Goal: Task Accomplishment & Management: Use online tool/utility

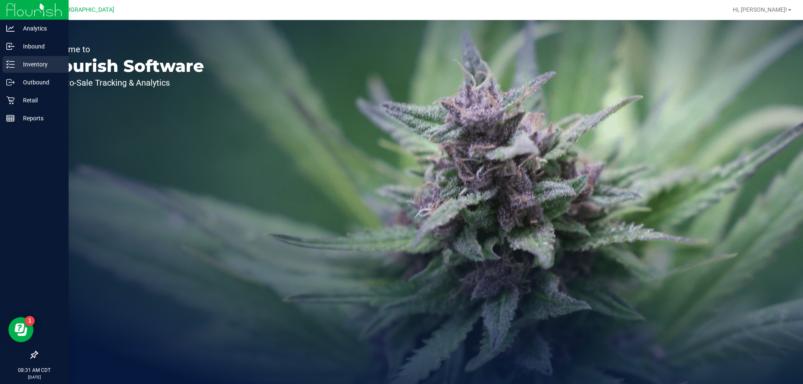
click at [34, 62] on p "Inventory" at bounding box center [40, 64] width 50 height 10
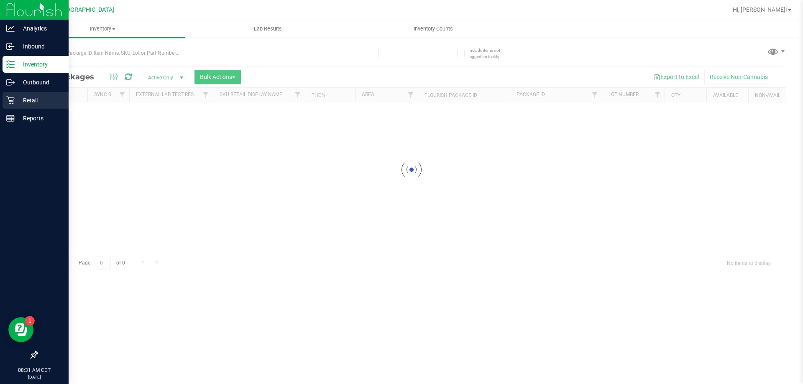
click at [38, 105] on div "Retail" at bounding box center [36, 100] width 66 height 17
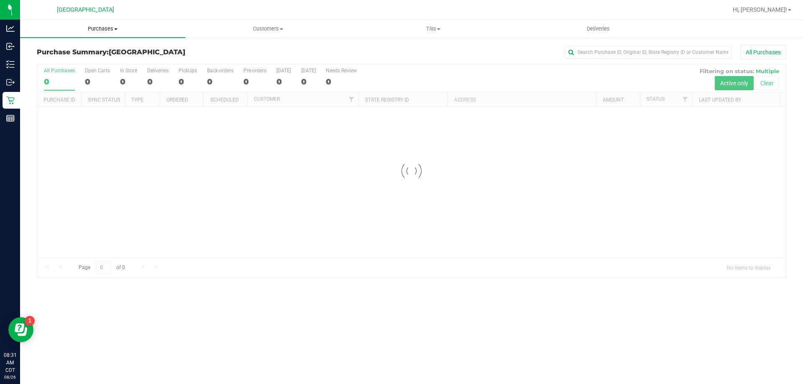
click at [94, 30] on span "Purchases" at bounding box center [102, 29] width 165 height 8
click at [97, 65] on li "Fulfillment" at bounding box center [102, 61] width 165 height 10
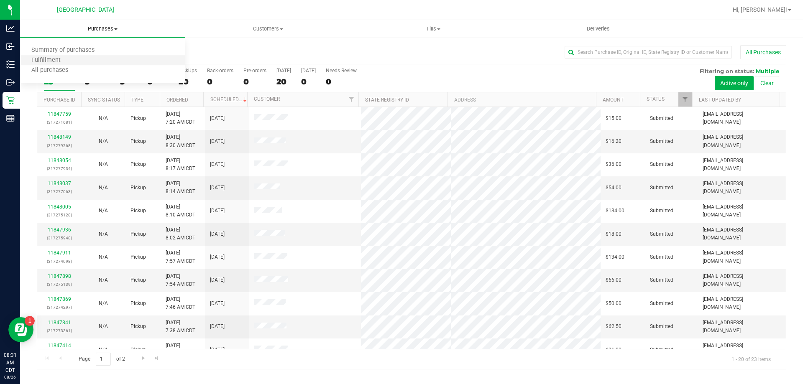
click at [76, 61] on li "Fulfillment" at bounding box center [102, 61] width 165 height 10
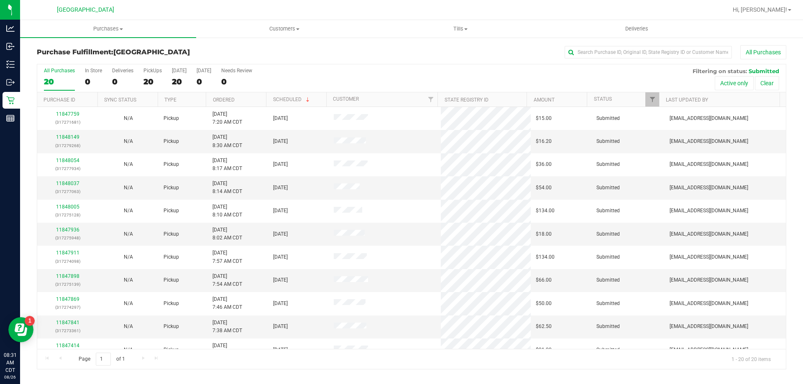
click at [248, 97] on th "Ordered" at bounding box center [236, 99] width 60 height 15
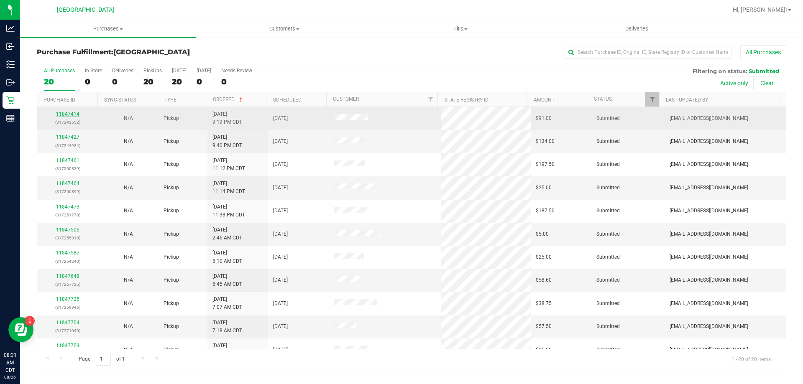
click at [74, 112] on link "11847414" at bounding box center [67, 114] width 23 height 6
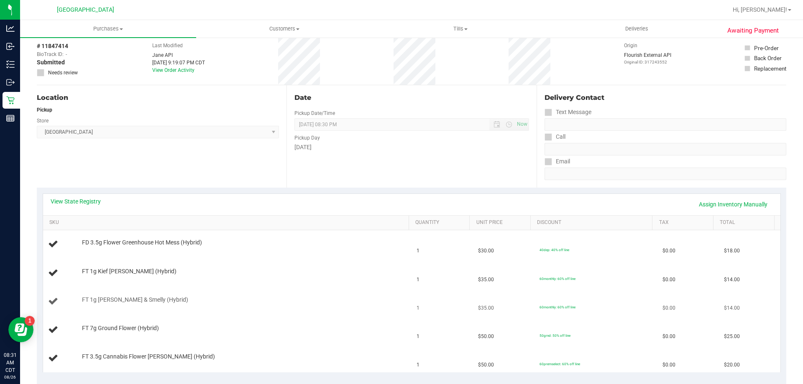
scroll to position [84, 0]
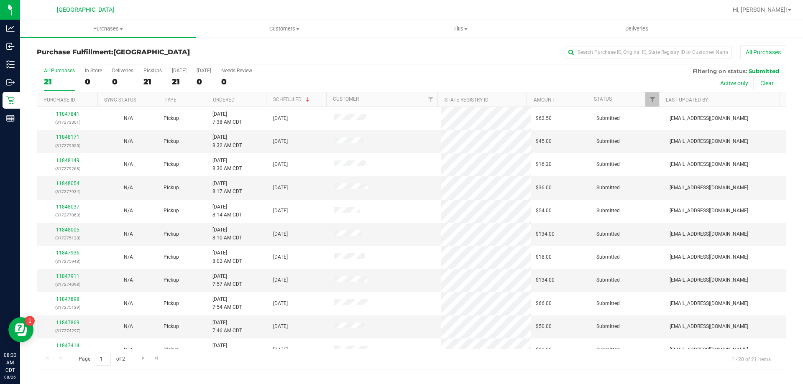
click at [253, 94] on th "Ordered" at bounding box center [236, 99] width 60 height 15
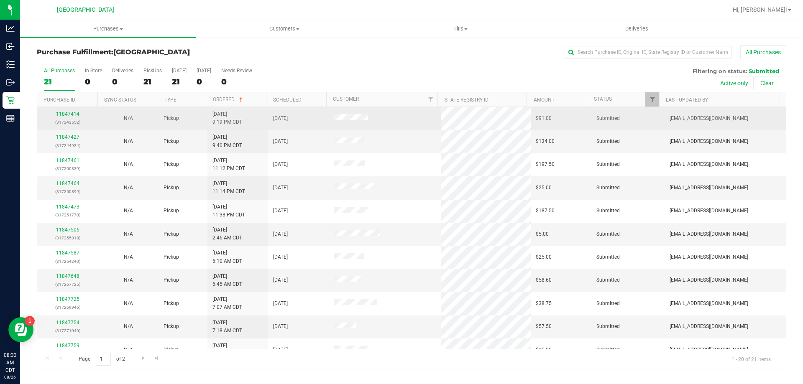
click at [40, 112] on td "11847414 (317243552)" at bounding box center [67, 118] width 61 height 23
click at [65, 114] on link "11847414" at bounding box center [67, 114] width 23 height 6
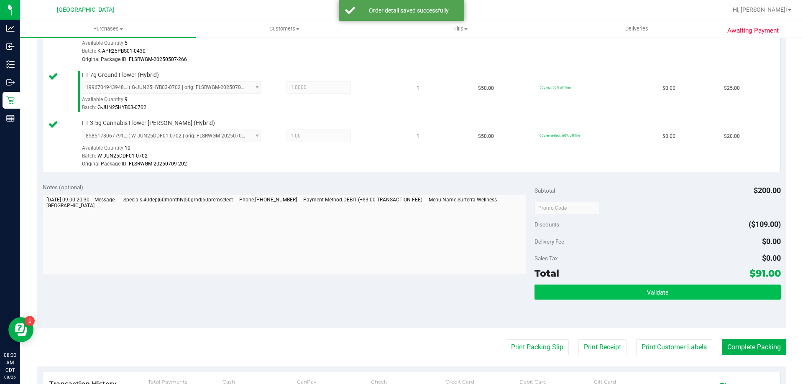
scroll to position [376, 0]
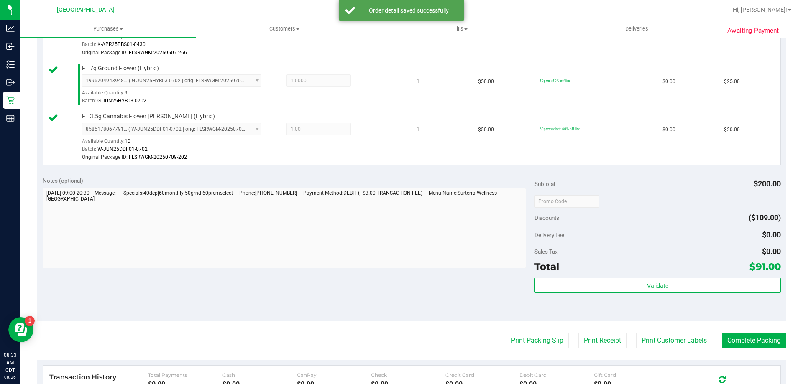
click at [605, 277] on div "Subtotal $200.00 Discounts ($109.00) Delivery Fee $0.00 Sales Tax $0.00 Total $…" at bounding box center [657, 245] width 246 height 139
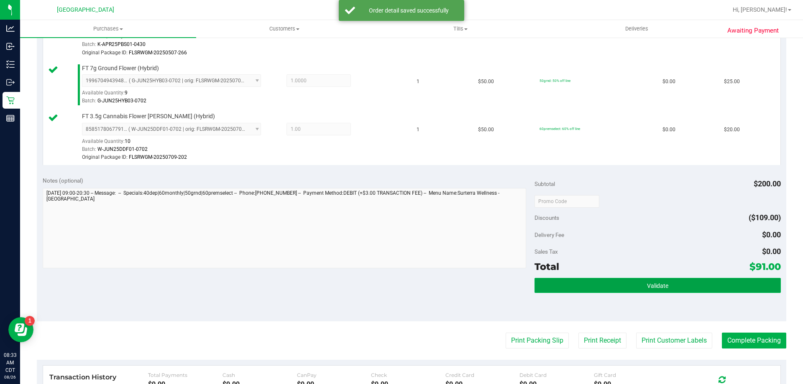
click at [608, 291] on button "Validate" at bounding box center [657, 285] width 246 height 15
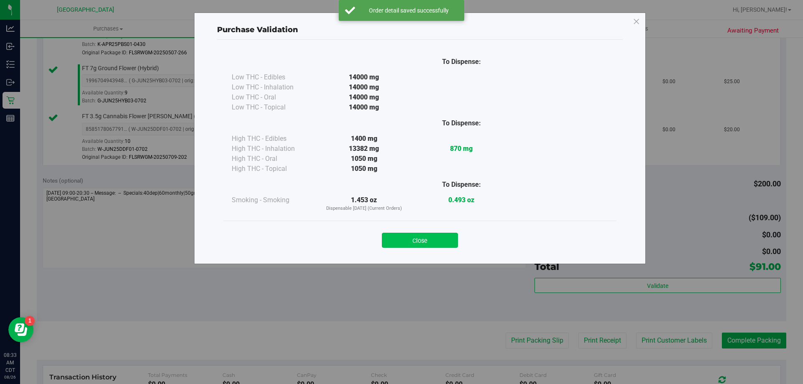
click at [410, 241] on button "Close" at bounding box center [420, 240] width 76 height 15
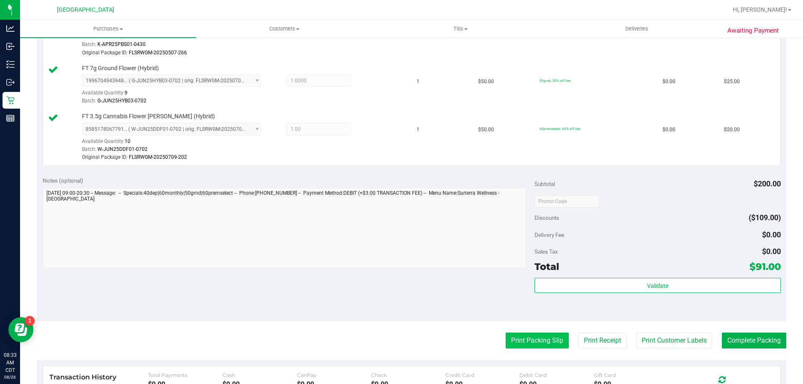
click at [513, 343] on button "Print Packing Slip" at bounding box center [537, 341] width 63 height 16
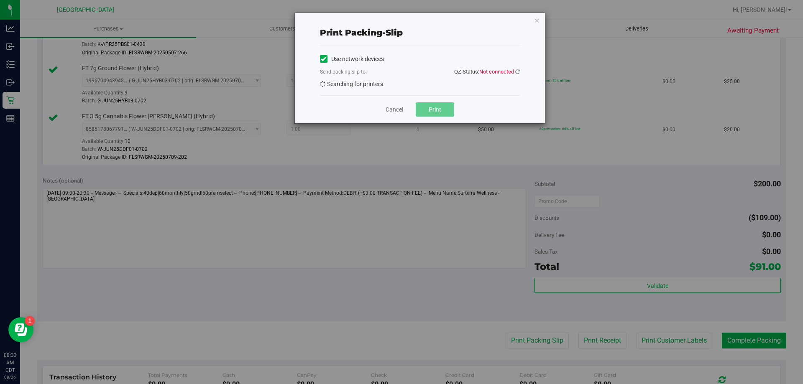
drag, startPoint x: 534, startPoint y: 22, endPoint x: 722, endPoint y: 33, distance: 188.9
click at [534, 21] on icon "button" at bounding box center [537, 20] width 6 height 10
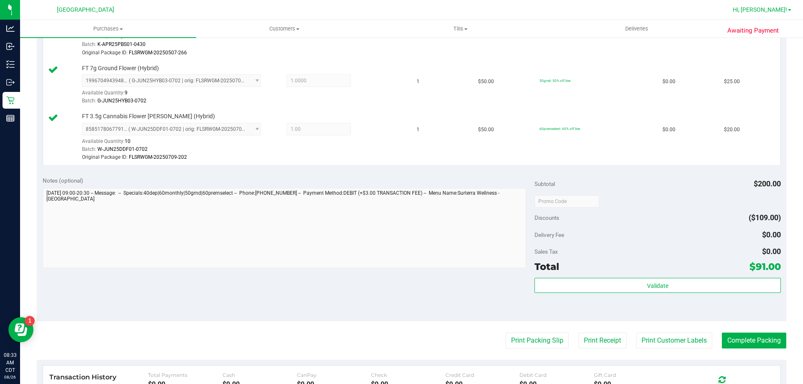
click at [769, 9] on span "Hi, [PERSON_NAME]!" at bounding box center [760, 9] width 54 height 7
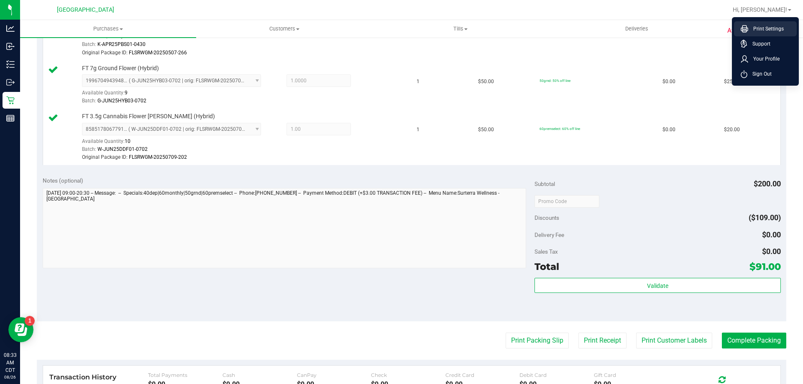
click at [769, 33] on span "Print Settings" at bounding box center [766, 29] width 36 height 8
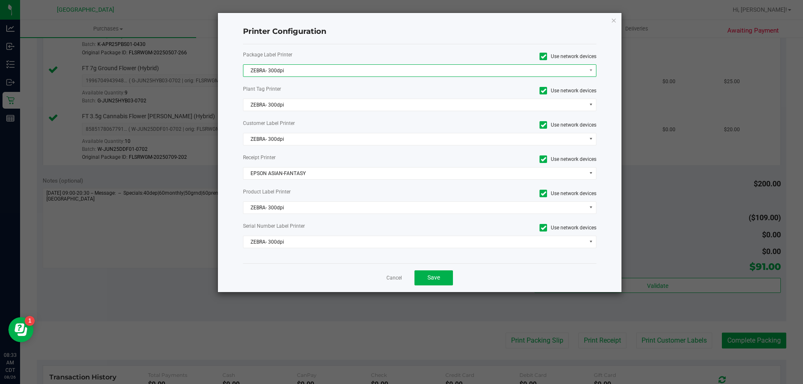
click at [367, 72] on span "ZEBRA- 300dpi" at bounding box center [414, 71] width 342 height 12
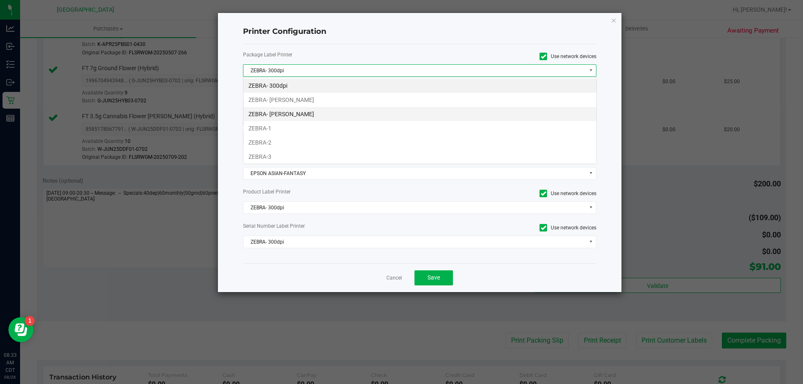
scroll to position [13, 353]
click at [351, 99] on li "ZEBRA- JAZMIN-WHITLEY" at bounding box center [419, 100] width 353 height 14
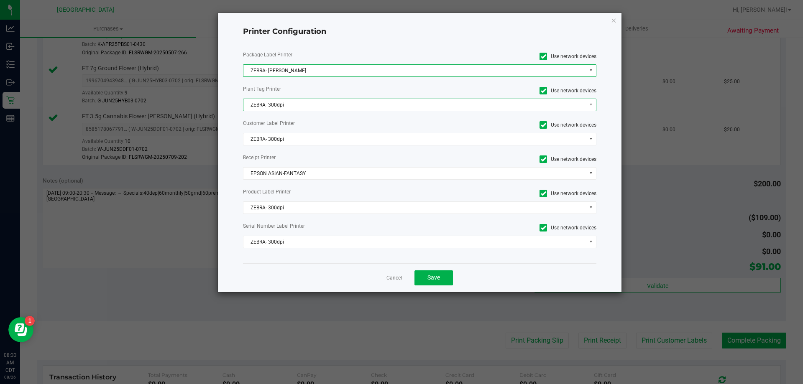
click at [351, 108] on span "ZEBRA- 300dpi" at bounding box center [414, 105] width 342 height 12
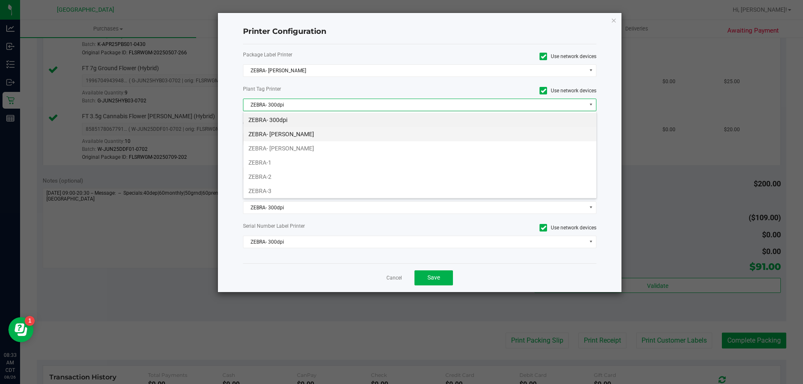
click at [351, 138] on li "ZEBRA- JAZMIN-WHITLEY" at bounding box center [419, 134] width 353 height 14
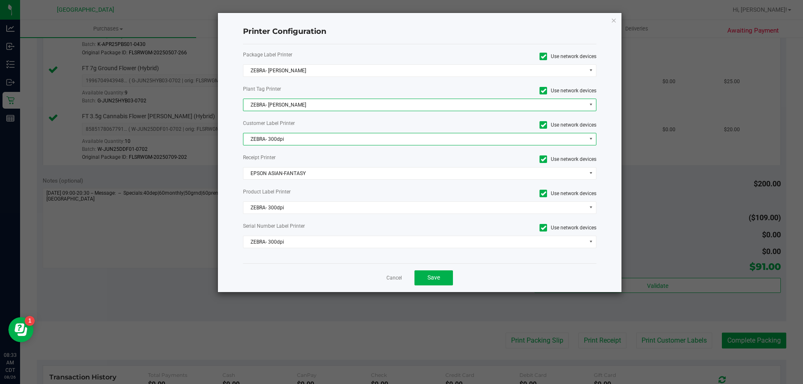
click at [351, 138] on span "ZEBRA- 300dpi" at bounding box center [414, 139] width 342 height 12
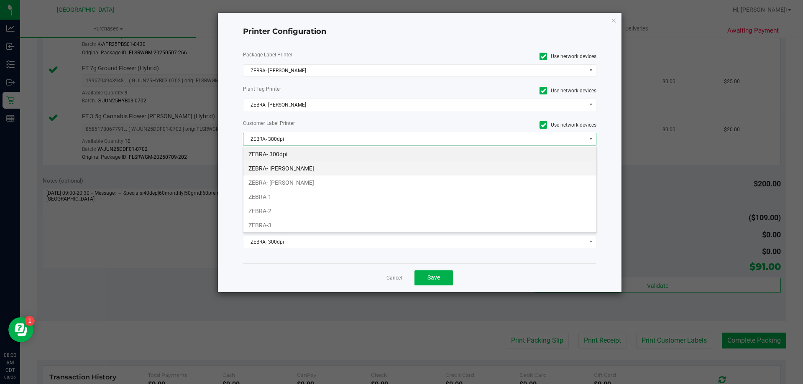
click at [350, 166] on li "ZEBRA- JAZMIN-WHITLEY" at bounding box center [419, 168] width 353 height 14
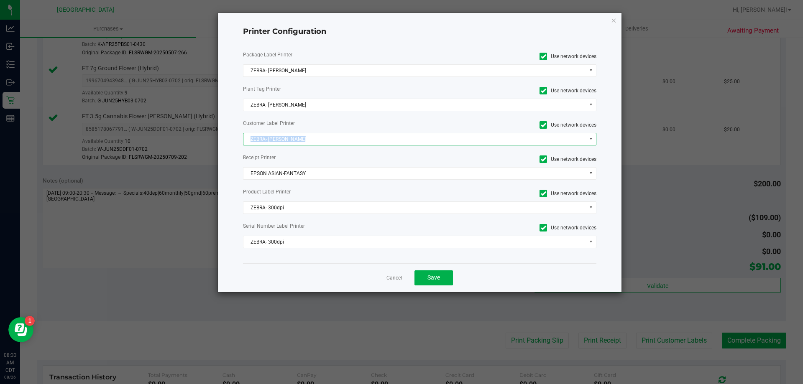
click at [350, 166] on div "Package Label Printer Use network devices ZEBRA- JAZMIN-WHITLEY Plant Tag Print…" at bounding box center [420, 153] width 354 height 219
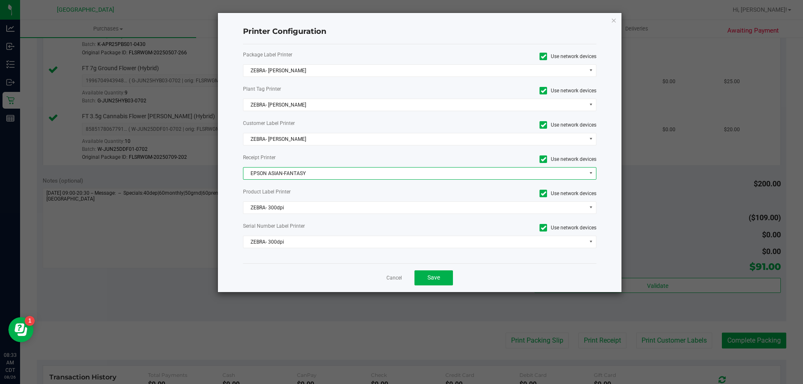
click at [350, 179] on span "EPSON ASIAN-FANTASY" at bounding box center [414, 174] width 342 height 12
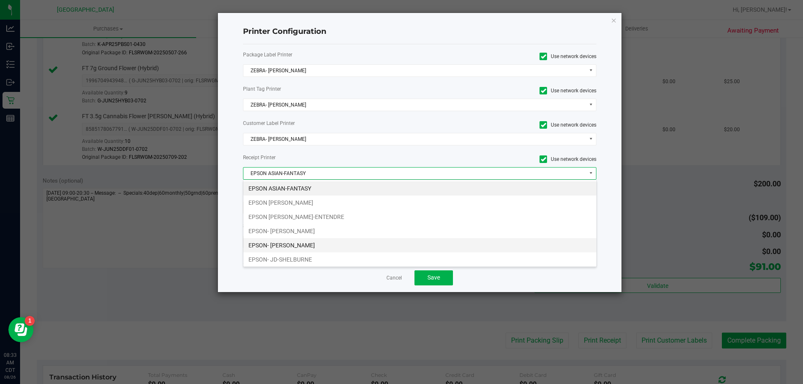
click at [350, 247] on li "EPSON- [PERSON_NAME]" at bounding box center [419, 245] width 353 height 14
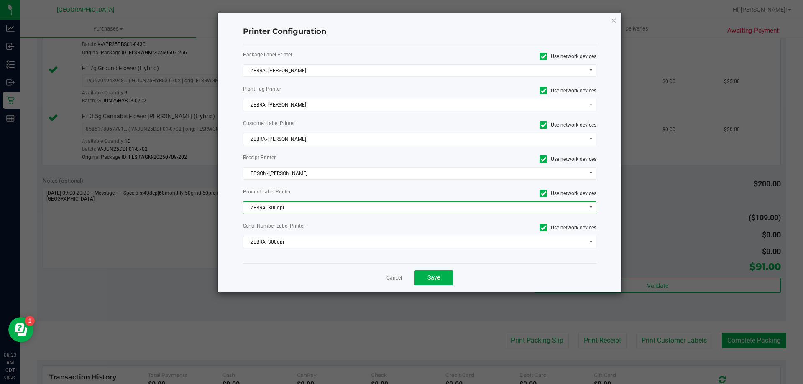
click at [343, 212] on span "ZEBRA- 300dpi" at bounding box center [414, 208] width 342 height 12
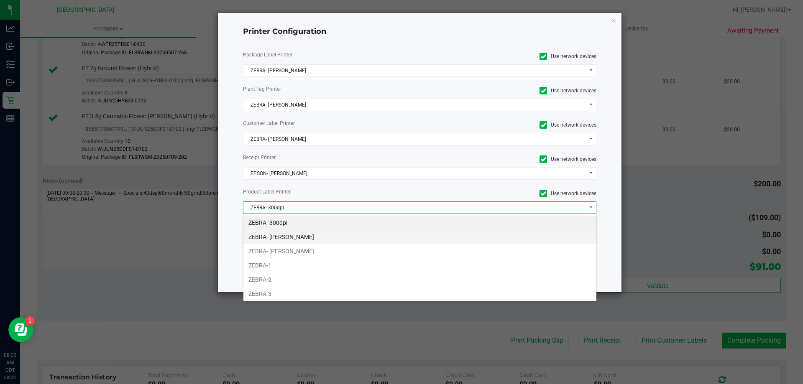
click at [344, 231] on li "ZEBRA- JAZMIN-WHITLEY" at bounding box center [419, 237] width 353 height 14
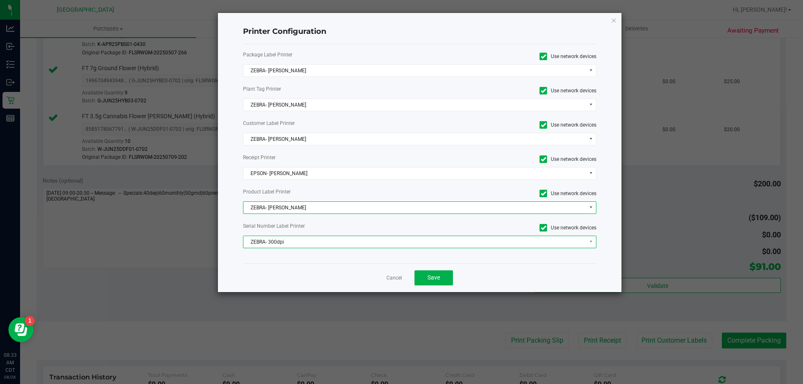
click at [346, 236] on span "ZEBRA- 300dpi" at bounding box center [414, 242] width 342 height 12
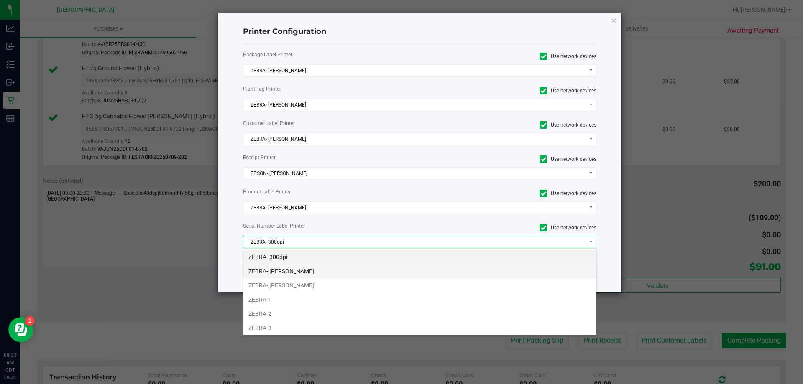
click at [340, 272] on li "ZEBRA- JAZMIN-WHITLEY" at bounding box center [419, 271] width 353 height 14
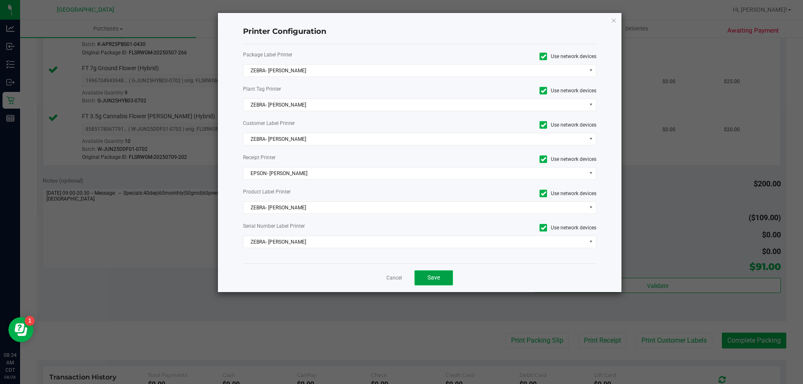
click at [427, 281] on button "Save" at bounding box center [433, 278] width 38 height 15
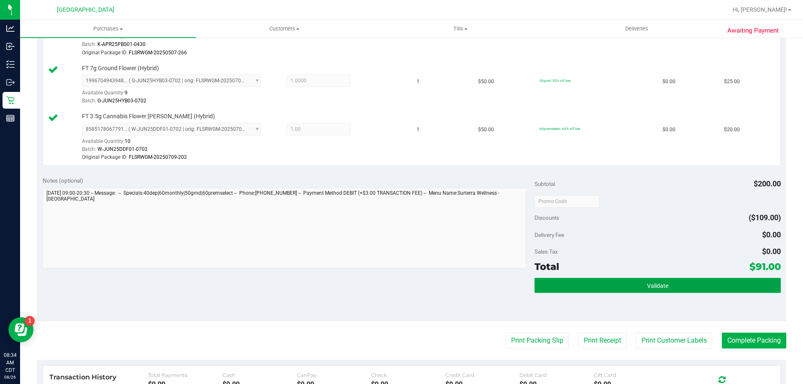
click at [614, 285] on button "Validate" at bounding box center [657, 285] width 246 height 15
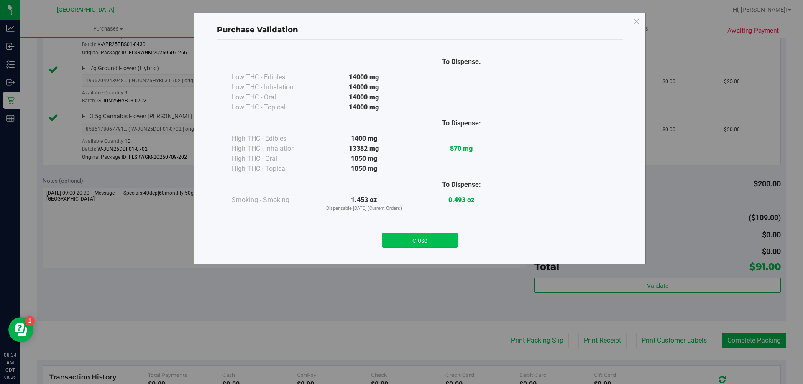
click at [405, 243] on button "Close" at bounding box center [420, 240] width 76 height 15
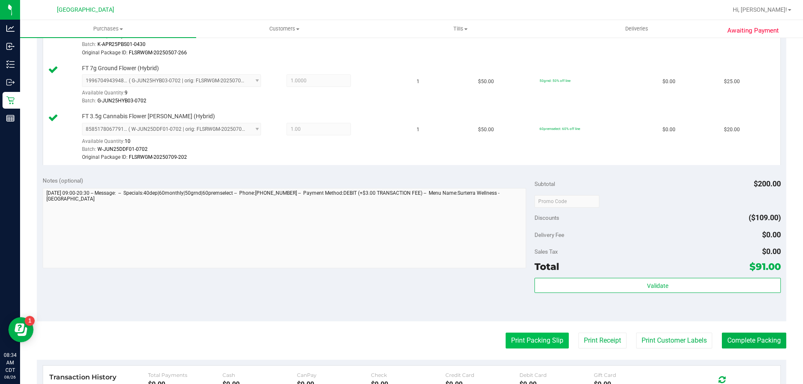
click at [517, 335] on button "Print Packing Slip" at bounding box center [537, 341] width 63 height 16
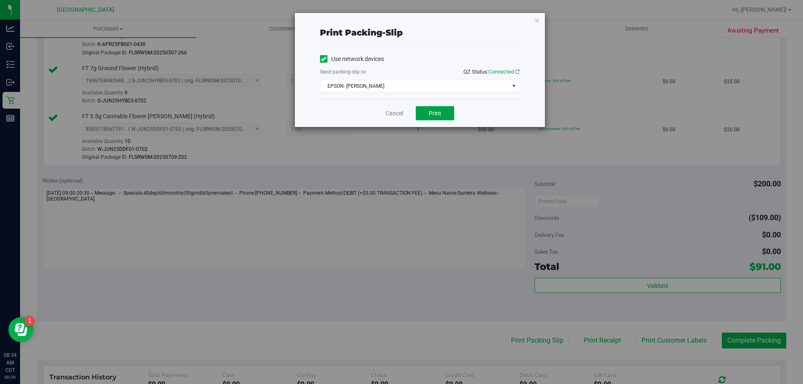
click at [443, 118] on button "Print" at bounding box center [435, 113] width 38 height 14
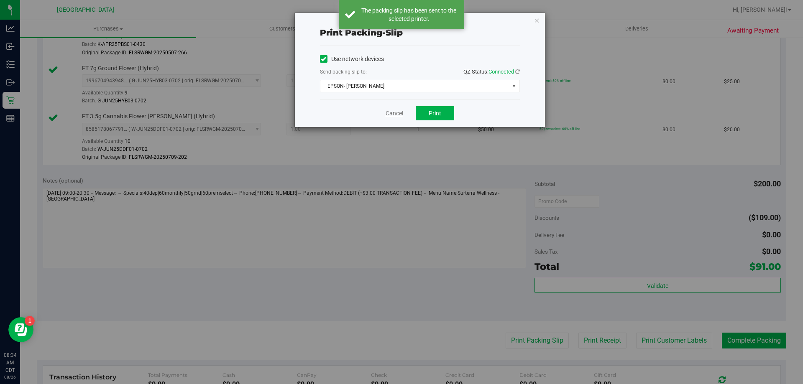
click at [397, 113] on link "Cancel" at bounding box center [395, 113] width 18 height 9
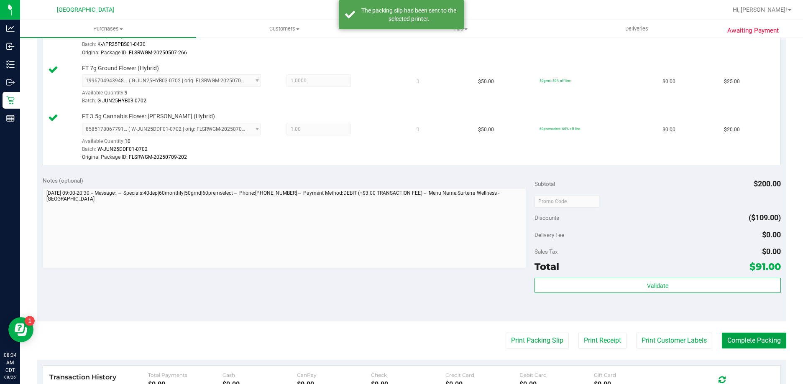
click at [772, 345] on button "Complete Packing" at bounding box center [754, 341] width 64 height 16
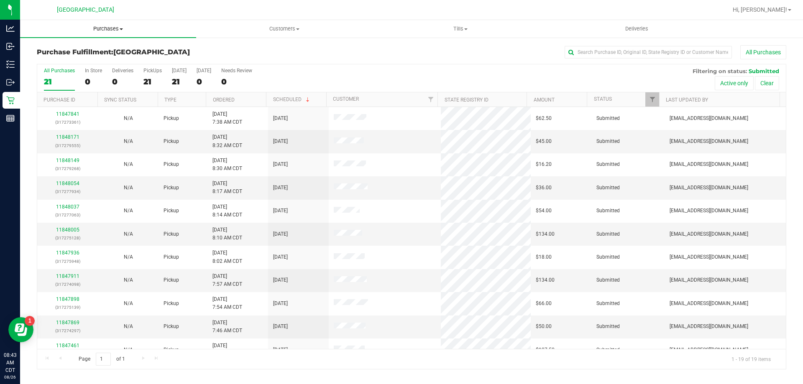
click at [116, 29] on span "Purchases" at bounding box center [108, 29] width 176 height 8
click at [107, 56] on li "Fulfillment" at bounding box center [108, 61] width 176 height 10
click at [248, 97] on th "Ordered" at bounding box center [236, 99] width 60 height 15
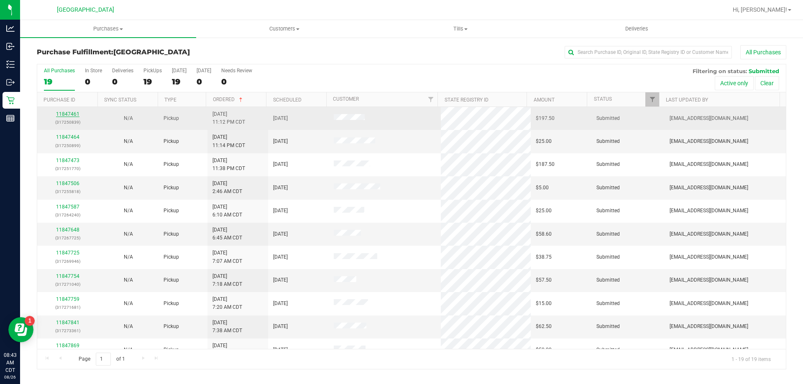
click at [74, 115] on link "11847461" at bounding box center [67, 114] width 23 height 6
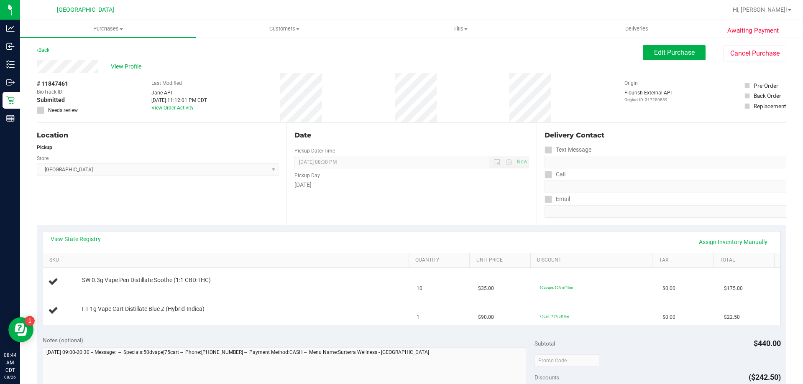
click at [74, 242] on link "View State Registry" at bounding box center [76, 239] width 50 height 8
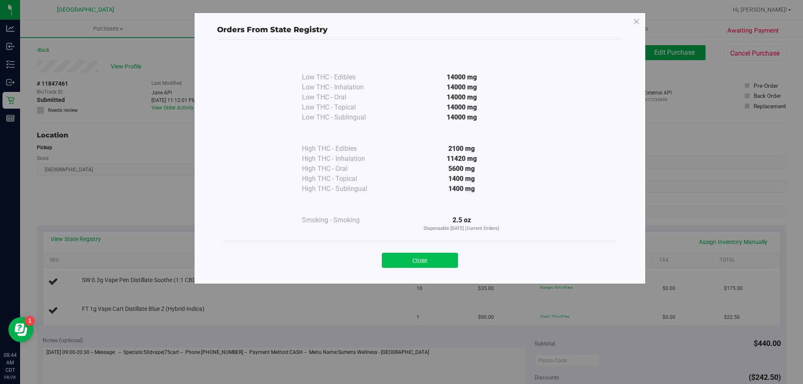
click at [420, 264] on button "Close" at bounding box center [420, 260] width 76 height 15
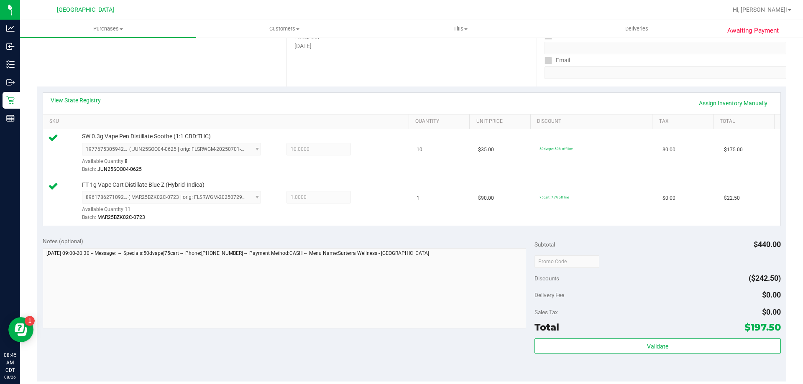
scroll to position [167, 0]
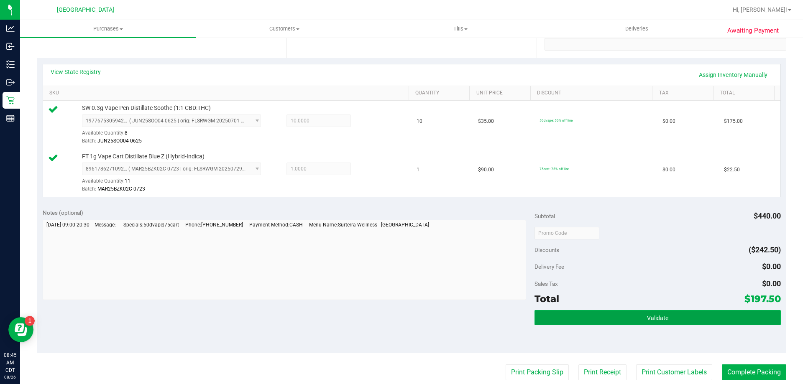
click at [610, 323] on button "Validate" at bounding box center [657, 317] width 246 height 15
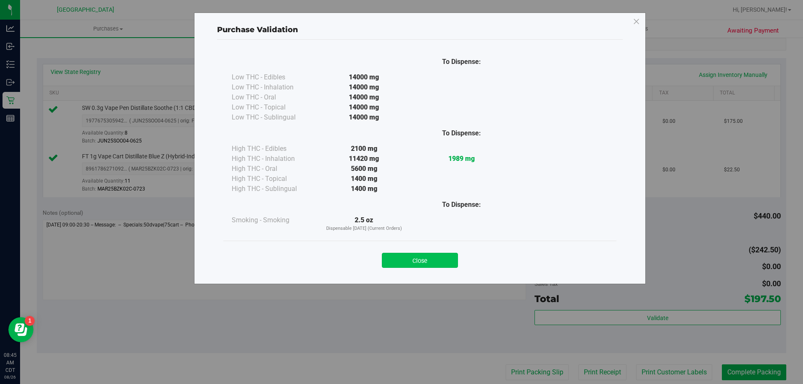
click at [424, 262] on button "Close" at bounding box center [420, 260] width 76 height 15
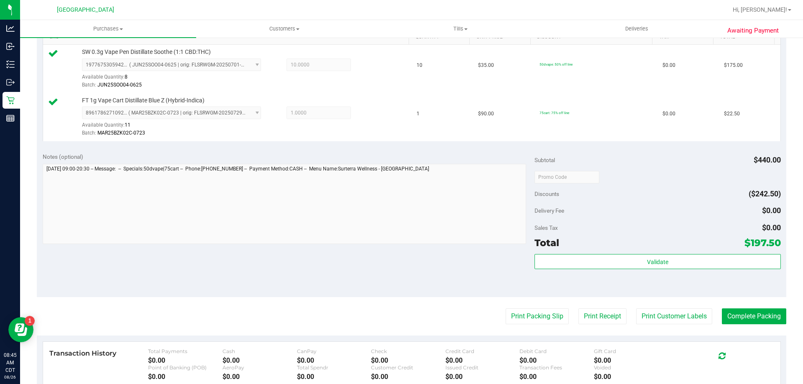
scroll to position [293, 0]
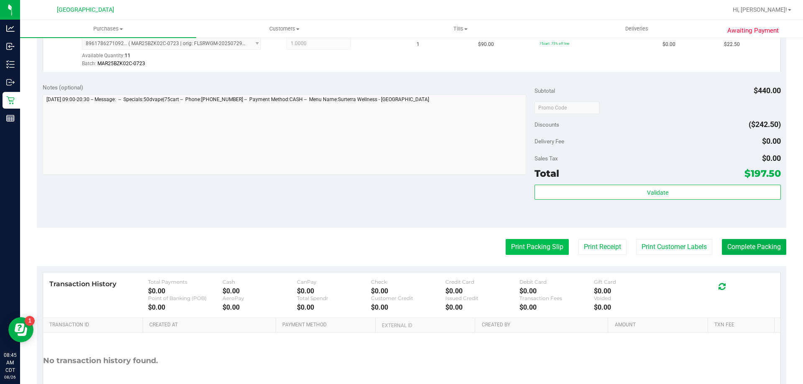
click at [539, 250] on button "Print Packing Slip" at bounding box center [537, 247] width 63 height 16
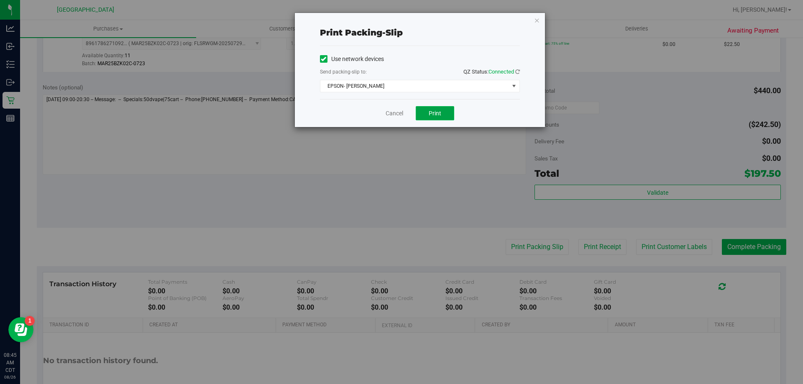
click at [444, 109] on button "Print" at bounding box center [435, 113] width 38 height 14
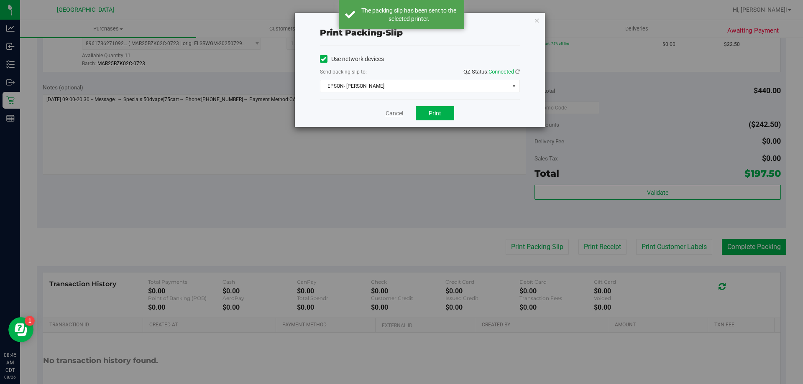
click at [392, 111] on link "Cancel" at bounding box center [395, 113] width 18 height 9
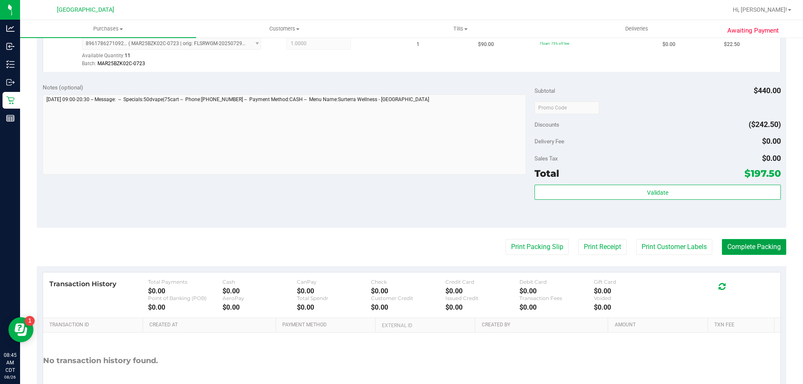
click at [723, 243] on button "Complete Packing" at bounding box center [754, 247] width 64 height 16
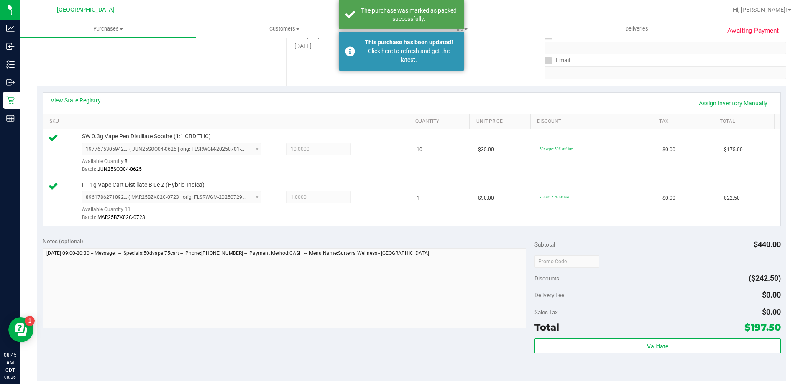
scroll to position [0, 0]
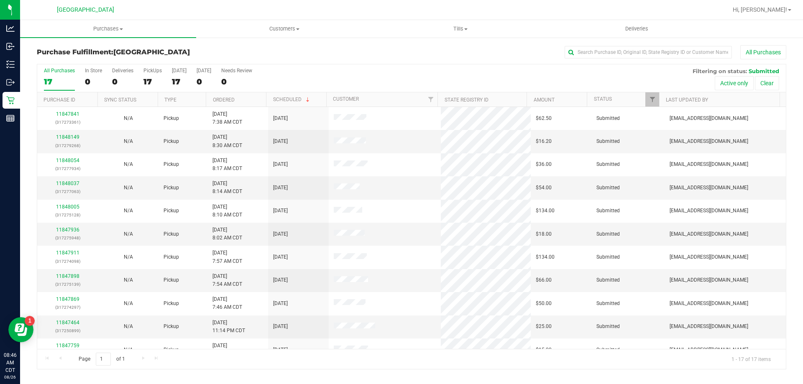
click at [253, 94] on th "Ordered" at bounding box center [236, 99] width 60 height 15
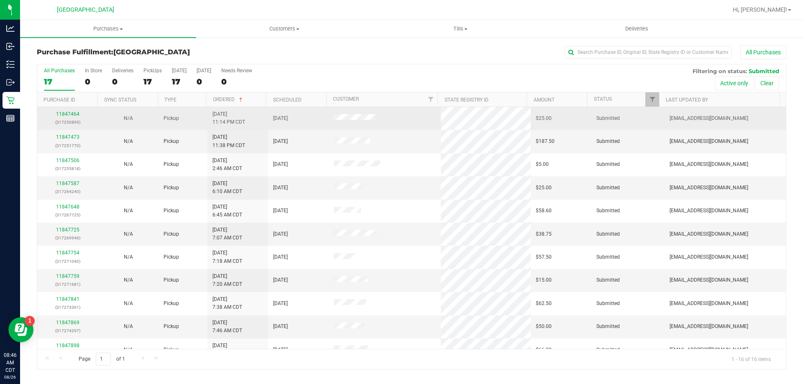
click at [55, 114] on div "11847464 (317250899)" at bounding box center [67, 118] width 51 height 16
click at [60, 115] on link "11847464" at bounding box center [67, 114] width 23 height 6
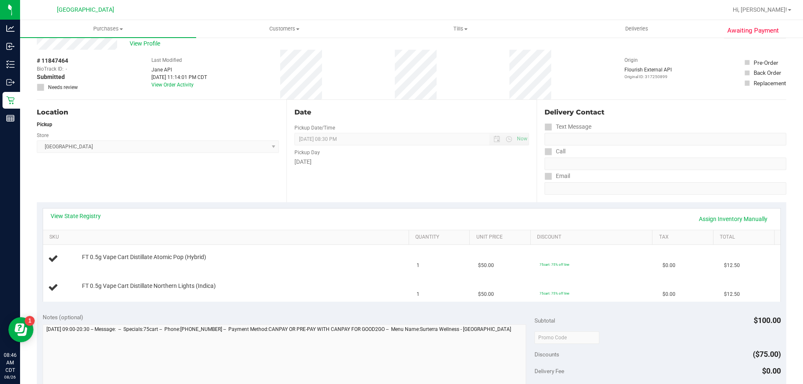
scroll to position [42, 0]
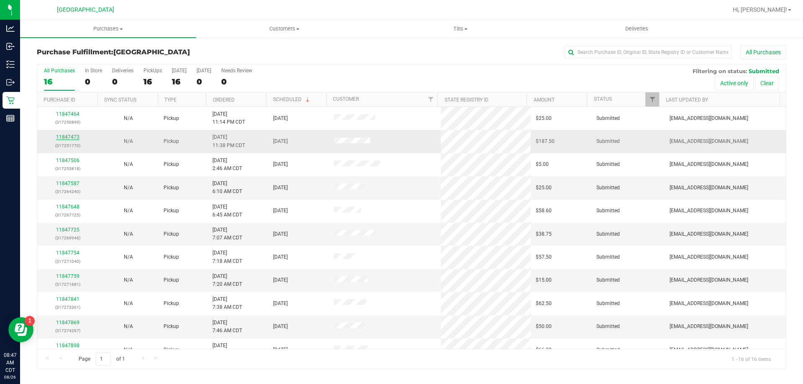
click at [60, 137] on link "11847473" at bounding box center [67, 137] width 23 height 6
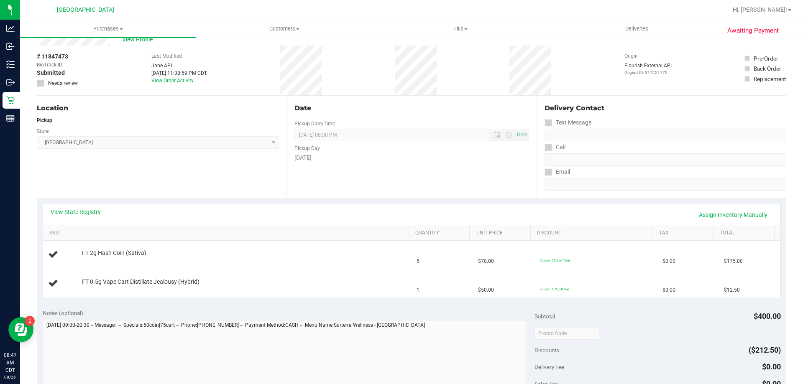
scroll to position [42, 0]
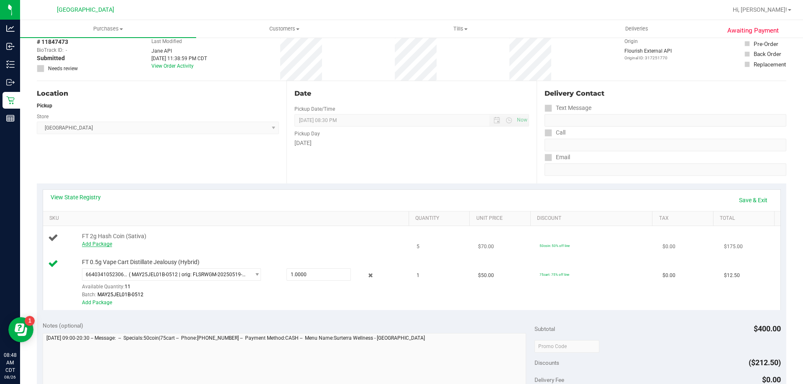
click at [107, 245] on link "Add Package" at bounding box center [97, 244] width 30 height 6
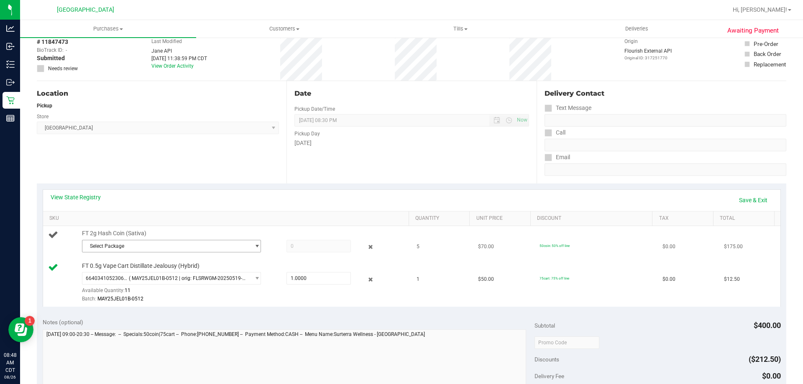
click at [128, 249] on span "Select Package" at bounding box center [166, 246] width 168 height 12
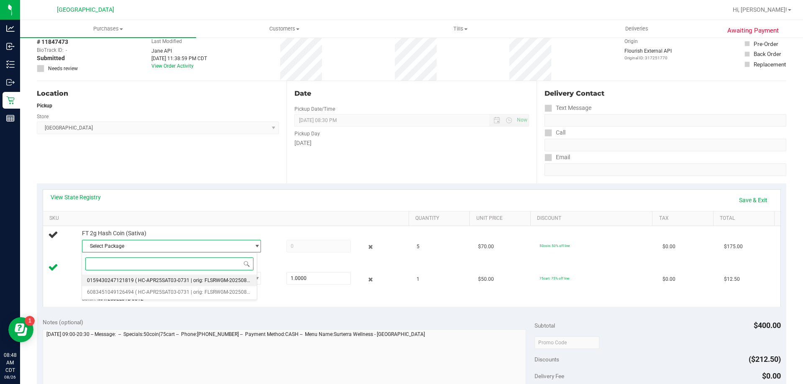
click at [135, 282] on span "( HC-APR25SAT03-0731 | orig: FLSRWGM-20250806-2716 )" at bounding box center [201, 281] width 133 height 6
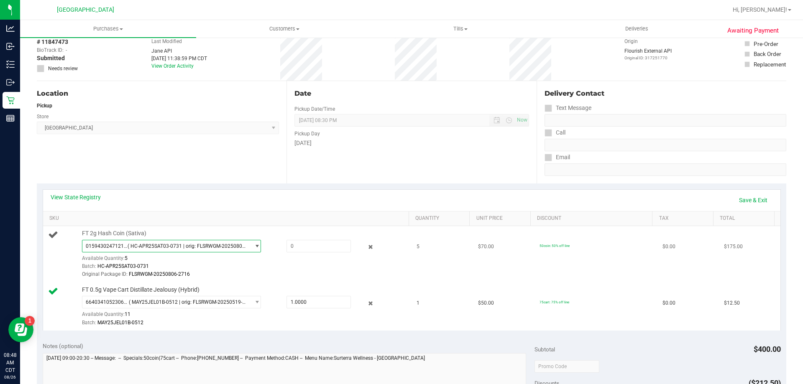
click at [138, 242] on span "0159430247121819 ( HC-APR25SAT03-0731 | orig: FLSRWGM-20250806-2716 )" at bounding box center [166, 246] width 168 height 12
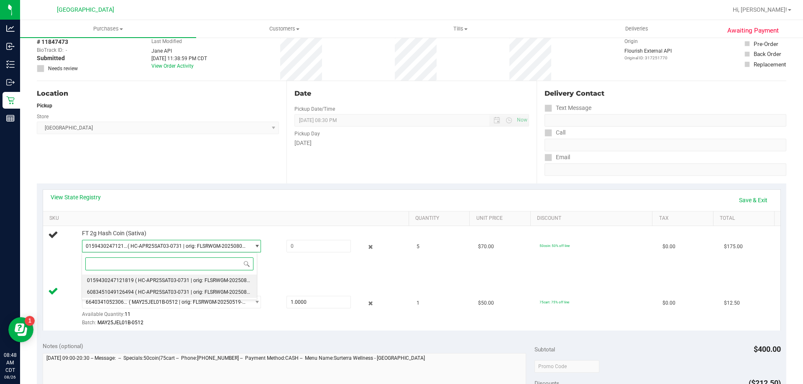
click at [130, 294] on span "6083451049126494" at bounding box center [110, 292] width 47 height 6
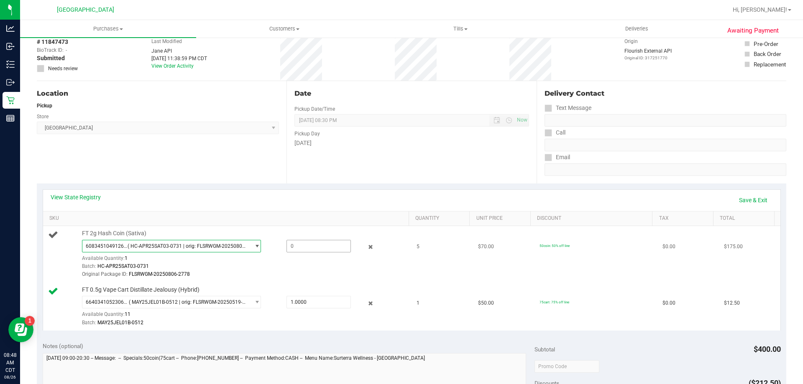
click at [294, 245] on span at bounding box center [318, 246] width 64 height 13
type input "1"
type input "1.0000"
click at [247, 276] on div "Original Package ID: FLSRWGM-20250806-2778" at bounding box center [243, 275] width 323 height 8
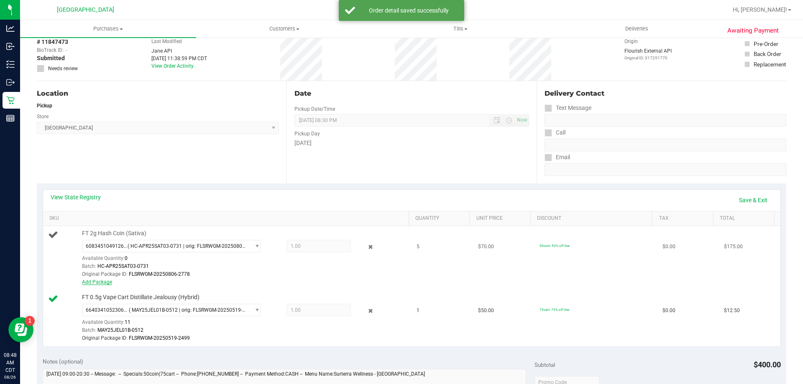
click at [105, 284] on link "Add Package" at bounding box center [97, 282] width 30 height 6
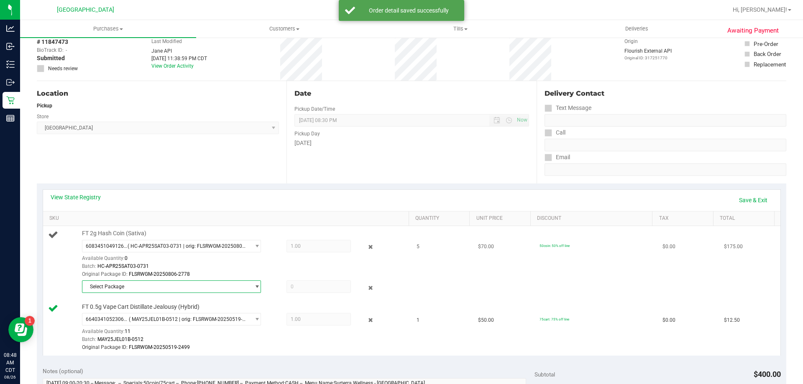
click at [230, 290] on span "Select Package" at bounding box center [166, 287] width 168 height 12
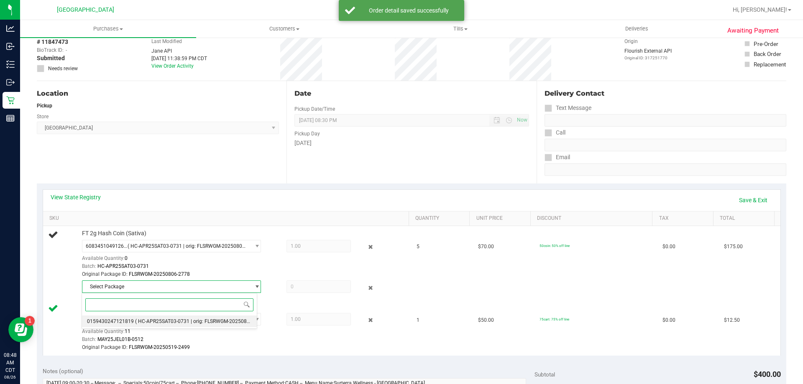
click at [163, 323] on span "( HC-APR25SAT03-0731 | orig: FLSRWGM-20250806-2716 )" at bounding box center [201, 322] width 133 height 6
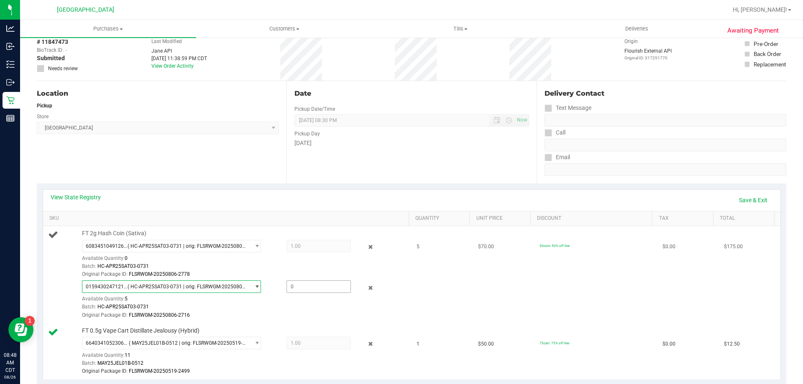
click at [296, 283] on span at bounding box center [318, 287] width 64 height 13
type input "5"
type input "4"
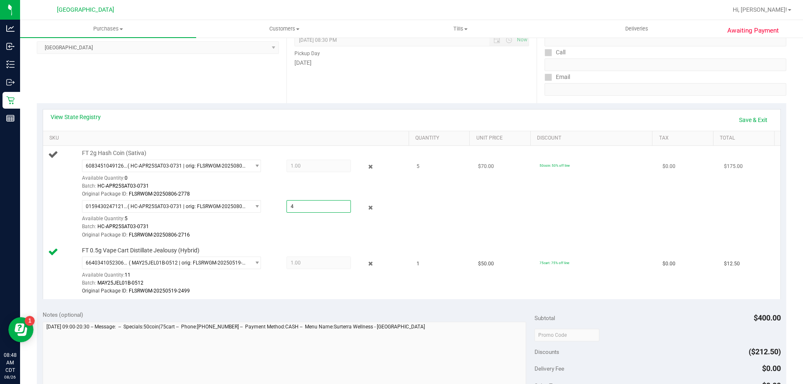
scroll to position [125, 0]
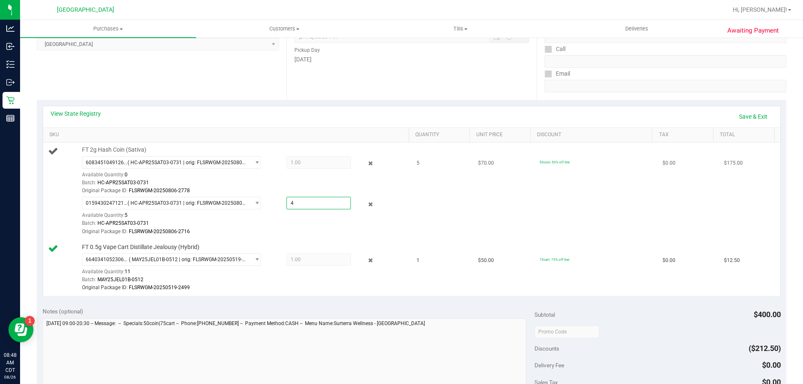
type input "4.0000"
click at [373, 234] on div "Original Package ID: FLSRWGM-20250806-2716" at bounding box center [243, 232] width 323 height 8
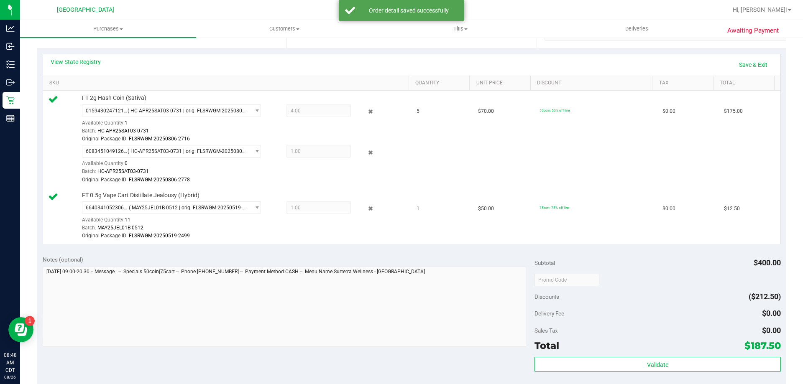
scroll to position [293, 0]
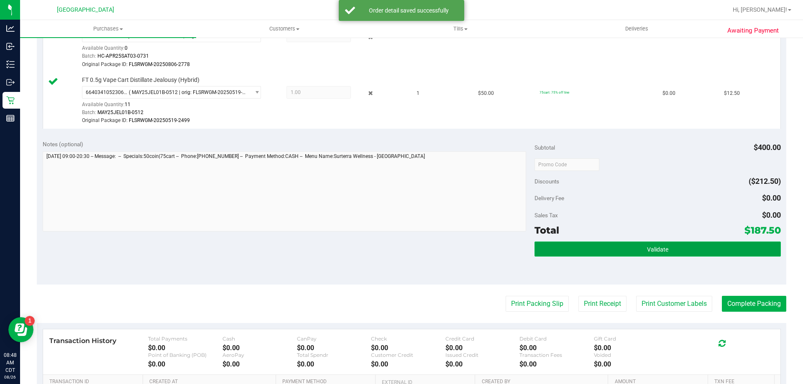
click at [681, 247] on button "Validate" at bounding box center [657, 249] width 246 height 15
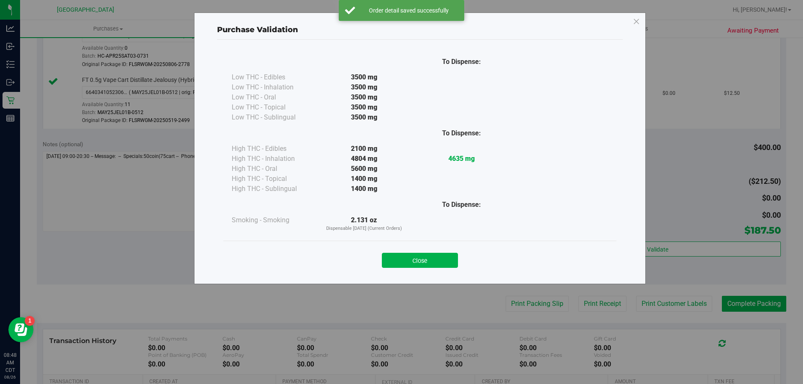
click at [421, 256] on button "Close" at bounding box center [420, 260] width 76 height 15
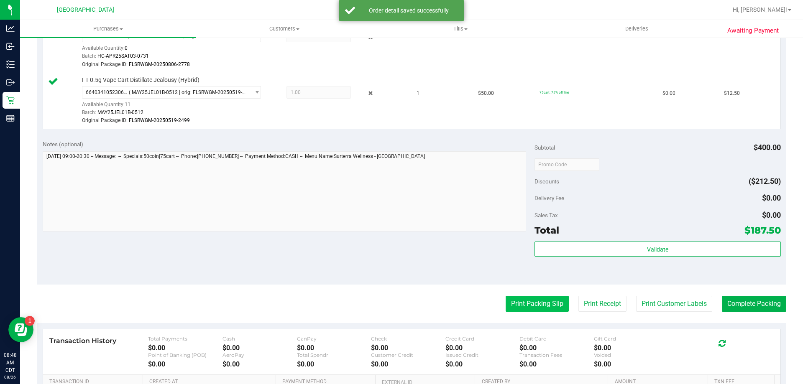
click at [536, 303] on button "Print Packing Slip" at bounding box center [537, 304] width 63 height 16
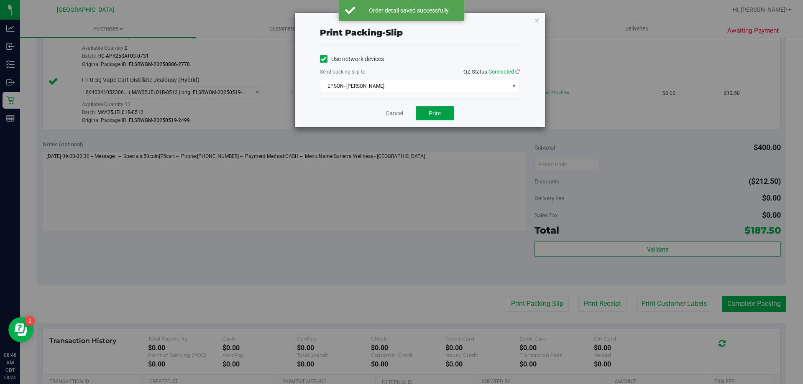
click at [424, 107] on button "Print" at bounding box center [435, 113] width 38 height 14
click at [392, 115] on link "Cancel" at bounding box center [395, 113] width 18 height 9
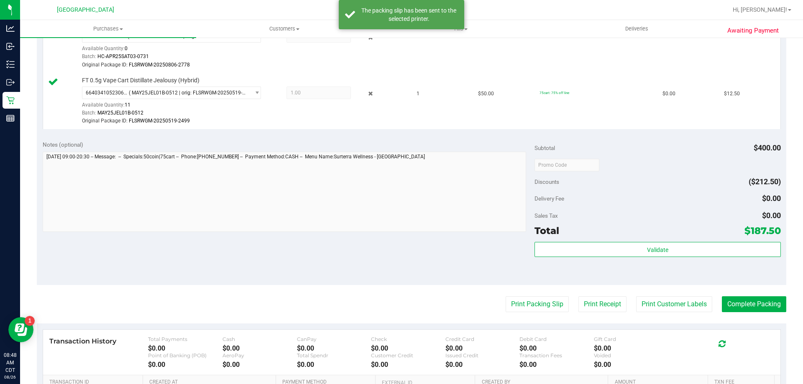
scroll to position [335, 0]
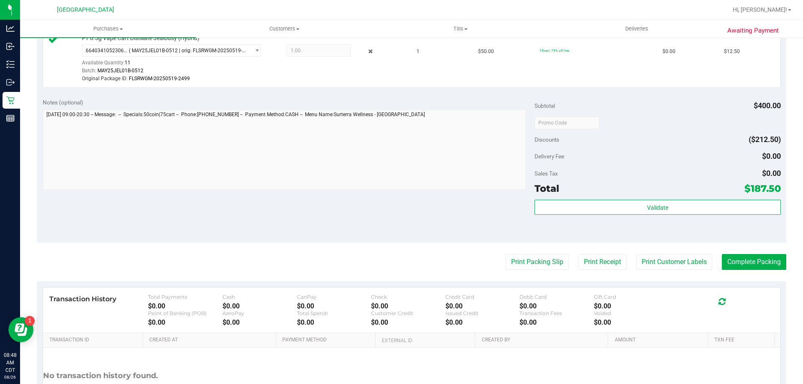
click at [638, 215] on div "Validate" at bounding box center [657, 219] width 246 height 38
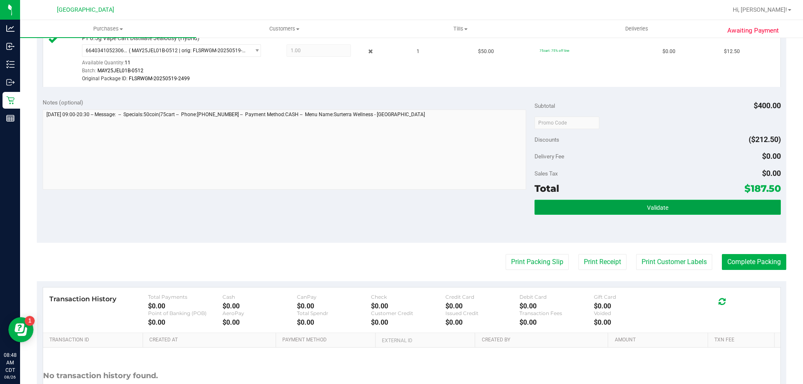
click at [636, 208] on button "Validate" at bounding box center [657, 207] width 246 height 15
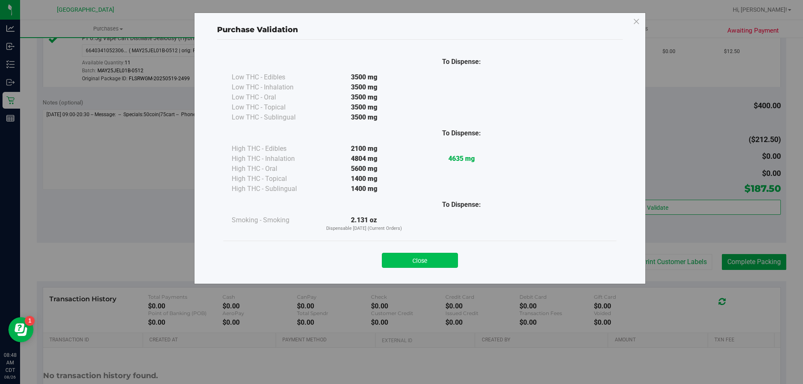
click at [442, 265] on button "Close" at bounding box center [420, 260] width 76 height 15
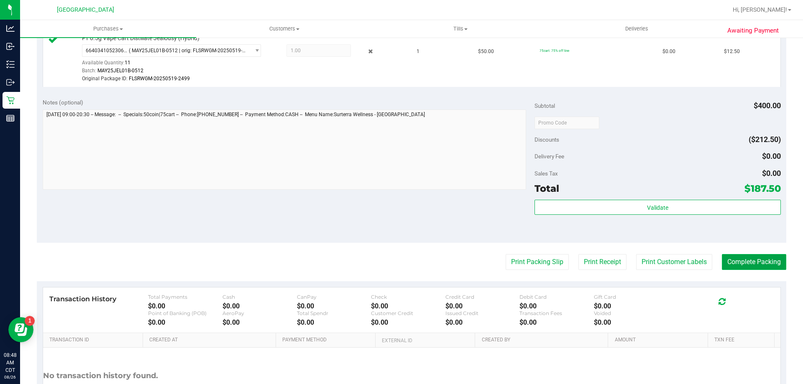
click at [755, 260] on button "Complete Packing" at bounding box center [754, 262] width 64 height 16
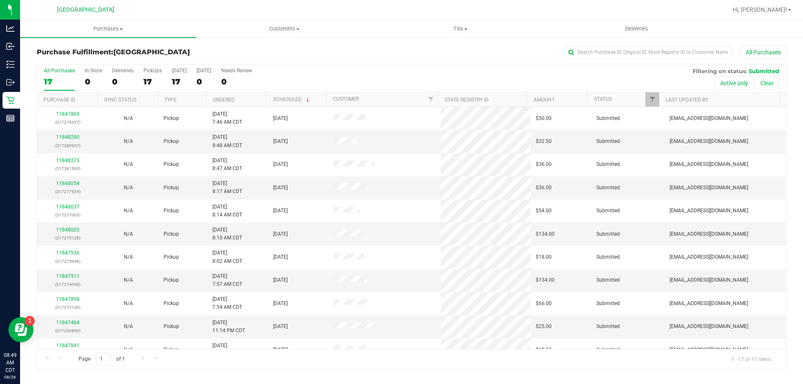
click at [252, 93] on th "Ordered" at bounding box center [236, 99] width 60 height 15
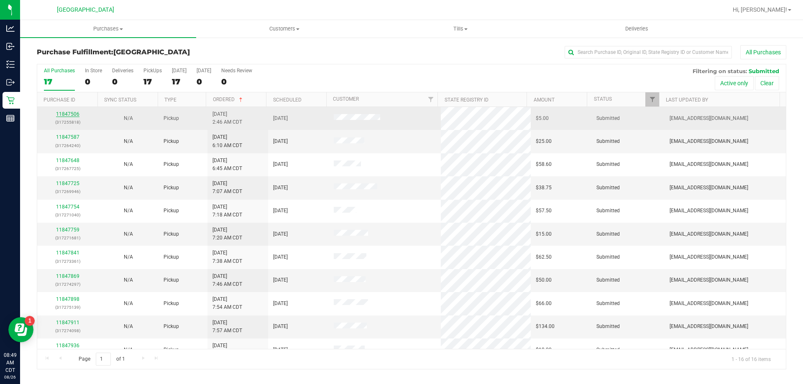
click at [64, 114] on link "11847506" at bounding box center [67, 114] width 23 height 6
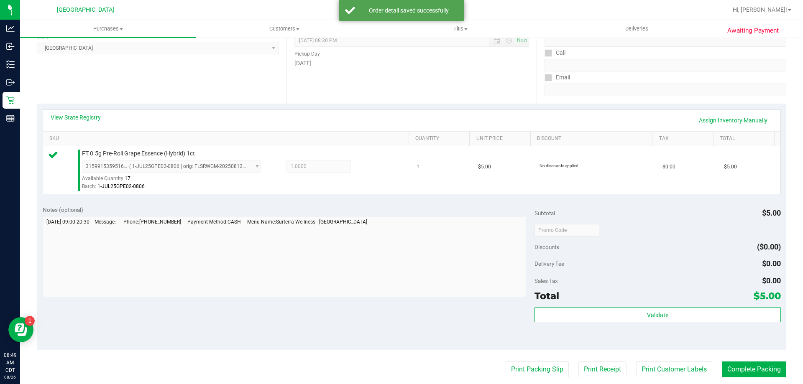
scroll to position [125, 0]
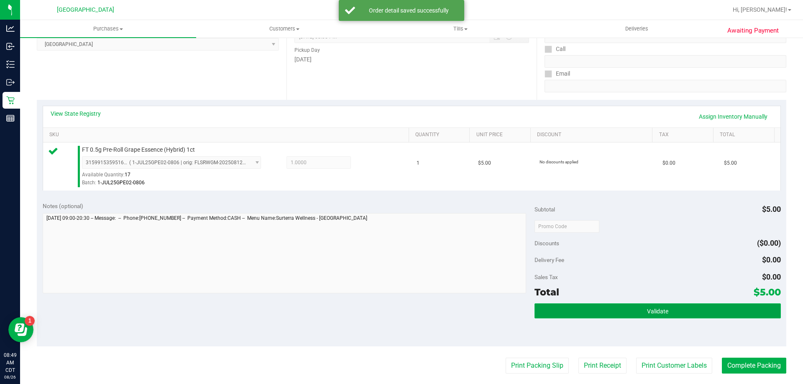
click at [686, 308] on button "Validate" at bounding box center [657, 311] width 246 height 15
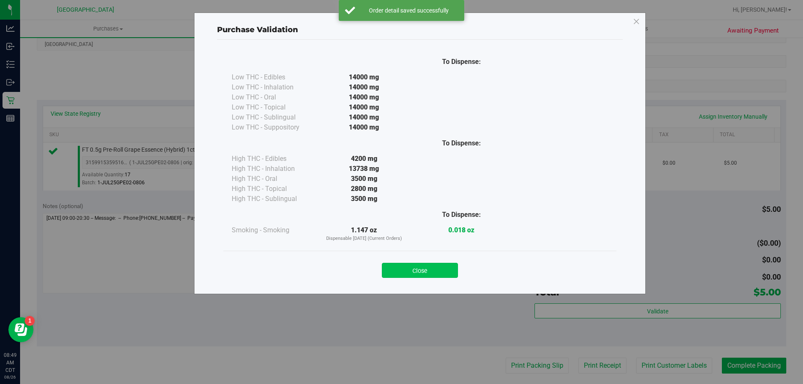
click at [406, 272] on button "Close" at bounding box center [420, 270] width 76 height 15
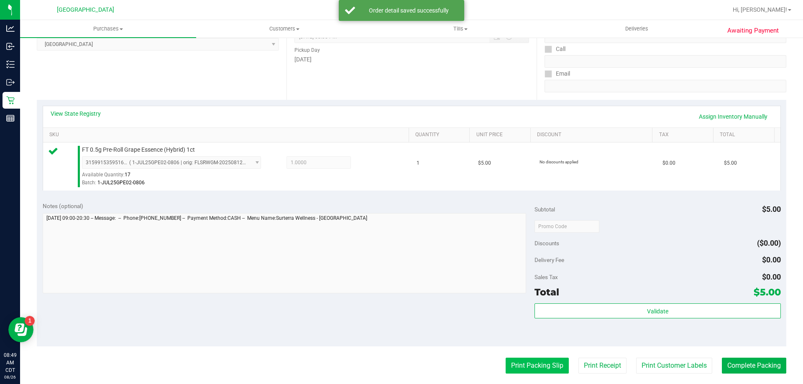
click at [506, 365] on button "Print Packing Slip" at bounding box center [537, 366] width 63 height 16
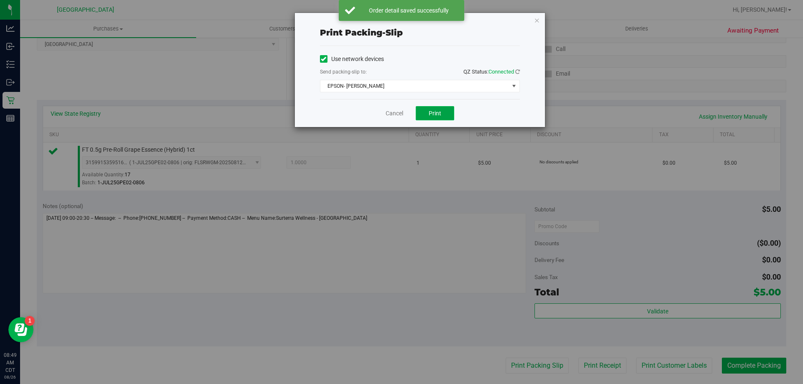
click at [433, 110] on span "Print" at bounding box center [435, 113] width 13 height 7
drag, startPoint x: 392, startPoint y: 115, endPoint x: 404, endPoint y: 115, distance: 12.1
click at [392, 115] on link "Cancel" at bounding box center [395, 113] width 18 height 9
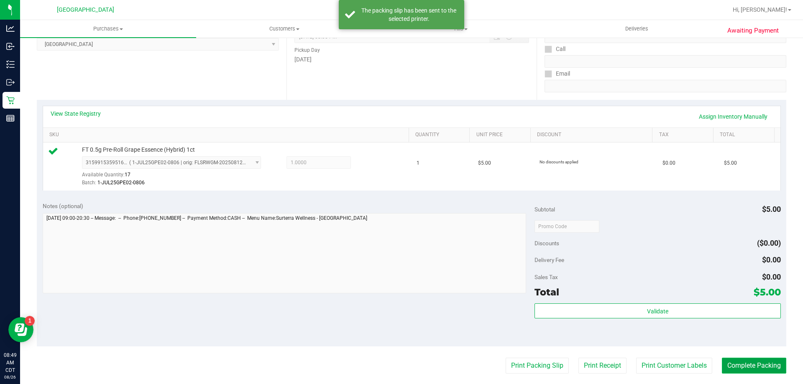
click at [775, 359] on button "Complete Packing" at bounding box center [754, 366] width 64 height 16
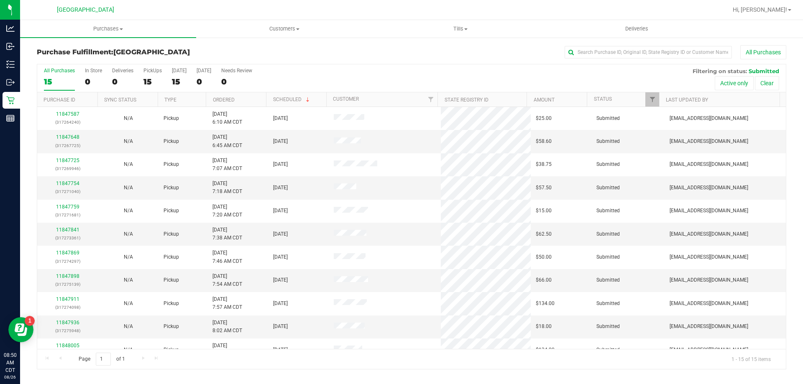
click at [250, 104] on th "Ordered" at bounding box center [236, 99] width 60 height 15
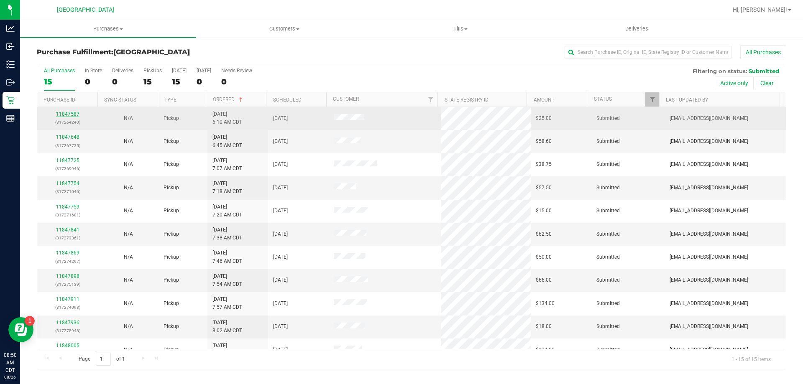
click at [71, 116] on link "11847587" at bounding box center [67, 114] width 23 height 6
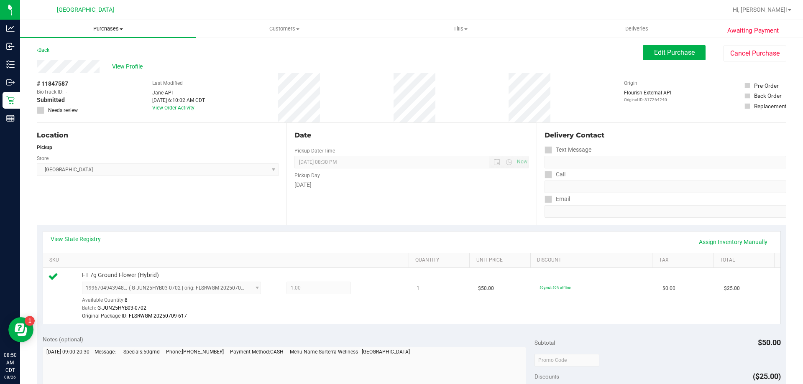
click at [110, 32] on span "Purchases" at bounding box center [108, 29] width 176 height 8
click at [101, 59] on li "Fulfillment" at bounding box center [108, 61] width 176 height 10
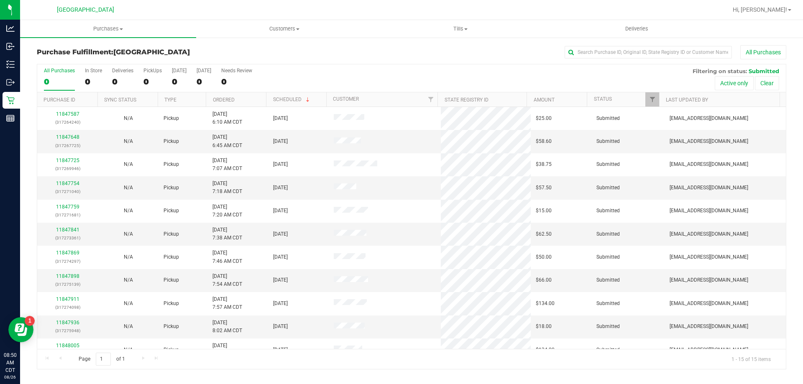
click at [255, 96] on th "Ordered" at bounding box center [236, 99] width 60 height 15
click at [70, 138] on link "11847648" at bounding box center [67, 137] width 23 height 6
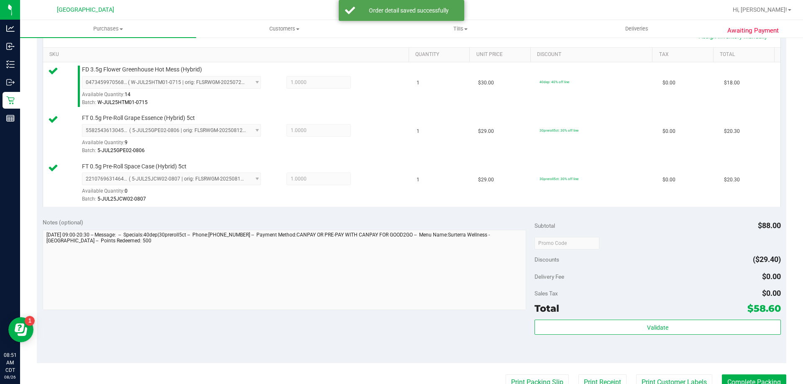
scroll to position [209, 0]
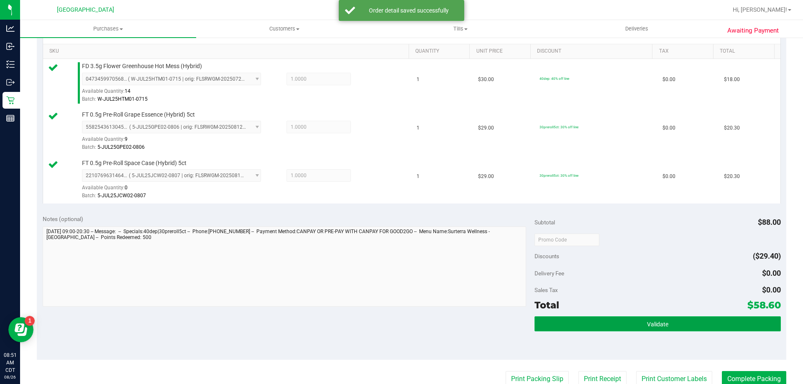
click at [645, 320] on button "Validate" at bounding box center [657, 324] width 246 height 15
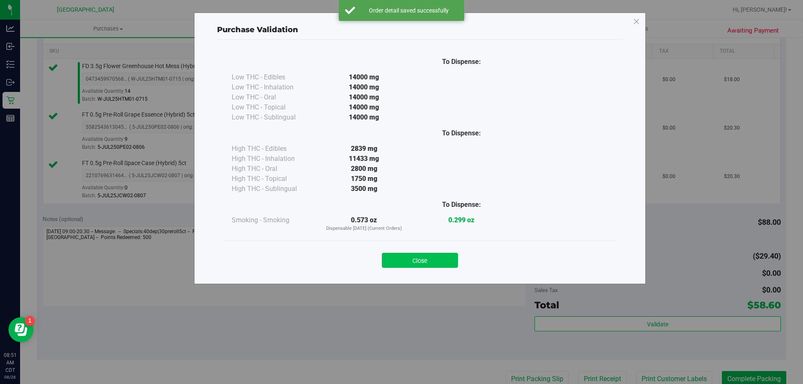
click at [419, 262] on button "Close" at bounding box center [420, 260] width 76 height 15
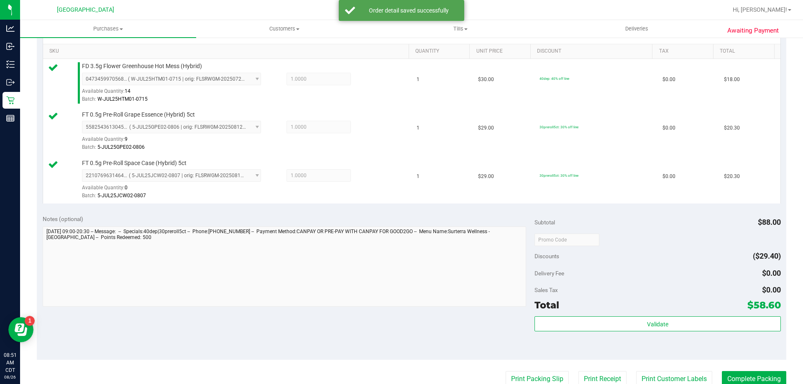
scroll to position [293, 0]
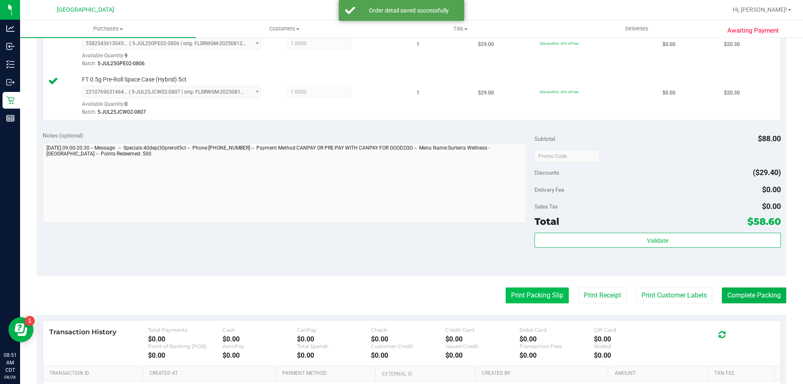
click at [515, 297] on button "Print Packing Slip" at bounding box center [537, 296] width 63 height 16
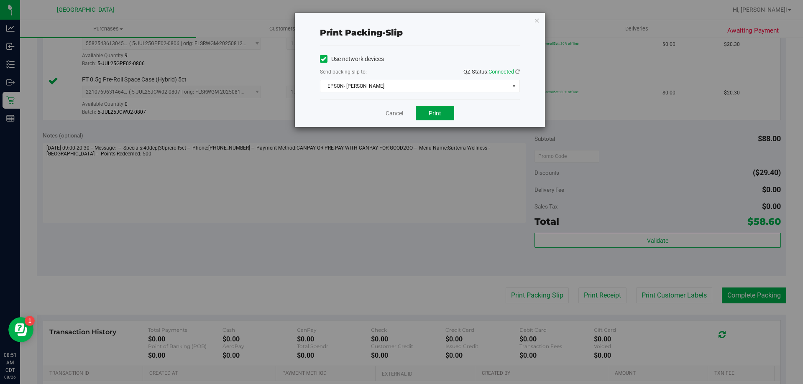
drag, startPoint x: 439, startPoint y: 111, endPoint x: 397, endPoint y: 107, distance: 42.4
click at [438, 111] on span "Print" at bounding box center [435, 113] width 13 height 7
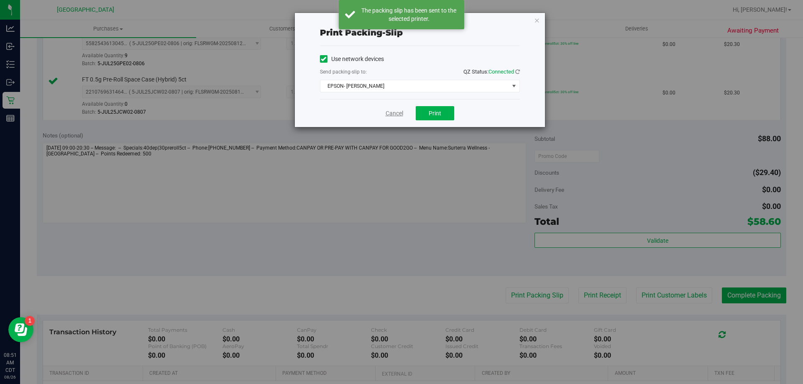
click at [396, 112] on link "Cancel" at bounding box center [395, 113] width 18 height 9
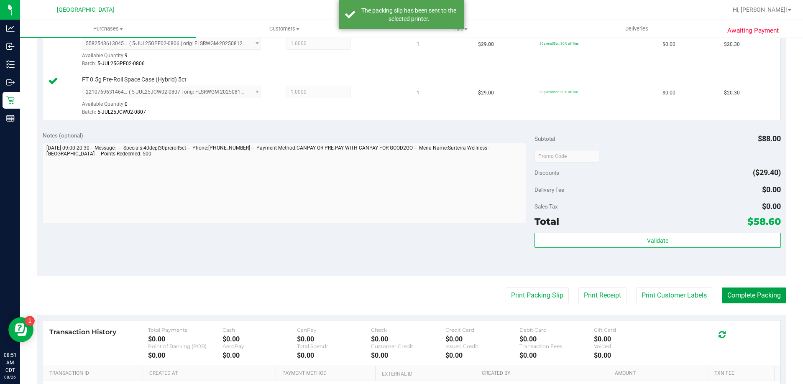
click at [777, 299] on button "Complete Packing" at bounding box center [754, 296] width 64 height 16
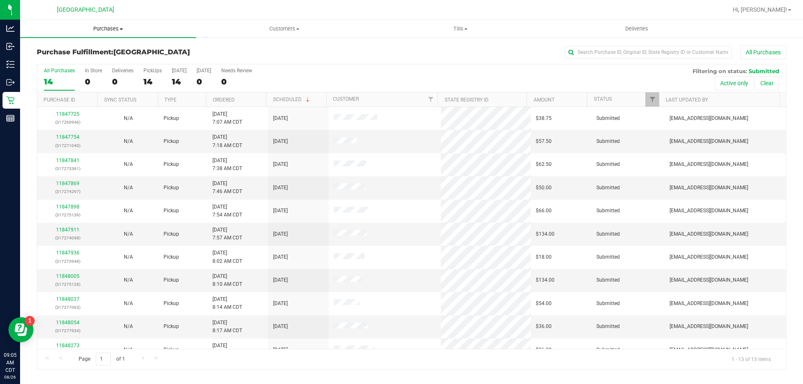
click at [108, 31] on span "Purchases" at bounding box center [108, 29] width 176 height 8
click at [102, 59] on li "Fulfillment" at bounding box center [108, 61] width 176 height 10
click at [262, 102] on th "Ordered" at bounding box center [236, 99] width 60 height 15
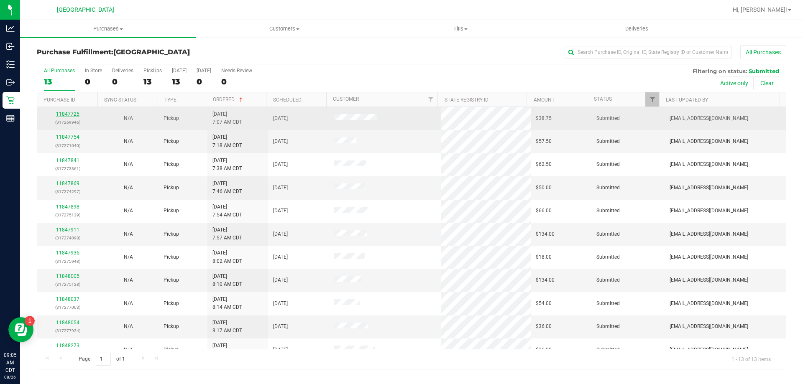
click at [69, 112] on link "11847725" at bounding box center [67, 114] width 23 height 6
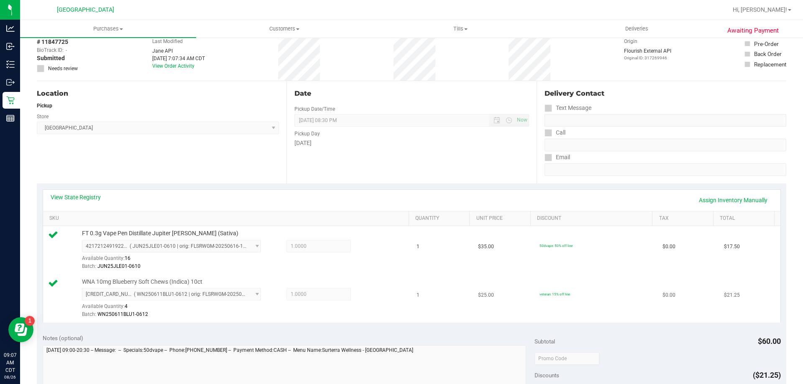
scroll to position [209, 0]
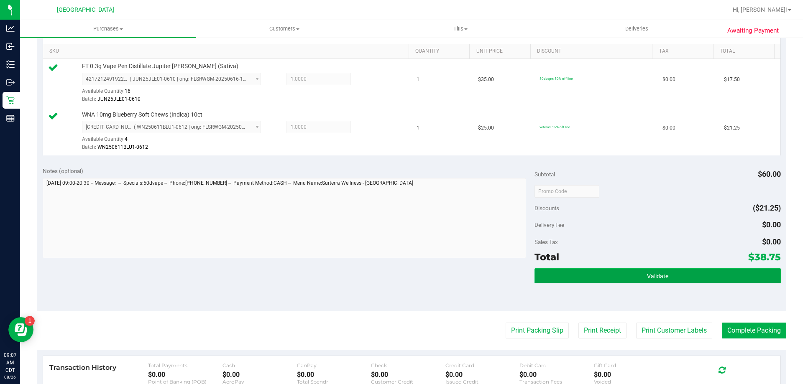
drag, startPoint x: 622, startPoint y: 283, endPoint x: 616, endPoint y: 280, distance: 6.5
click at [620, 284] on div "Validate" at bounding box center [657, 287] width 246 height 38
click at [602, 273] on button "Validate" at bounding box center [657, 275] width 246 height 15
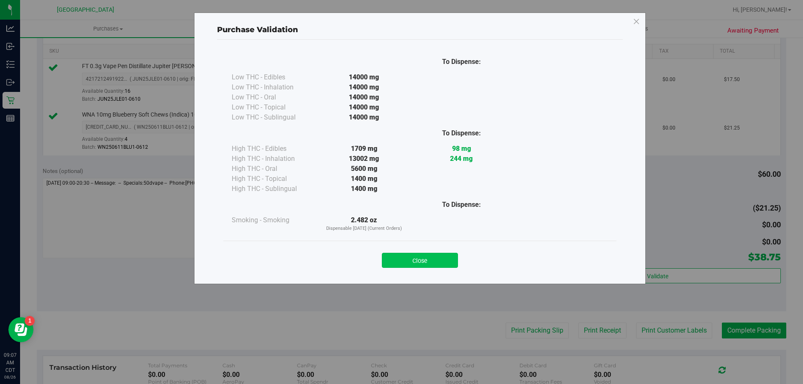
click at [422, 264] on button "Close" at bounding box center [420, 260] width 76 height 15
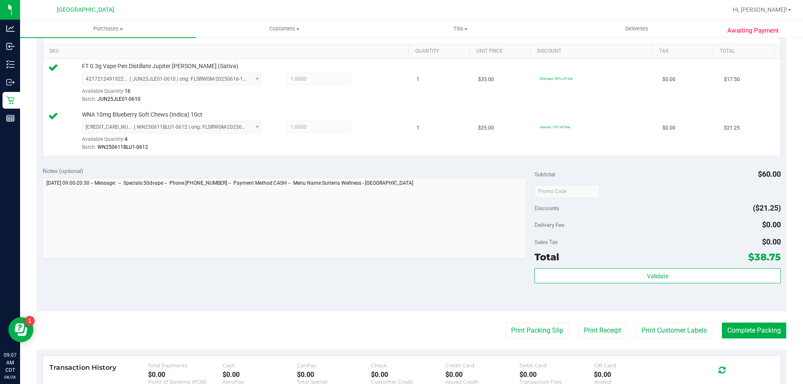
click at [549, 340] on purchase-details "Back Edit Purchase Cancel Purchase View Profile # 11847725 BioTrack ID: - Submi…" at bounding box center [411, 171] width 749 height 670
click at [541, 323] on button "Print Packing Slip" at bounding box center [537, 331] width 63 height 16
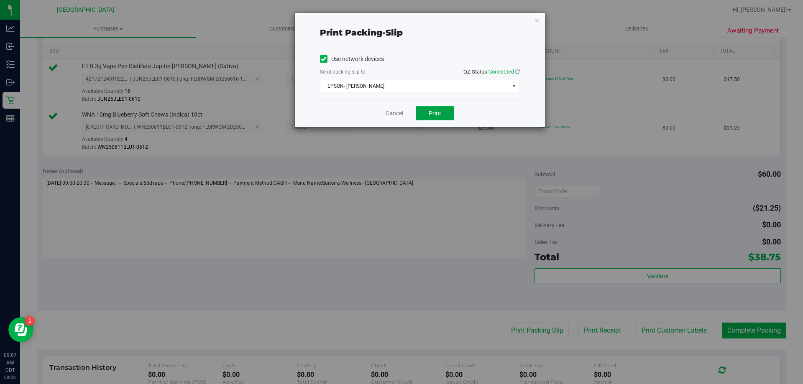
click at [435, 111] on span "Print" at bounding box center [435, 113] width 13 height 7
click at [388, 116] on link "Cancel" at bounding box center [395, 113] width 18 height 9
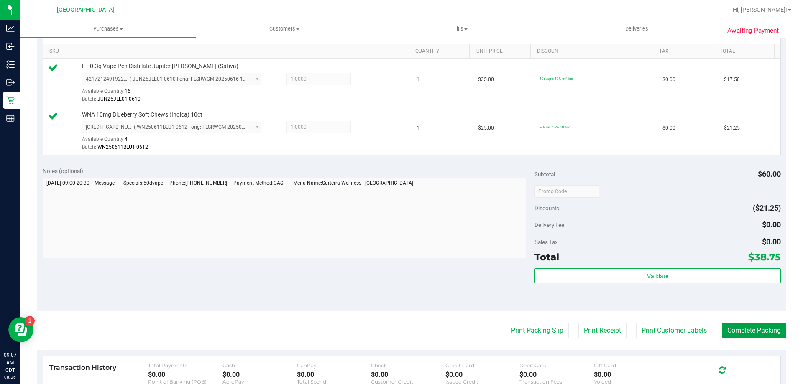
click at [774, 338] on button "Complete Packing" at bounding box center [754, 331] width 64 height 16
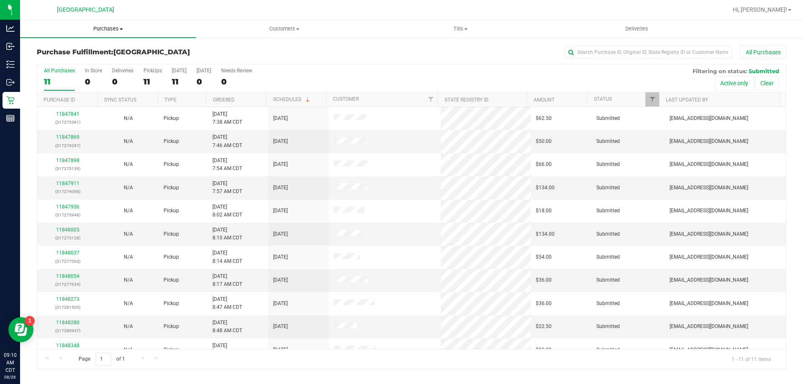
click at [113, 28] on span "Purchases" at bounding box center [108, 29] width 176 height 8
click at [117, 59] on li "Fulfillment" at bounding box center [108, 61] width 176 height 10
click at [248, 99] on th "Ordered" at bounding box center [236, 99] width 60 height 15
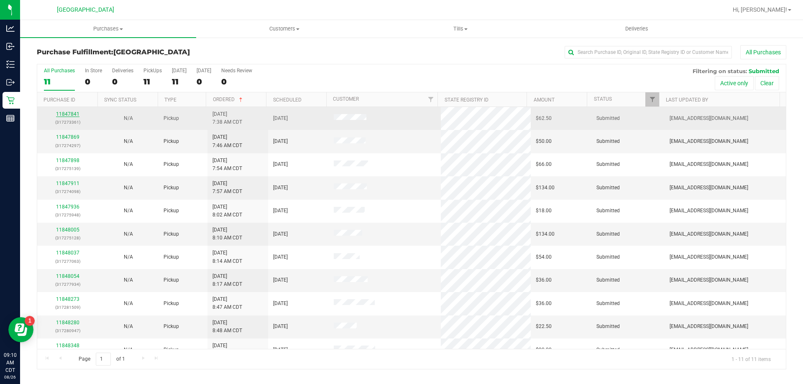
click at [63, 112] on link "11847841" at bounding box center [67, 114] width 23 height 6
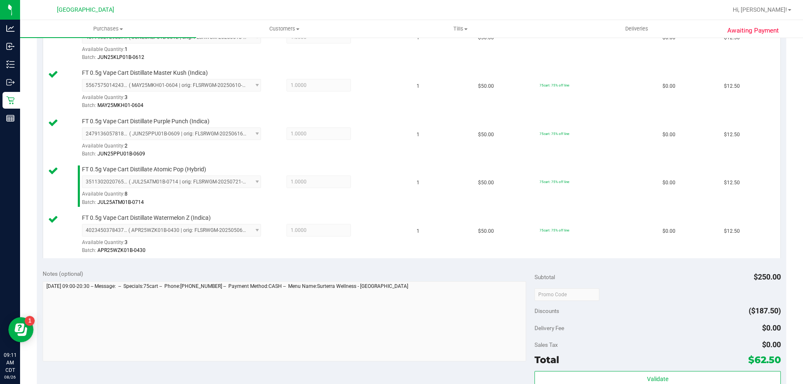
scroll to position [335, 0]
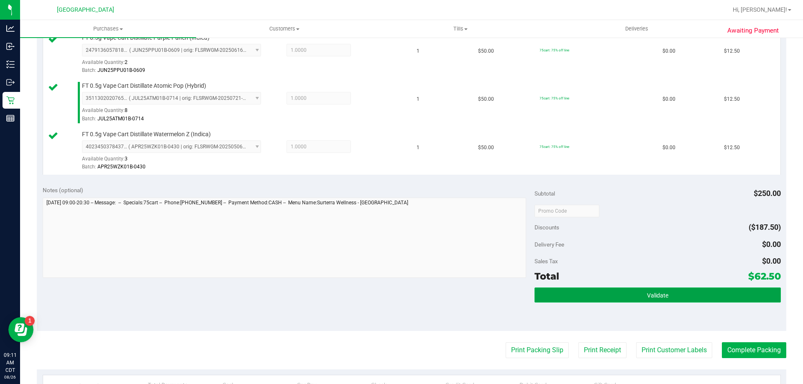
click at [638, 289] on button "Validate" at bounding box center [657, 295] width 246 height 15
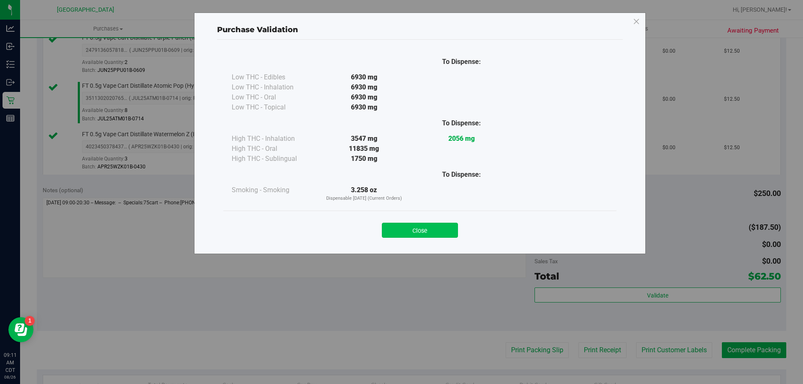
click at [414, 230] on button "Close" at bounding box center [420, 230] width 76 height 15
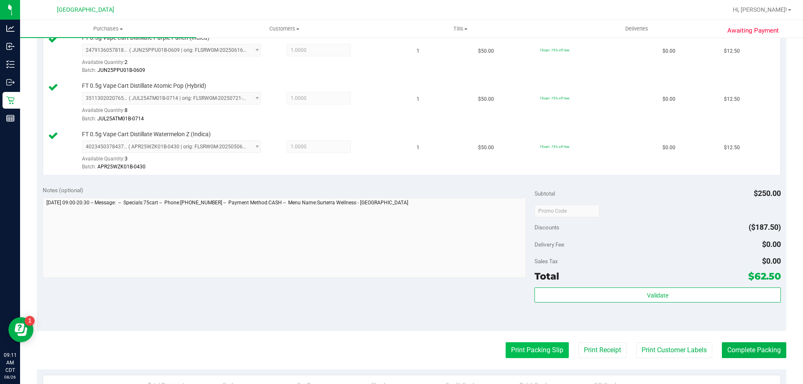
click at [519, 349] on button "Print Packing Slip" at bounding box center [537, 350] width 63 height 16
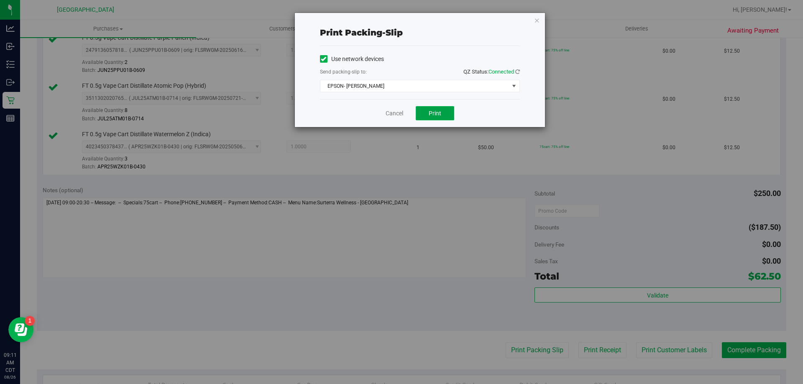
click at [437, 113] on span "Print" at bounding box center [435, 113] width 13 height 7
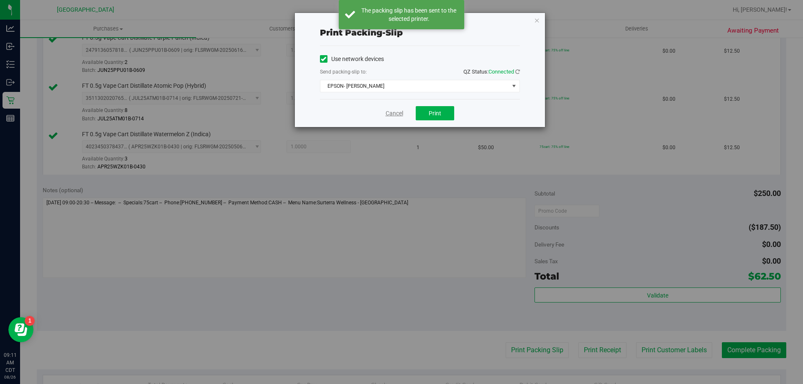
click at [391, 114] on link "Cancel" at bounding box center [395, 113] width 18 height 9
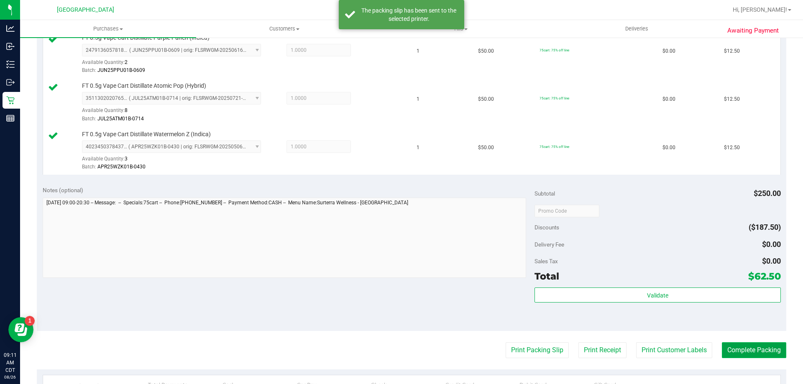
click at [772, 353] on button "Complete Packing" at bounding box center [754, 350] width 64 height 16
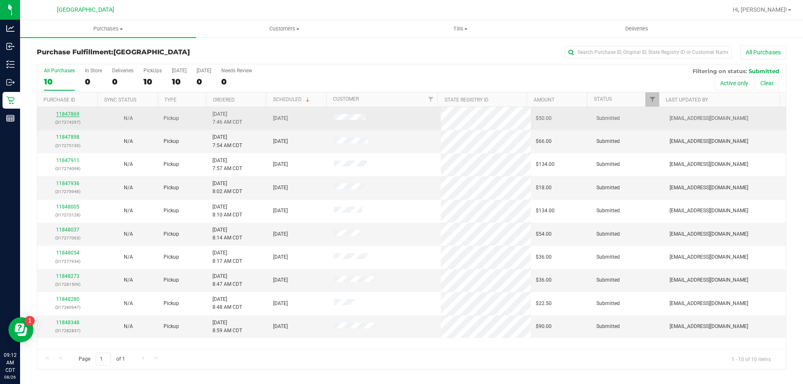
click at [63, 117] on link "11847869" at bounding box center [67, 114] width 23 height 6
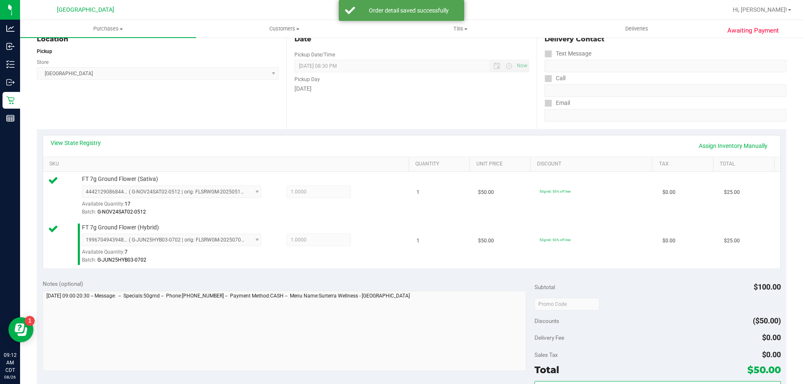
scroll to position [167, 0]
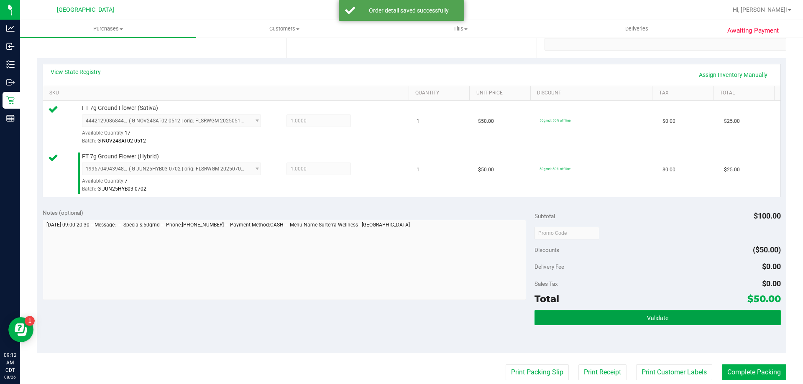
click at [569, 314] on button "Validate" at bounding box center [657, 317] width 246 height 15
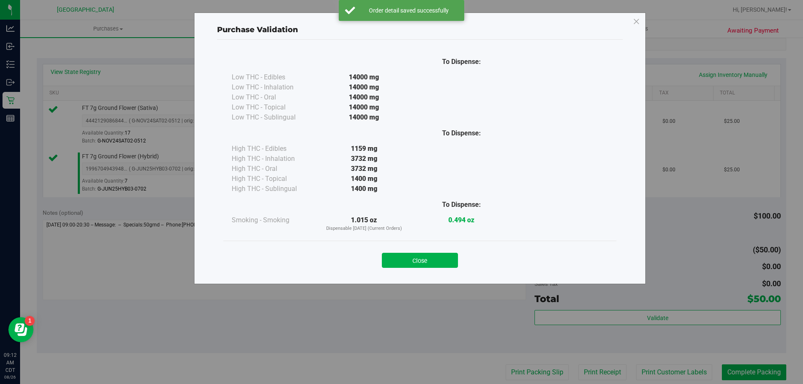
click at [434, 253] on div "Close" at bounding box center [420, 258] width 381 height 21
click at [414, 261] on button "Close" at bounding box center [420, 260] width 76 height 15
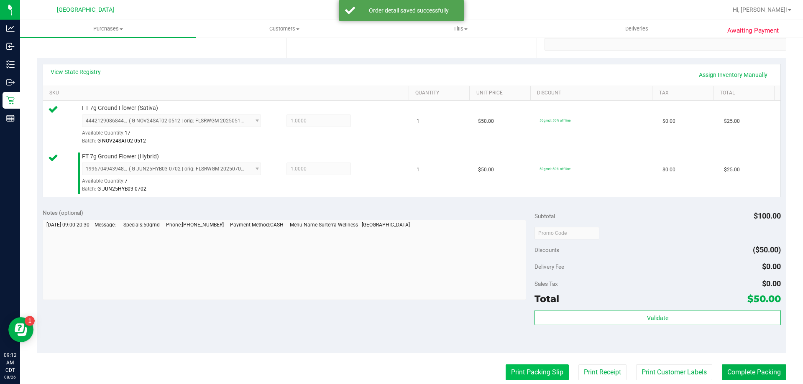
click at [508, 377] on button "Print Packing Slip" at bounding box center [537, 373] width 63 height 16
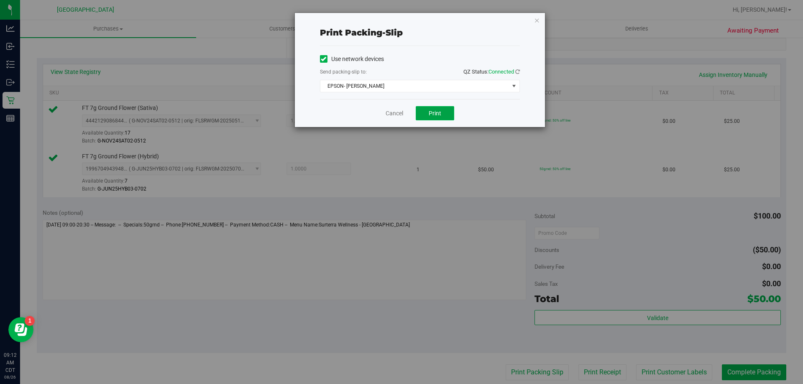
click at [425, 113] on button "Print" at bounding box center [435, 113] width 38 height 14
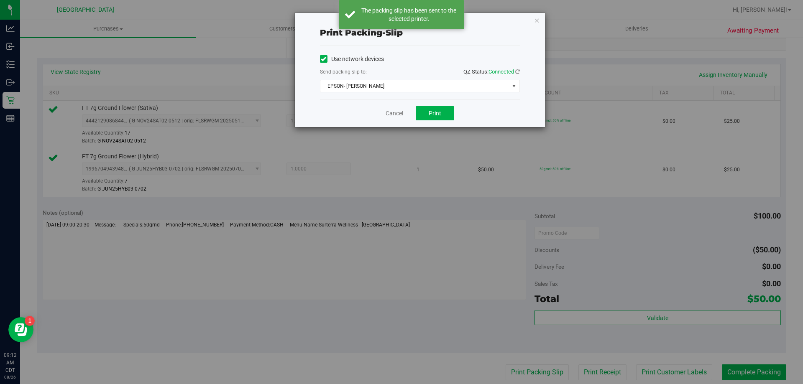
click at [394, 113] on link "Cancel" at bounding box center [395, 113] width 18 height 9
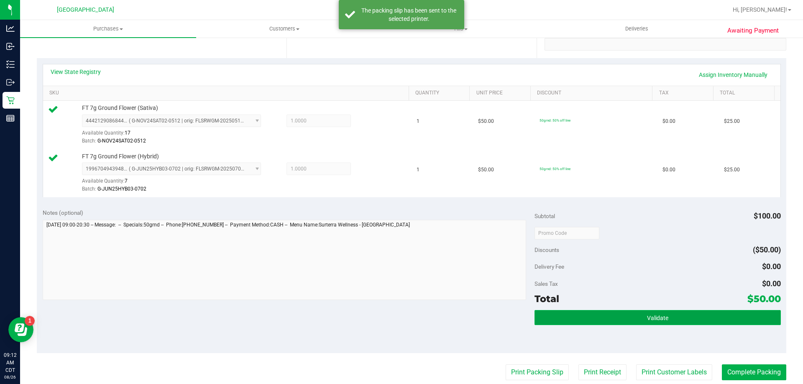
click at [698, 319] on button "Validate" at bounding box center [657, 317] width 246 height 15
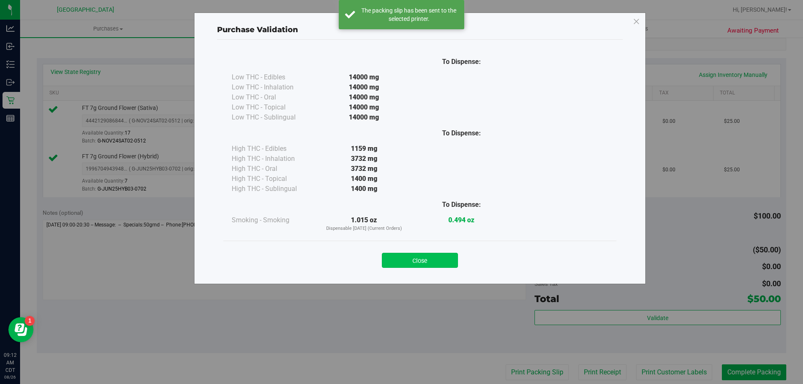
click at [423, 268] on button "Close" at bounding box center [420, 260] width 76 height 15
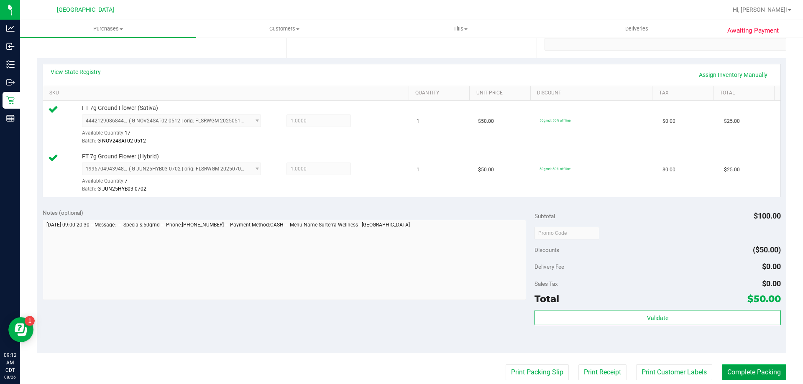
click at [753, 369] on button "Complete Packing" at bounding box center [754, 373] width 64 height 16
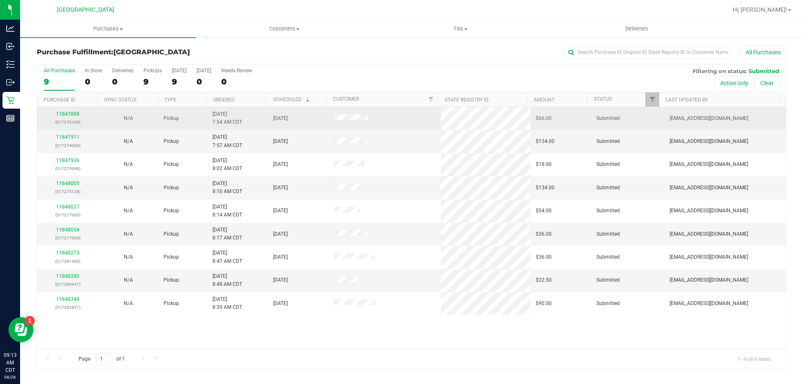
click at [69, 111] on div "11847898 (317275139)" at bounding box center [67, 118] width 51 height 16
click at [69, 113] on link "11847898" at bounding box center [67, 114] width 23 height 6
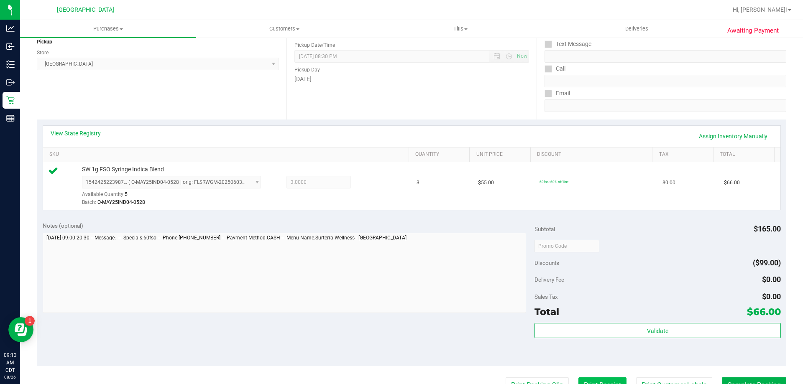
scroll to position [167, 0]
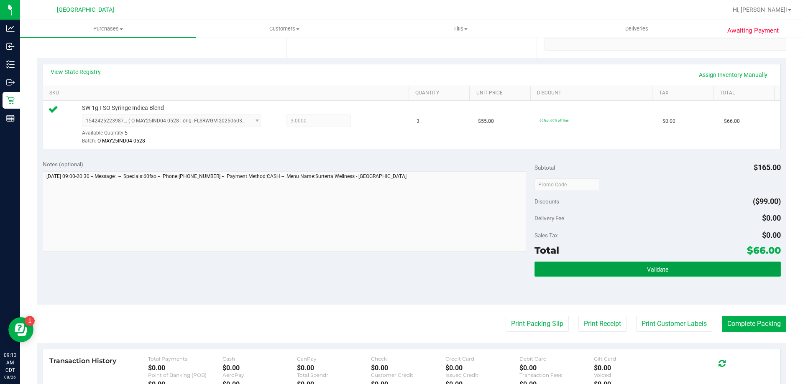
click at [610, 271] on button "Validate" at bounding box center [657, 269] width 246 height 15
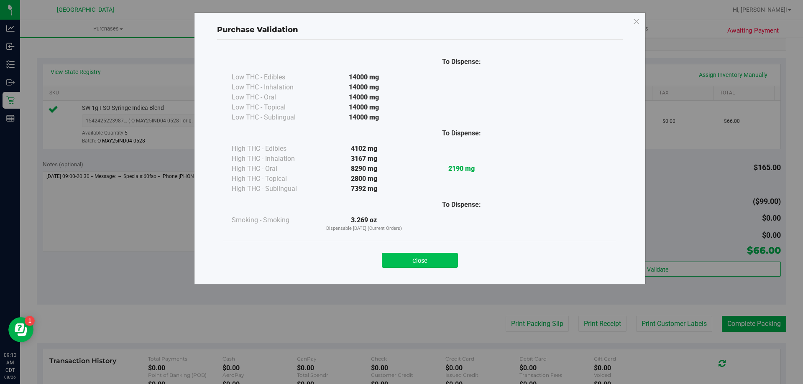
click at [408, 255] on button "Close" at bounding box center [420, 260] width 76 height 15
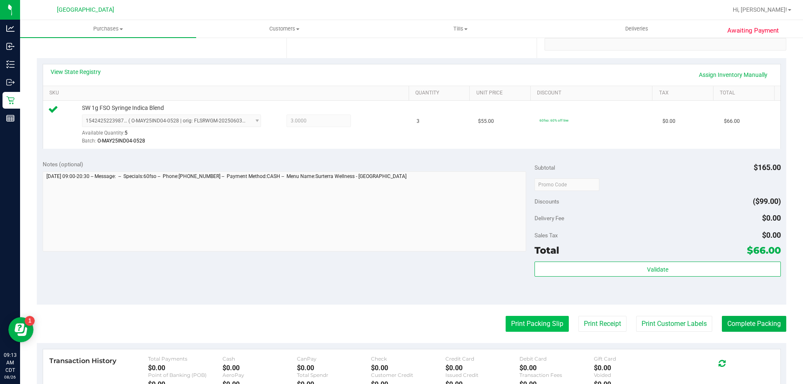
click at [534, 319] on button "Print Packing Slip" at bounding box center [537, 324] width 63 height 16
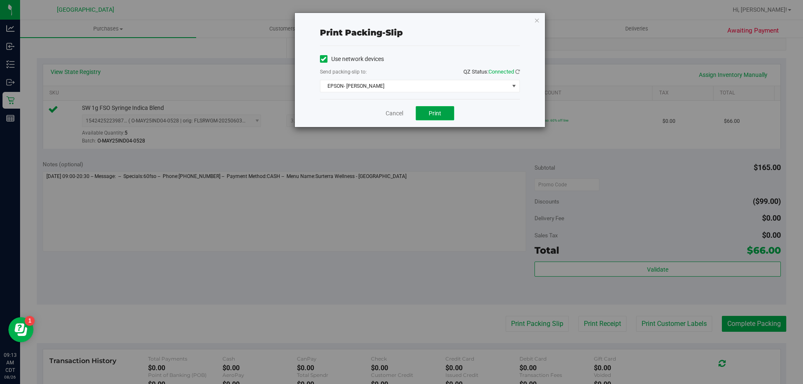
click at [422, 112] on button "Print" at bounding box center [435, 113] width 38 height 14
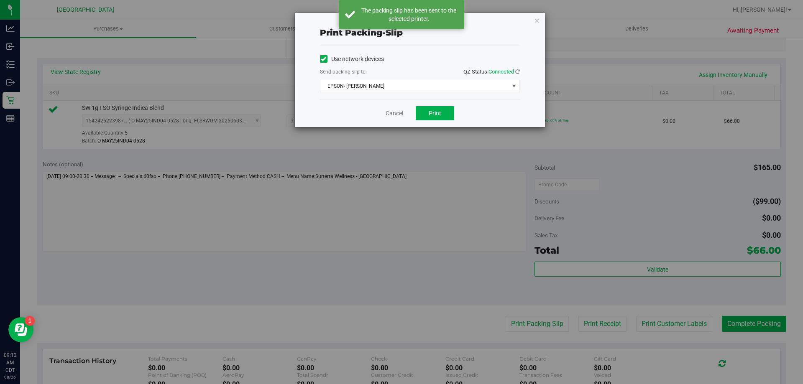
click at [392, 116] on link "Cancel" at bounding box center [395, 113] width 18 height 9
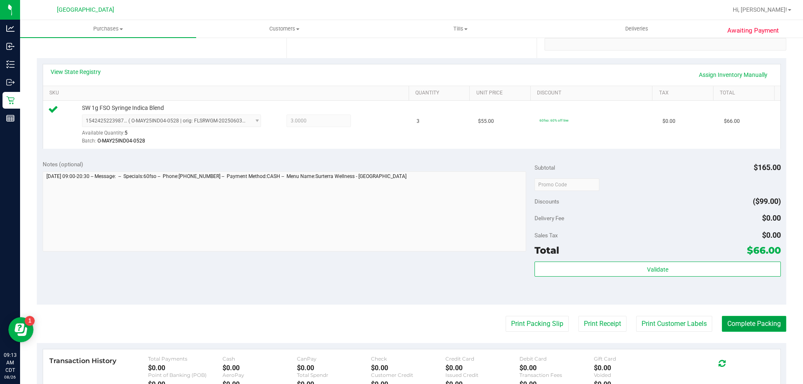
click at [761, 327] on button "Complete Packing" at bounding box center [754, 324] width 64 height 16
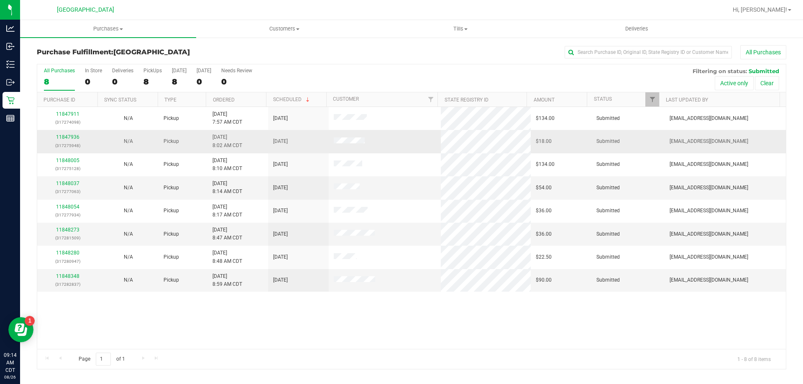
click at [70, 133] on div "11847936 (317275948)" at bounding box center [67, 141] width 51 height 16
click at [73, 138] on link "11847936" at bounding box center [67, 137] width 23 height 6
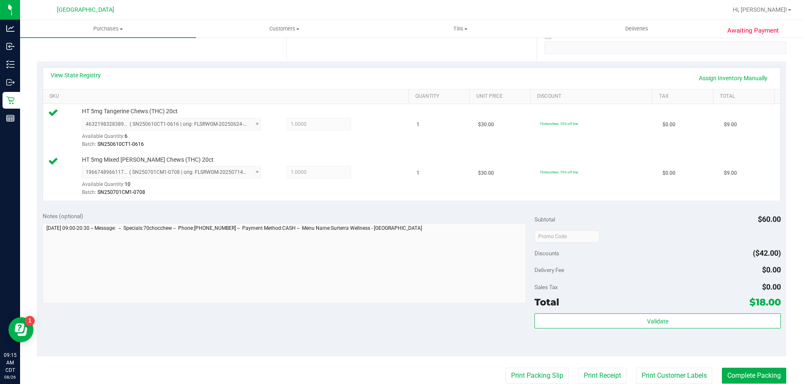
scroll to position [167, 0]
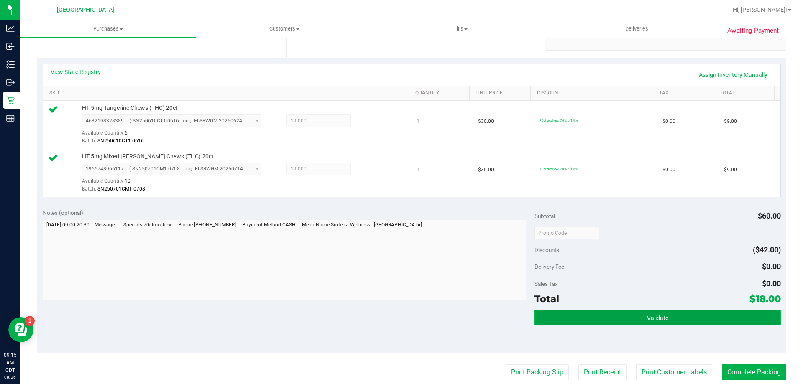
click at [670, 314] on button "Validate" at bounding box center [657, 317] width 246 height 15
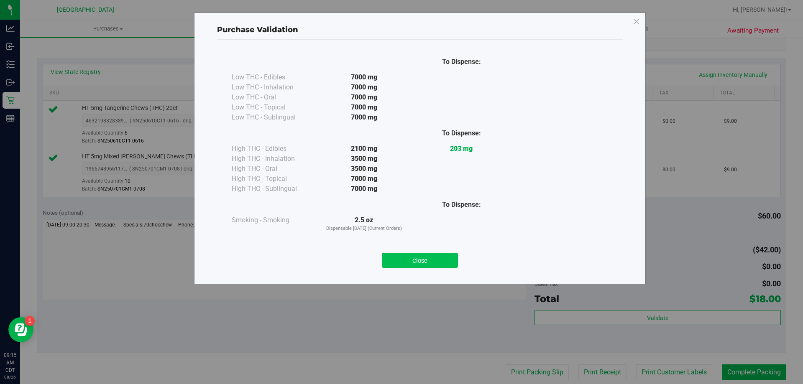
click at [432, 262] on button "Close" at bounding box center [420, 260] width 76 height 15
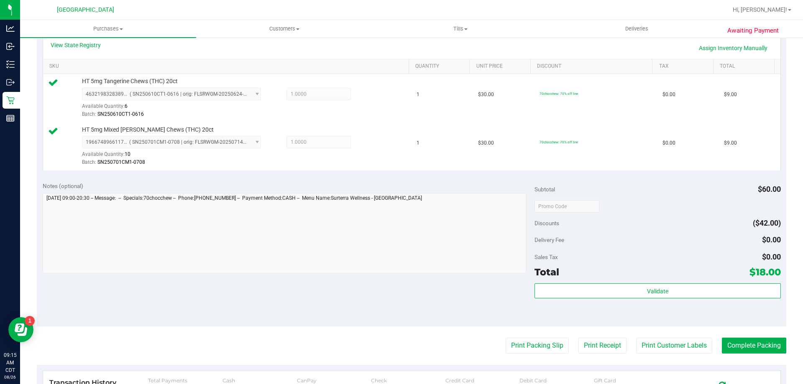
scroll to position [335, 0]
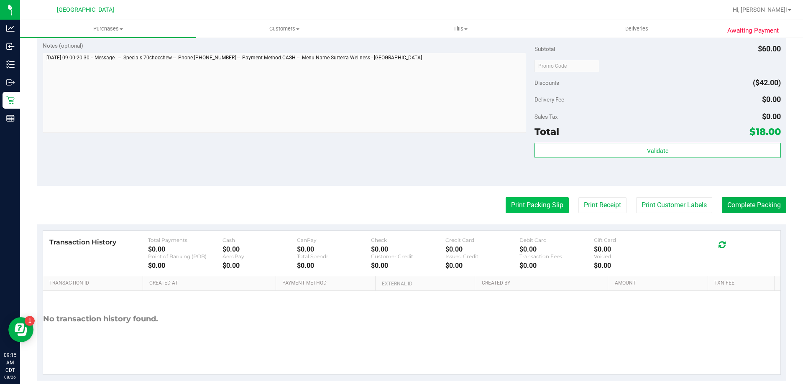
click at [531, 208] on button "Print Packing Slip" at bounding box center [537, 205] width 63 height 16
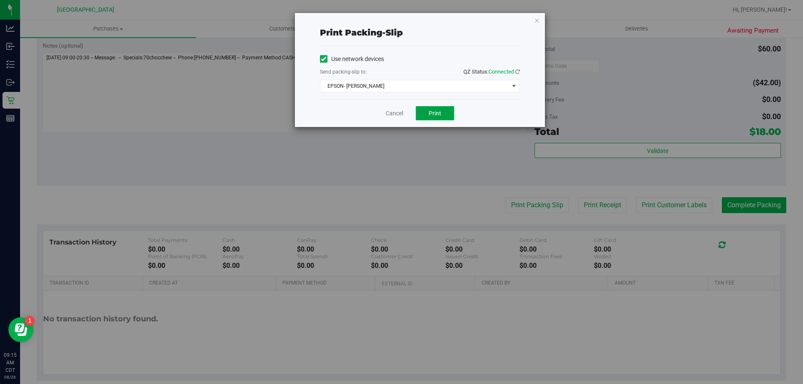
click at [434, 111] on span "Print" at bounding box center [435, 113] width 13 height 7
click at [394, 113] on link "Cancel" at bounding box center [395, 113] width 18 height 9
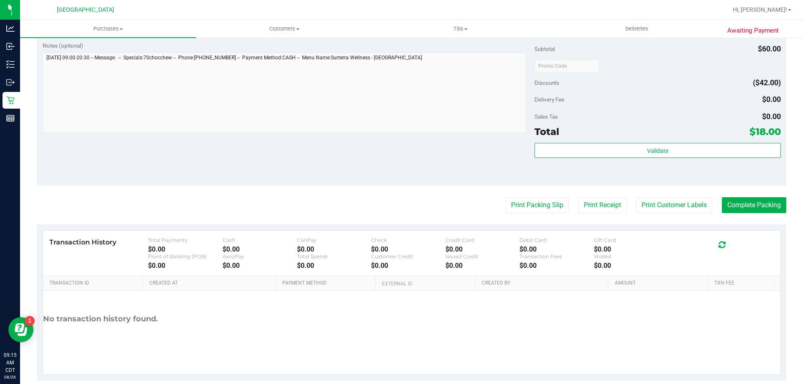
click at [659, 160] on div "Validate" at bounding box center [657, 162] width 246 height 38
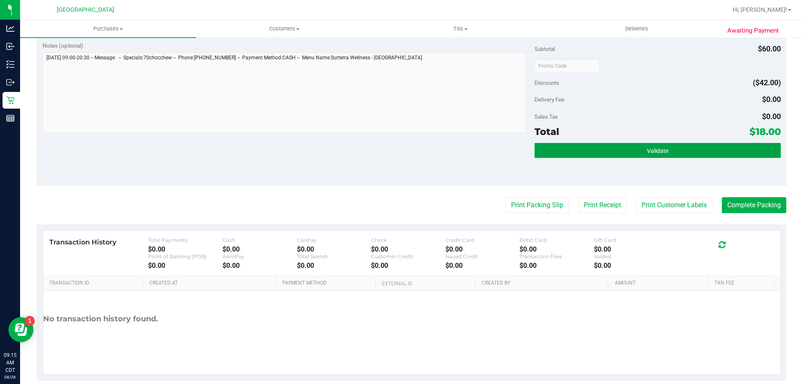
click at [655, 149] on span "Validate" at bounding box center [657, 151] width 21 height 7
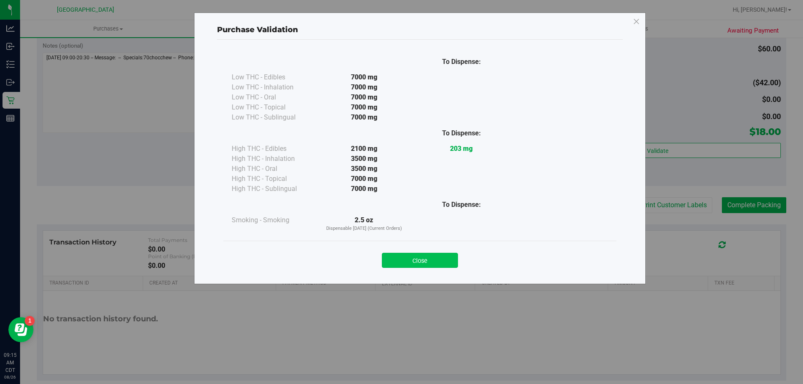
click at [427, 266] on button "Close" at bounding box center [420, 260] width 76 height 15
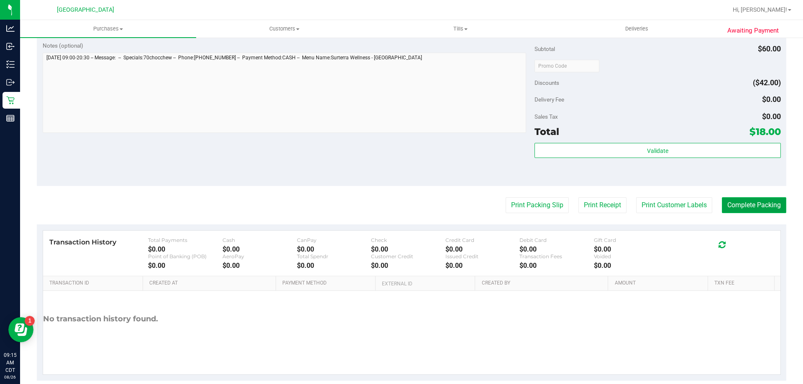
click at [745, 211] on button "Complete Packing" at bounding box center [754, 205] width 64 height 16
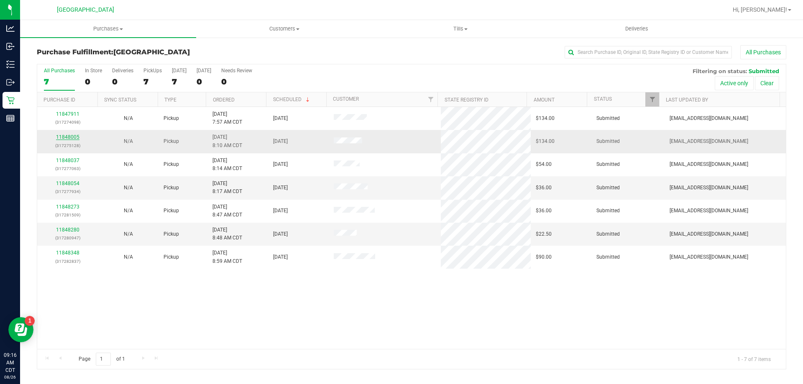
click at [68, 139] on link "11848005" at bounding box center [67, 137] width 23 height 6
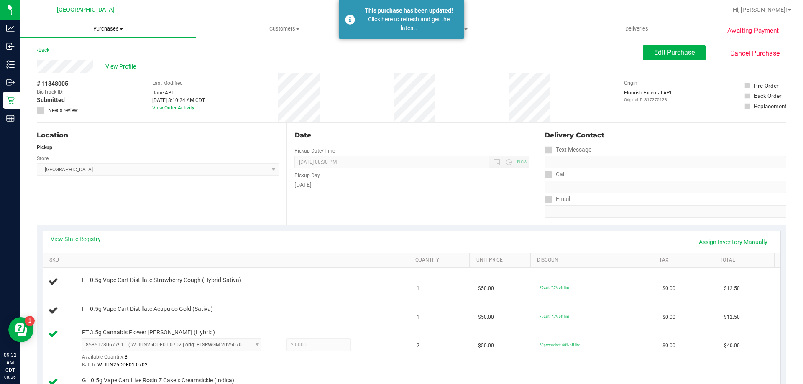
click at [100, 28] on span "Purchases" at bounding box center [108, 29] width 176 height 8
click at [103, 64] on li "Fulfillment" at bounding box center [108, 61] width 176 height 10
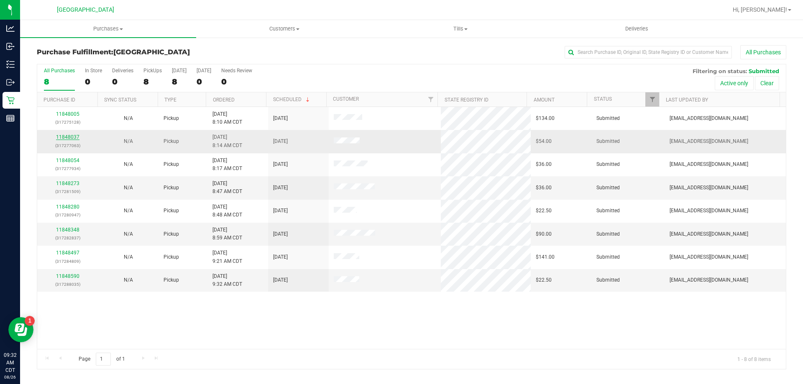
click at [66, 135] on link "11848037" at bounding box center [67, 137] width 23 height 6
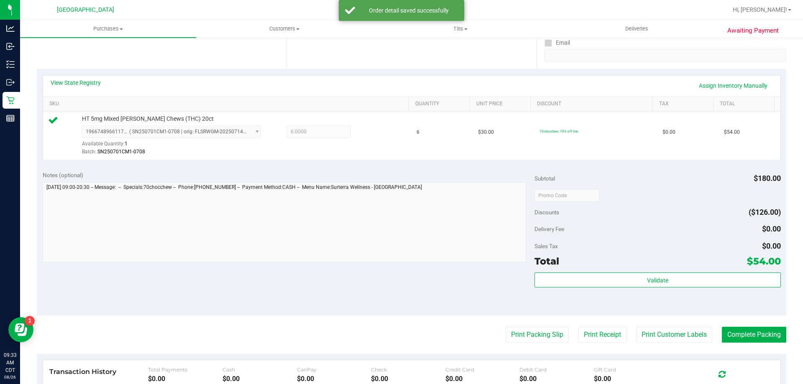
scroll to position [167, 0]
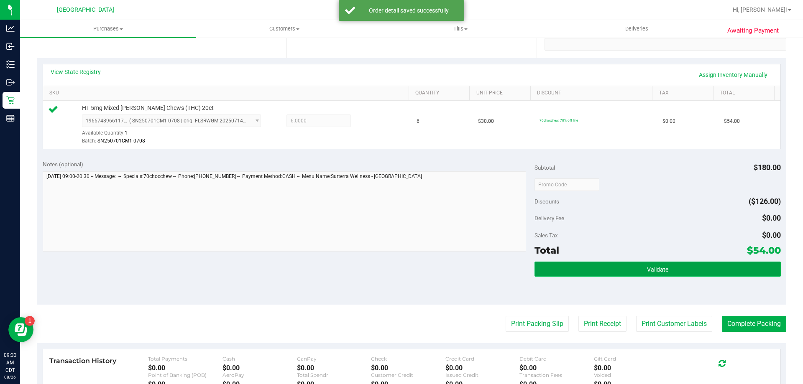
click at [595, 268] on button "Validate" at bounding box center [657, 269] width 246 height 15
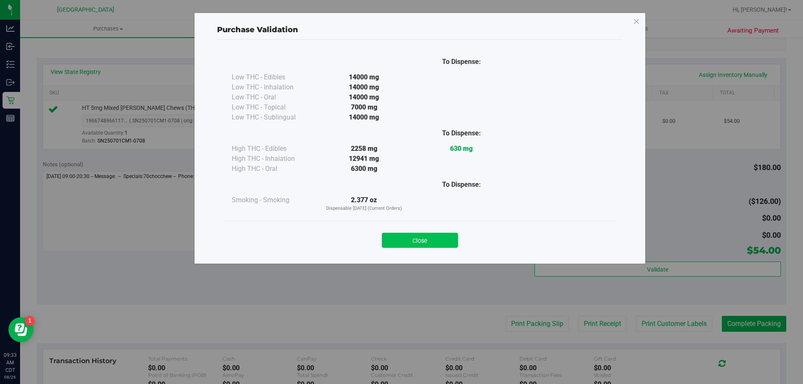
click at [428, 240] on button "Close" at bounding box center [420, 240] width 76 height 15
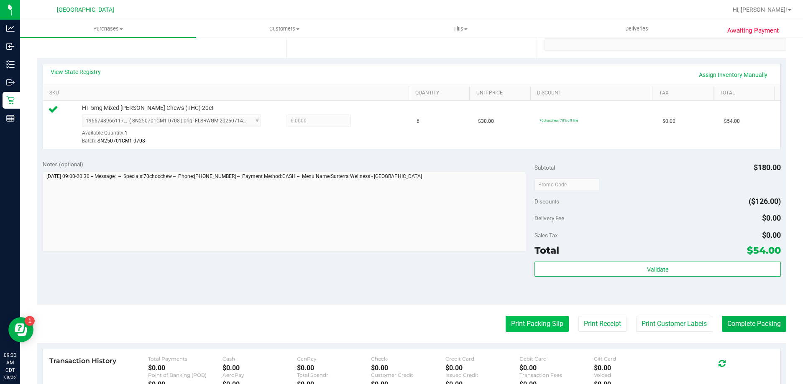
click at [527, 323] on button "Print Packing Slip" at bounding box center [537, 324] width 63 height 16
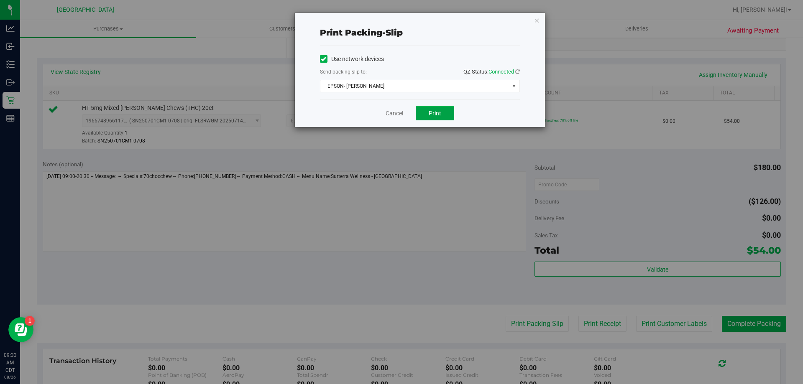
click at [441, 108] on button "Print" at bounding box center [435, 113] width 38 height 14
click at [396, 112] on link "Cancel" at bounding box center [395, 113] width 18 height 9
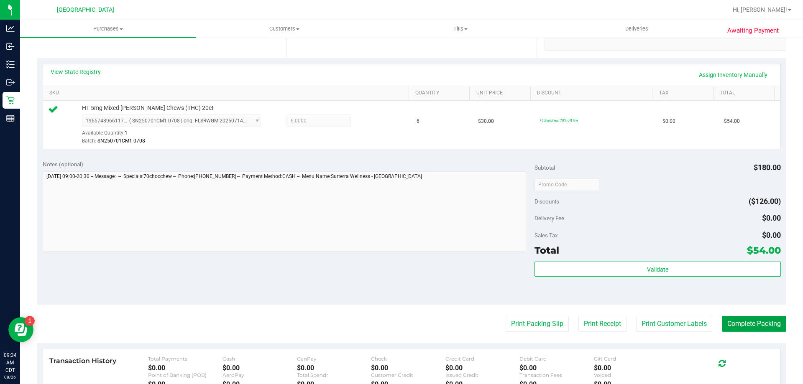
click at [759, 328] on button "Complete Packing" at bounding box center [754, 324] width 64 height 16
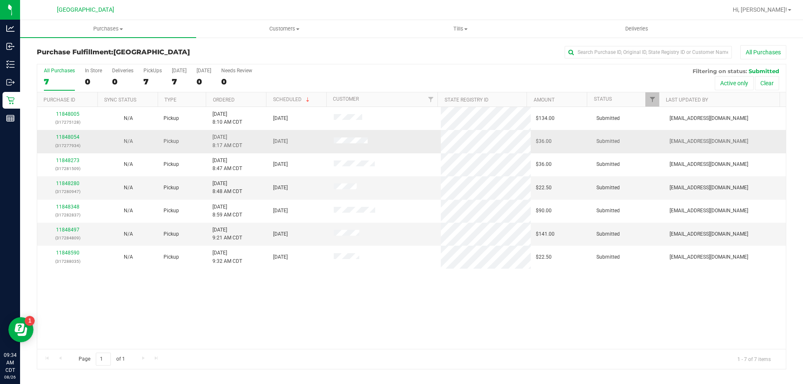
click at [70, 141] on div "11848054 (317277934)" at bounding box center [67, 141] width 51 height 16
click at [69, 136] on link "11848054" at bounding box center [67, 137] width 23 height 6
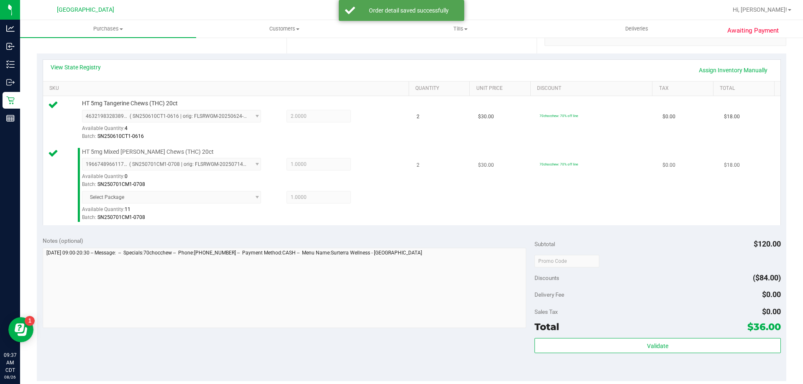
scroll to position [251, 0]
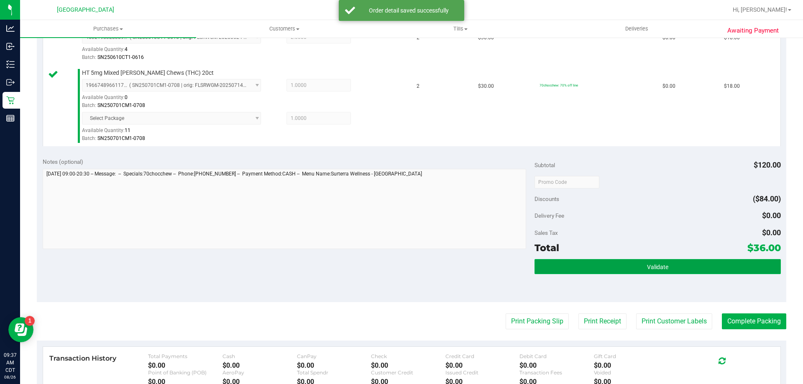
click at [664, 263] on button "Validate" at bounding box center [657, 266] width 246 height 15
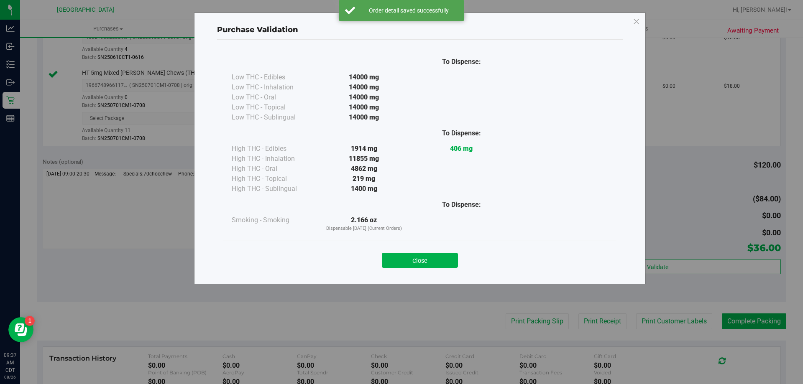
click at [454, 262] on button "Close" at bounding box center [420, 260] width 76 height 15
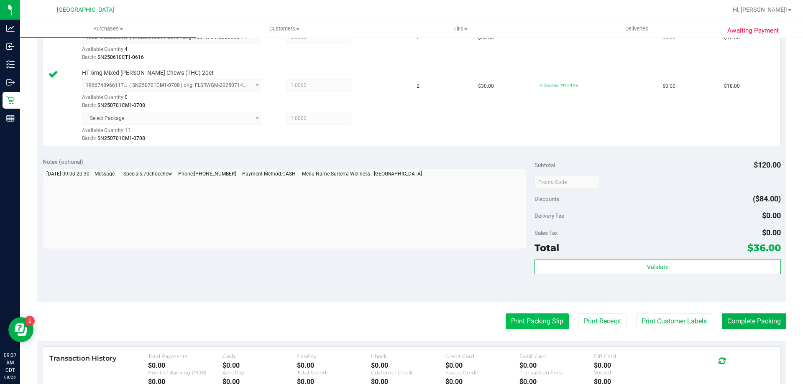
click at [524, 324] on button "Print Packing Slip" at bounding box center [537, 322] width 63 height 16
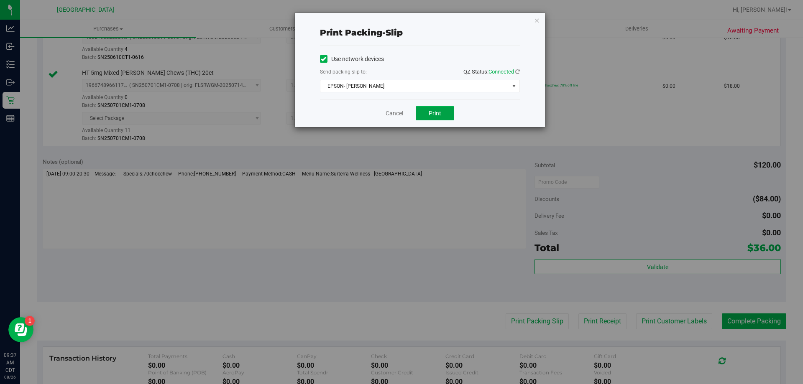
click at [450, 109] on button "Print" at bounding box center [435, 113] width 38 height 14
click at [440, 113] on span "Print" at bounding box center [435, 113] width 13 height 7
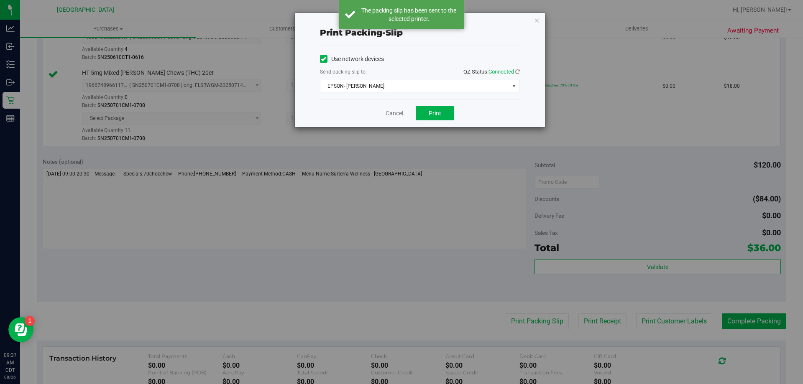
click at [391, 113] on link "Cancel" at bounding box center [395, 113] width 18 height 9
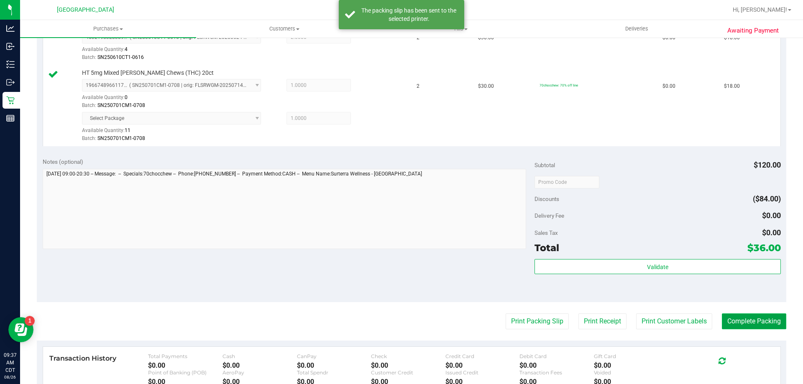
click at [747, 318] on button "Complete Packing" at bounding box center [754, 322] width 64 height 16
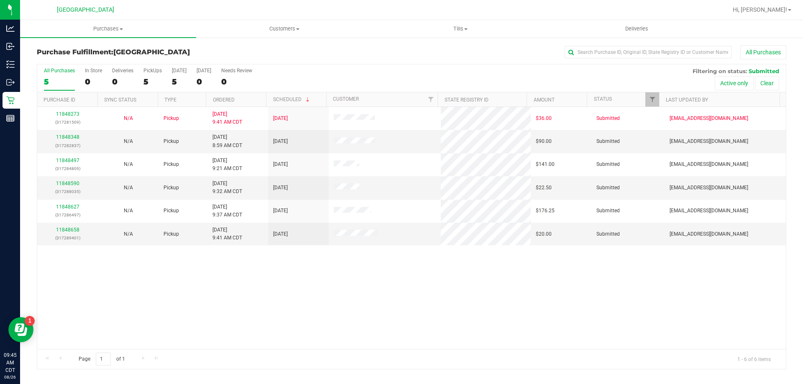
click at [243, 97] on th "Ordered" at bounding box center [236, 99] width 60 height 15
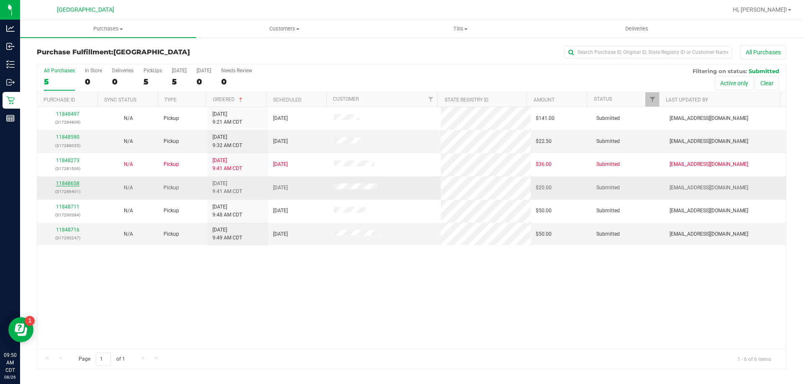
click at [65, 184] on link "11848658" at bounding box center [67, 184] width 23 height 6
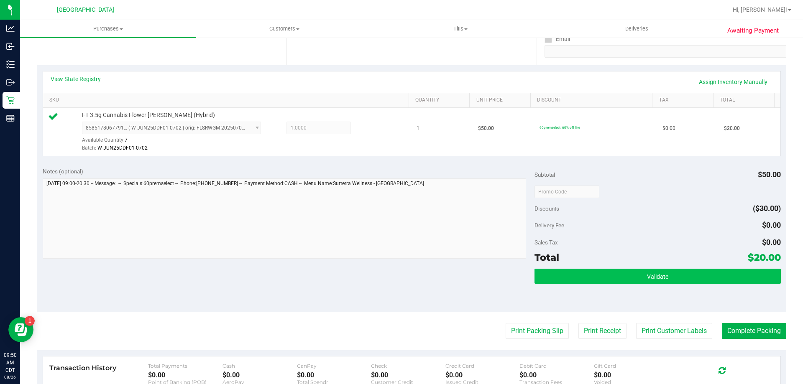
scroll to position [167, 0]
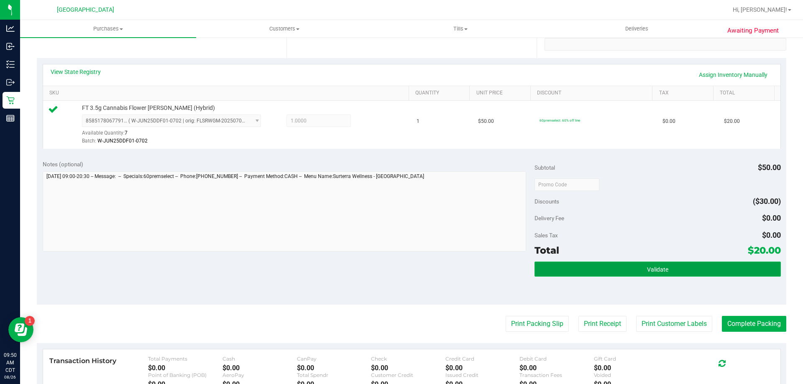
click at [624, 262] on button "Validate" at bounding box center [657, 269] width 246 height 15
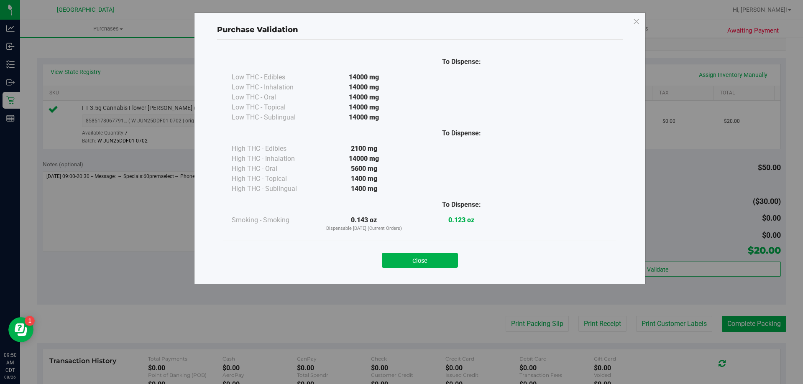
click at [439, 258] on button "Close" at bounding box center [420, 260] width 76 height 15
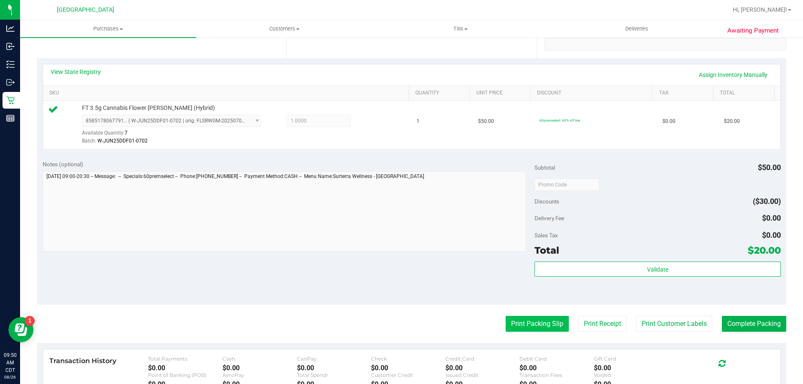
click at [507, 323] on button "Print Packing Slip" at bounding box center [537, 324] width 63 height 16
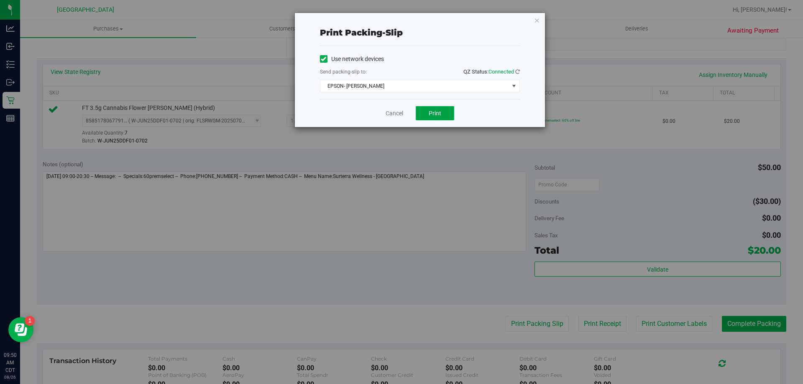
click at [438, 114] on span "Print" at bounding box center [435, 113] width 13 height 7
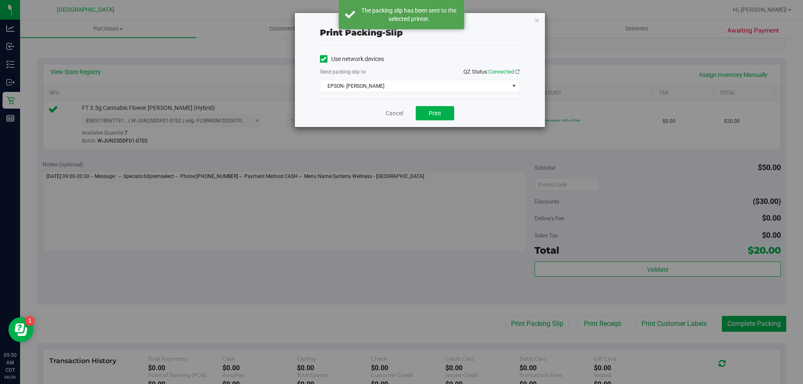
click at [396, 119] on div "Cancel Print" at bounding box center [420, 113] width 200 height 28
click at [396, 112] on link "Cancel" at bounding box center [395, 113] width 18 height 9
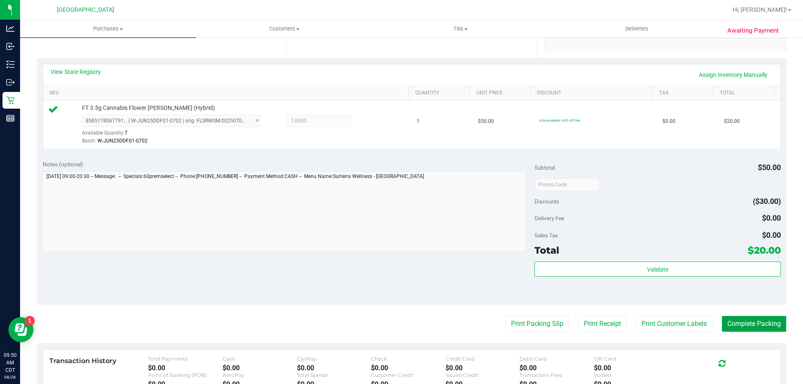
click at [727, 319] on button "Complete Packing" at bounding box center [754, 324] width 64 height 16
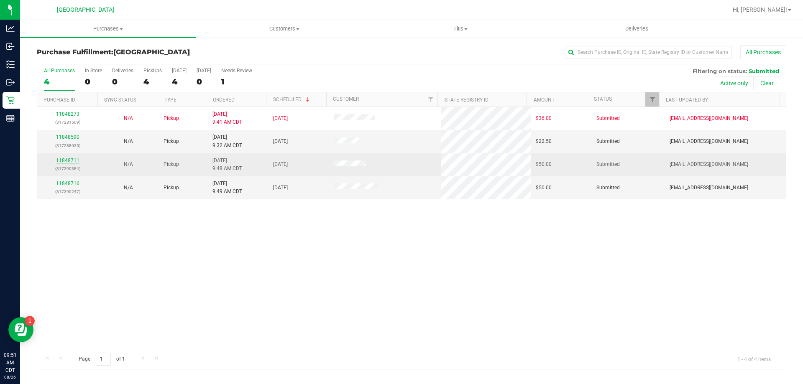
click at [73, 160] on link "11848711" at bounding box center [67, 161] width 23 height 6
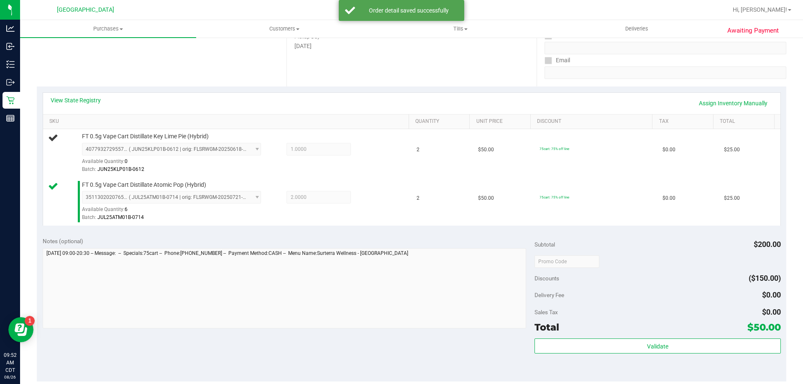
scroll to position [167, 0]
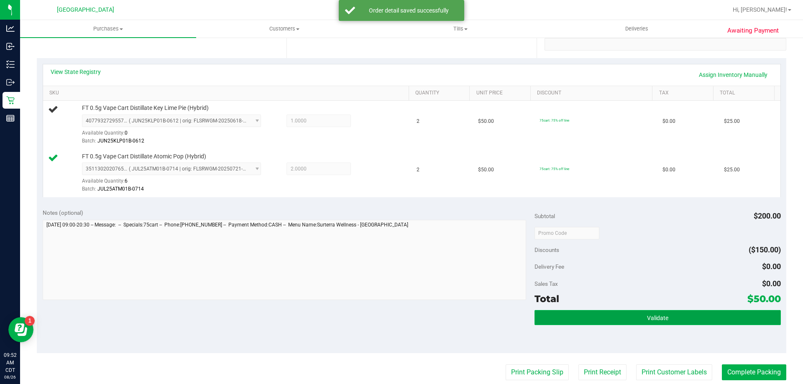
click at [614, 319] on button "Validate" at bounding box center [657, 317] width 246 height 15
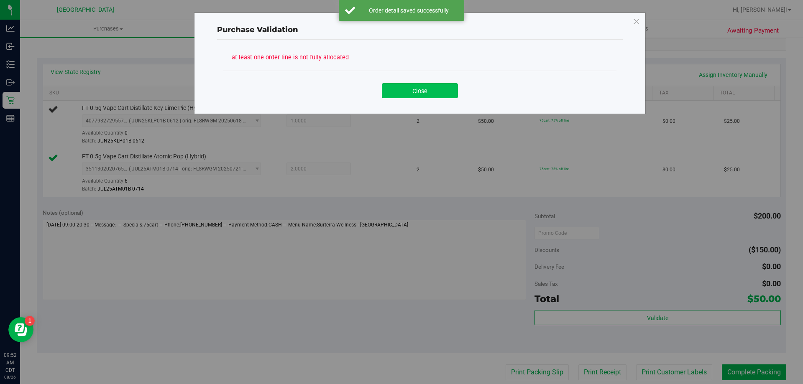
click at [404, 98] on button "Close" at bounding box center [420, 90] width 76 height 15
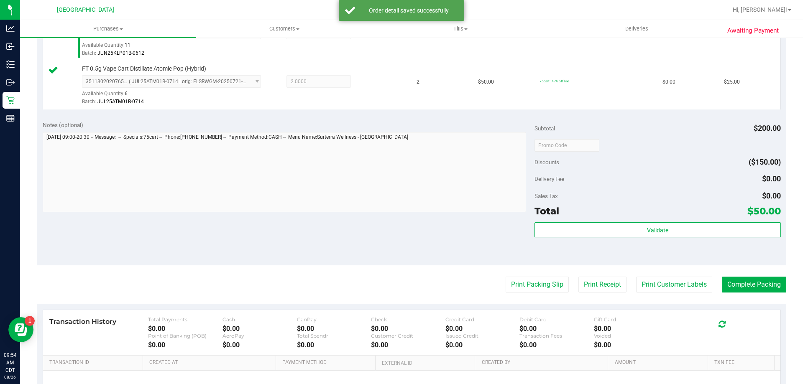
scroll to position [293, 0]
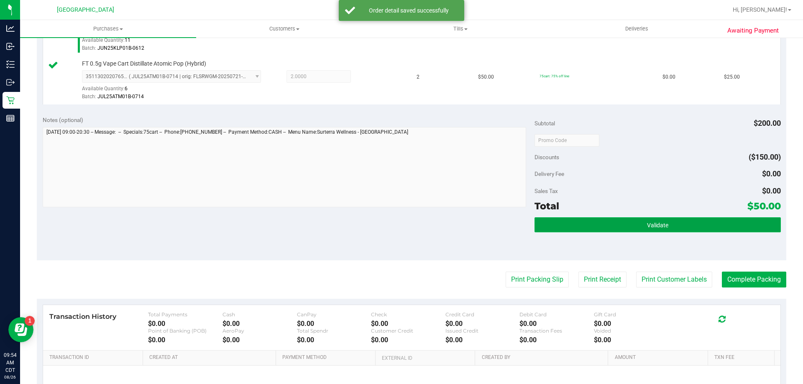
click at [647, 225] on span "Validate" at bounding box center [657, 225] width 21 height 7
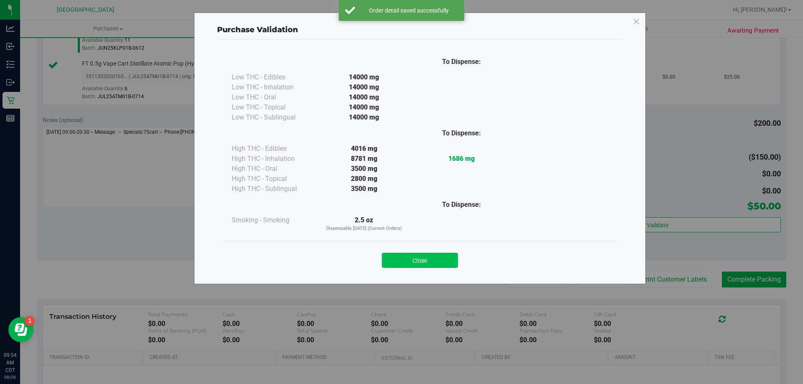
click at [451, 259] on button "Close" at bounding box center [420, 260] width 76 height 15
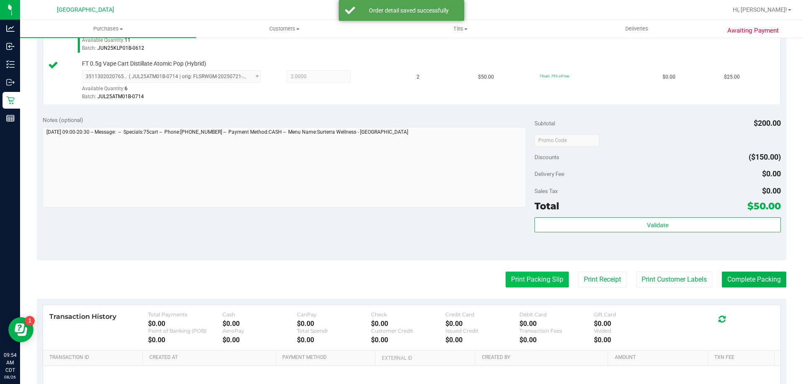
click at [510, 275] on button "Print Packing Slip" at bounding box center [537, 280] width 63 height 16
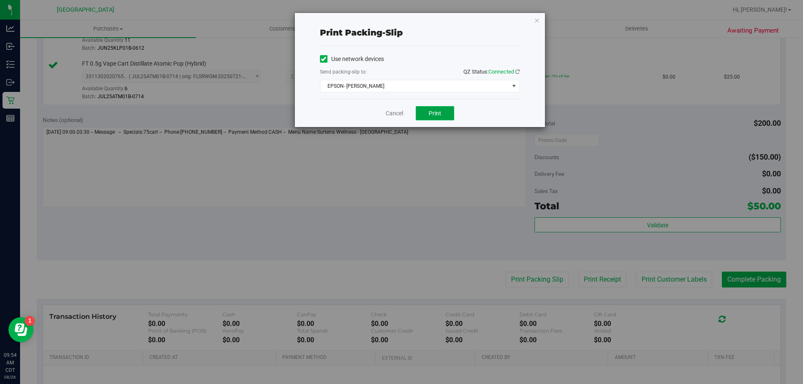
click at [435, 107] on button "Print" at bounding box center [435, 113] width 38 height 14
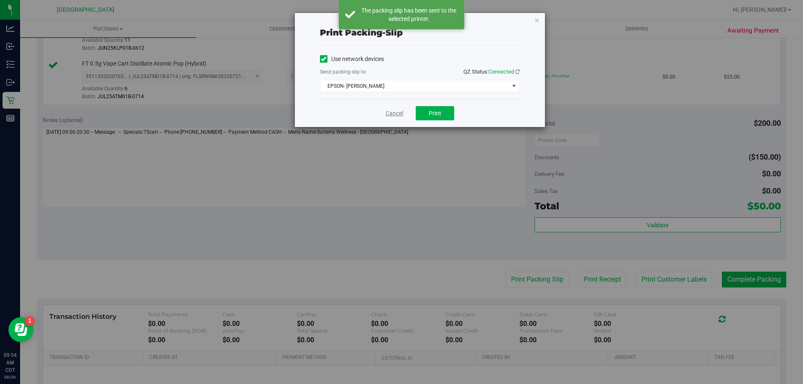
click at [387, 115] on link "Cancel" at bounding box center [395, 113] width 18 height 9
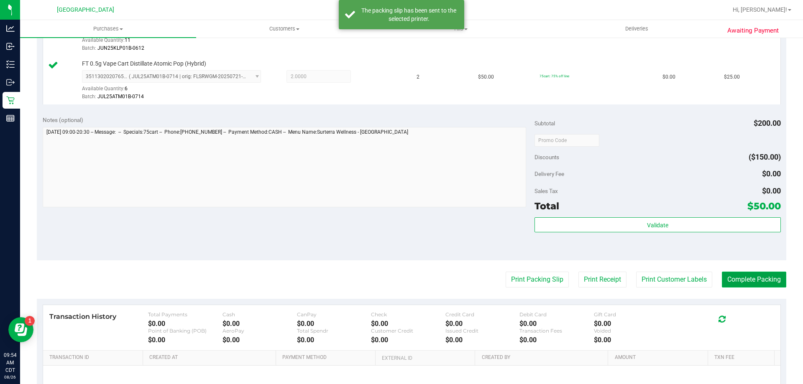
click at [775, 277] on button "Complete Packing" at bounding box center [754, 280] width 64 height 16
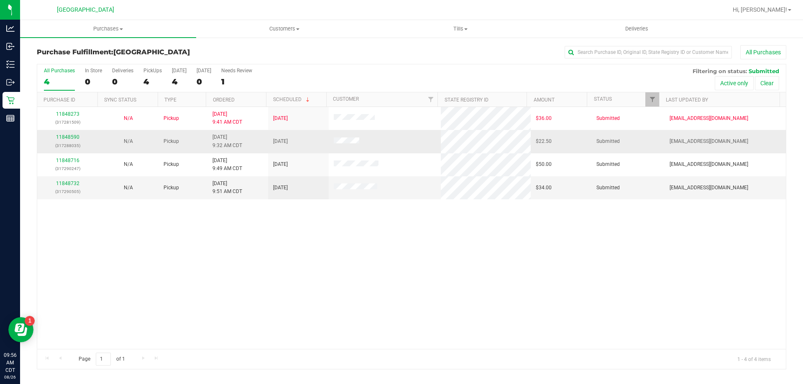
click at [68, 133] on div "11848590 (317288035)" at bounding box center [67, 141] width 51 height 16
click at [70, 135] on link "11848590" at bounding box center [67, 137] width 23 height 6
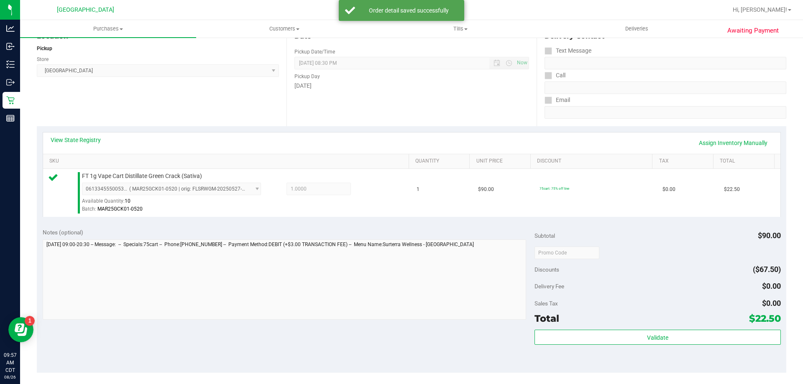
scroll to position [125, 0]
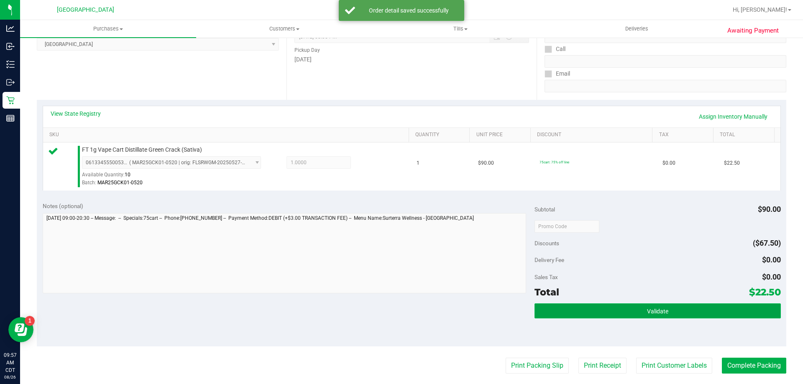
click at [611, 307] on button "Validate" at bounding box center [657, 311] width 246 height 15
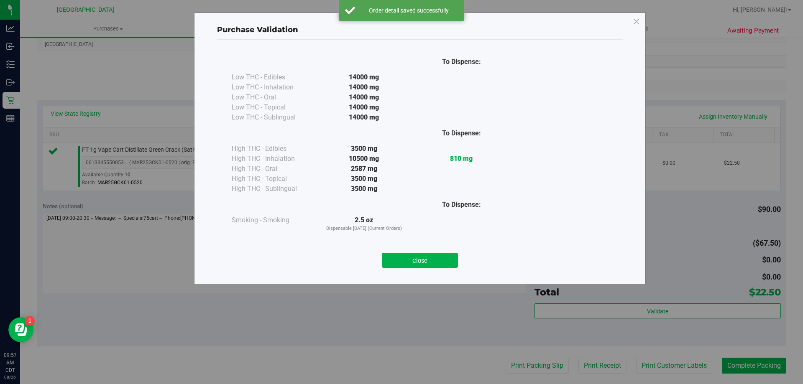
click at [442, 269] on div "Close" at bounding box center [419, 258] width 393 height 34
click at [439, 266] on button "Close" at bounding box center [420, 260] width 76 height 15
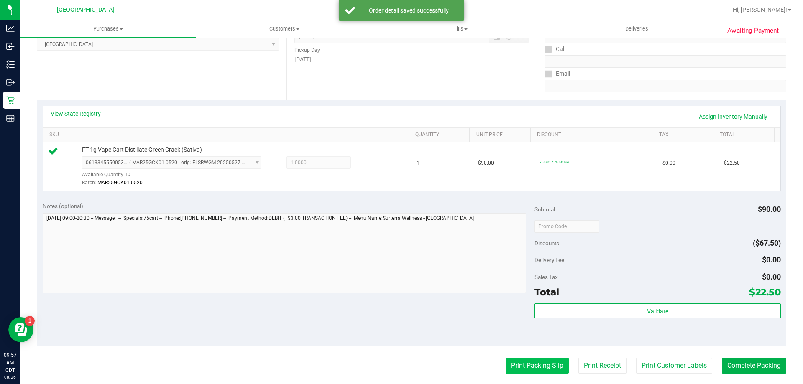
click at [520, 362] on button "Print Packing Slip" at bounding box center [537, 366] width 63 height 16
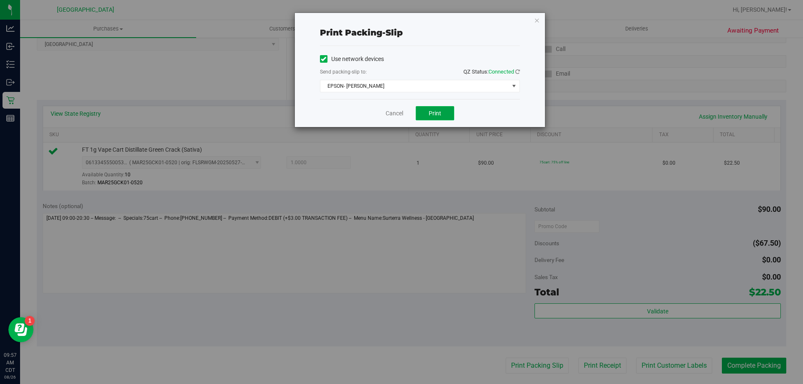
click at [447, 113] on button "Print" at bounding box center [435, 113] width 38 height 14
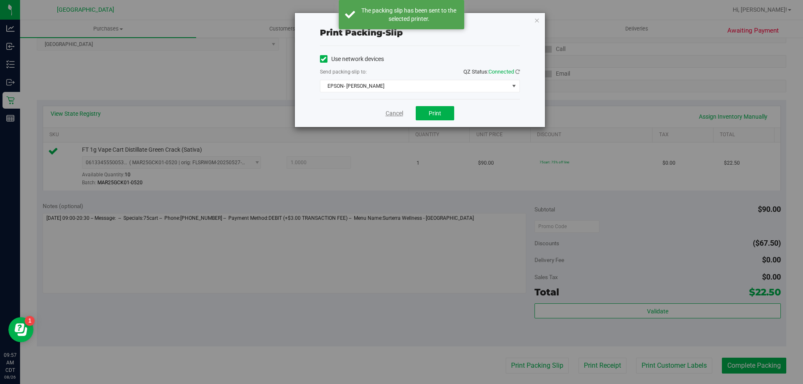
click at [392, 114] on link "Cancel" at bounding box center [395, 113] width 18 height 9
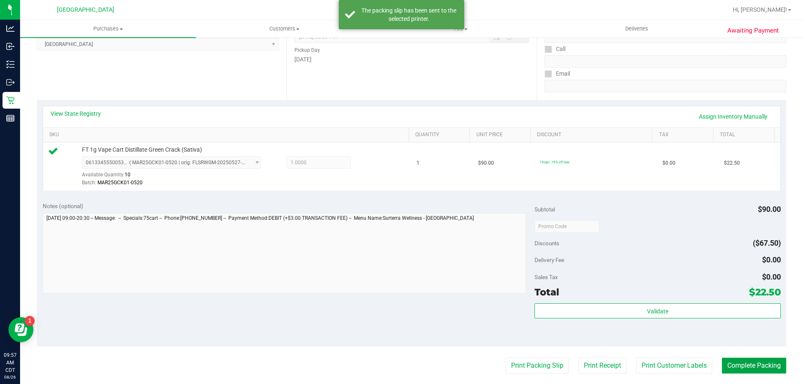
click at [761, 364] on button "Complete Packing" at bounding box center [754, 366] width 64 height 16
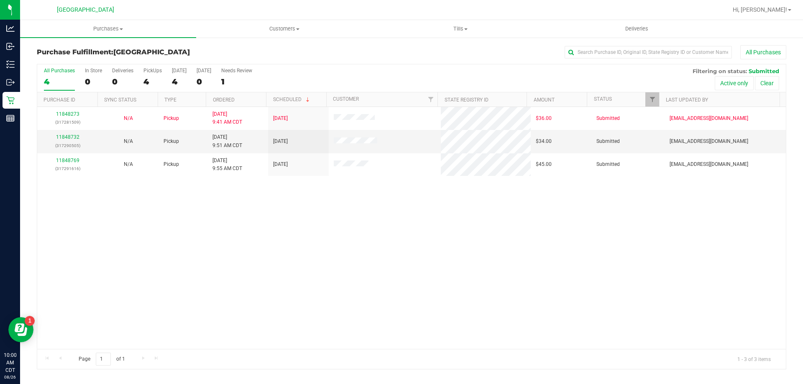
click at [433, 192] on div "11848273 (317281509) N/A Pickup 8/26/2025 9:41 AM CDT 8/26/2025 $36.00 Submitte…" at bounding box center [411, 228] width 749 height 242
click at [65, 138] on link "11848732" at bounding box center [67, 137] width 23 height 6
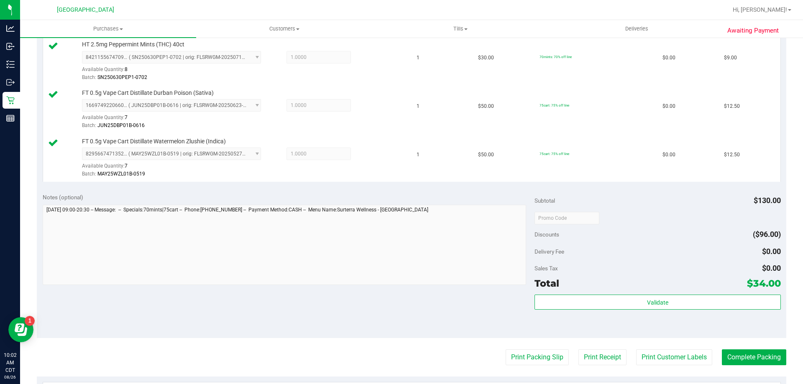
scroll to position [293, 0]
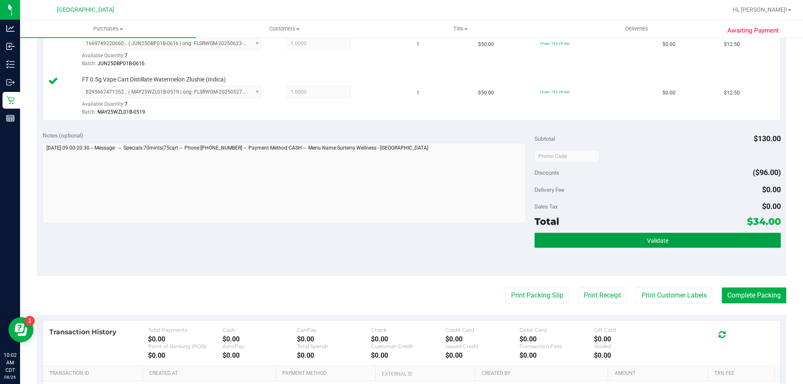
click at [613, 243] on button "Validate" at bounding box center [657, 240] width 246 height 15
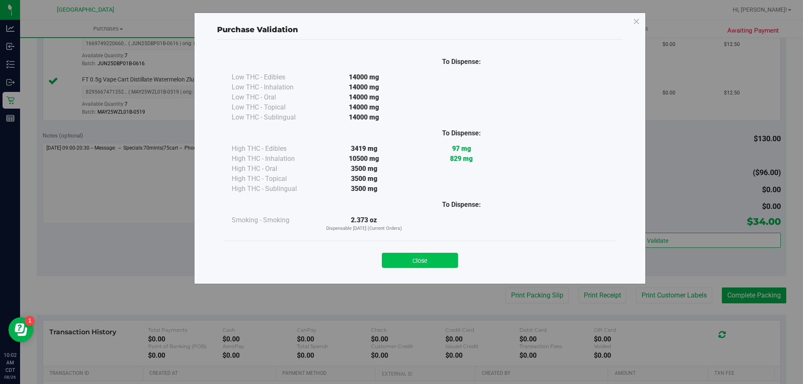
click at [438, 253] on button "Close" at bounding box center [420, 260] width 76 height 15
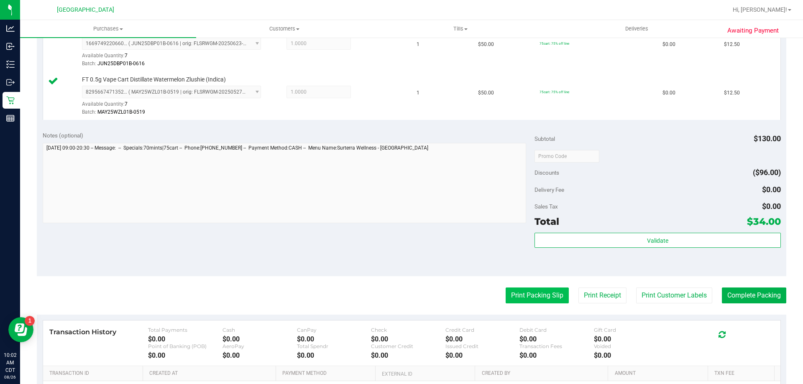
click at [523, 294] on button "Print Packing Slip" at bounding box center [537, 296] width 63 height 16
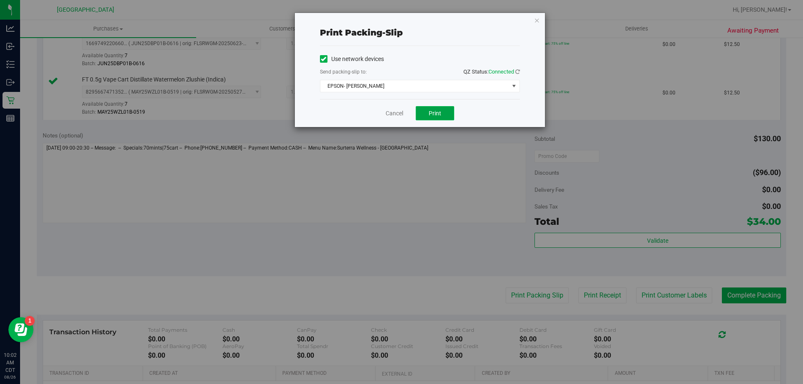
drag, startPoint x: 427, startPoint y: 118, endPoint x: 417, endPoint y: 118, distance: 10.1
click at [427, 118] on button "Print" at bounding box center [435, 113] width 38 height 14
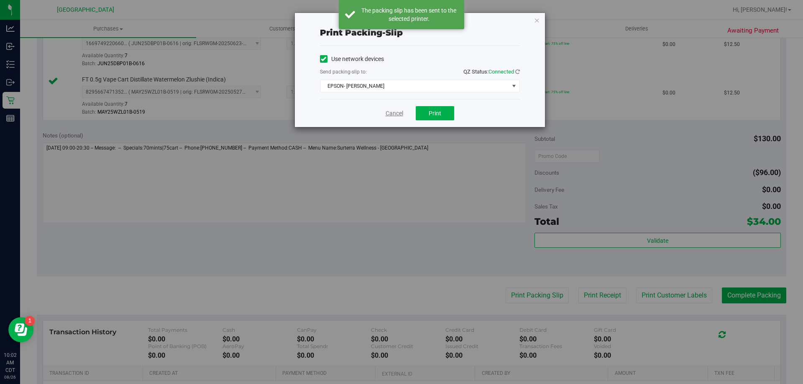
click at [389, 113] on link "Cancel" at bounding box center [395, 113] width 18 height 9
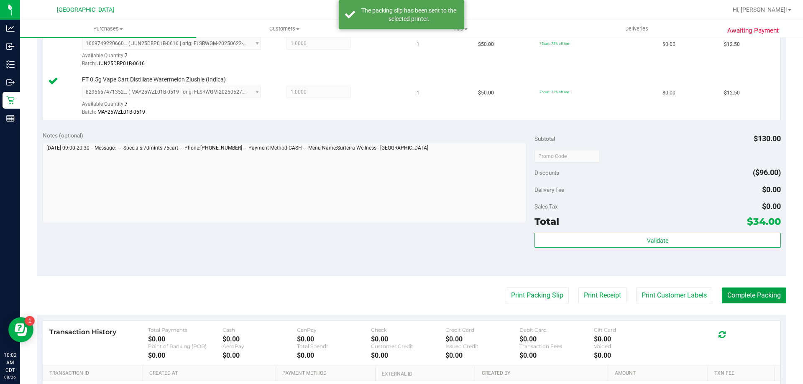
click at [759, 295] on button "Complete Packing" at bounding box center [754, 296] width 64 height 16
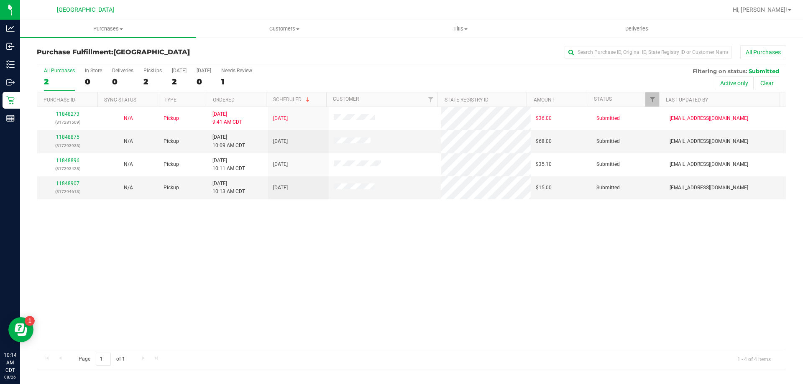
click at [247, 102] on th "Ordered" at bounding box center [236, 99] width 60 height 15
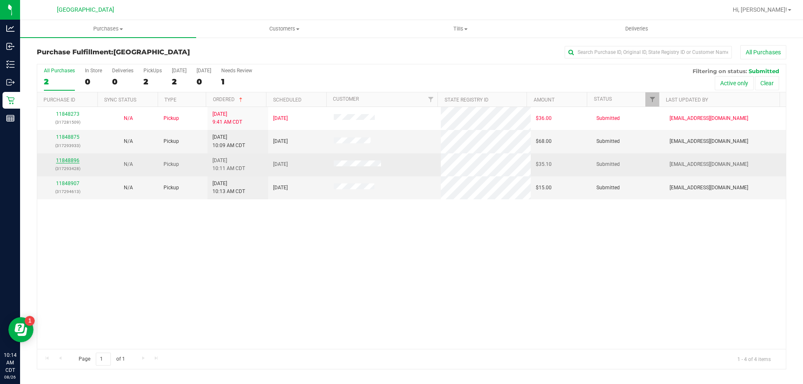
click at [68, 159] on link "11848896" at bounding box center [67, 161] width 23 height 6
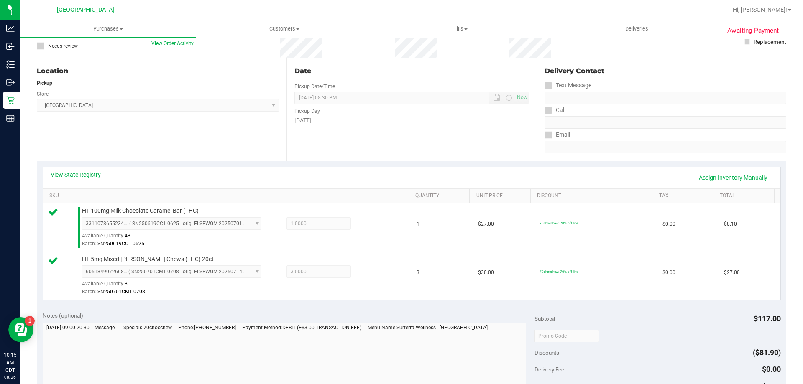
scroll to position [125, 0]
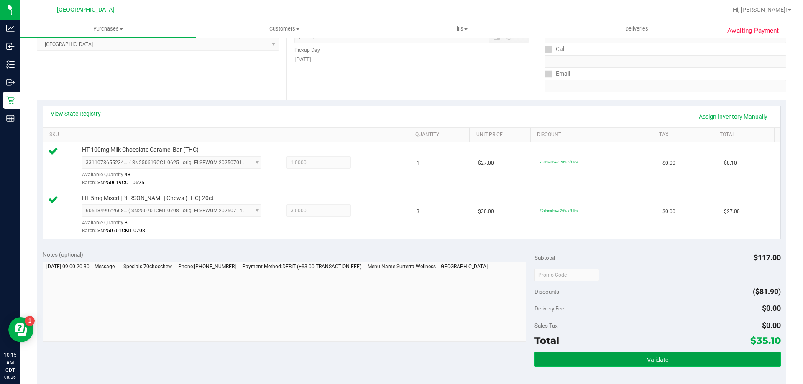
click at [679, 360] on button "Validate" at bounding box center [657, 359] width 246 height 15
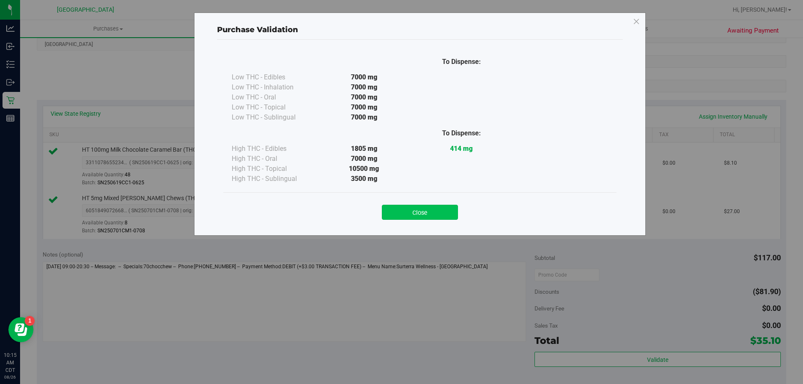
click at [423, 207] on button "Close" at bounding box center [420, 212] width 76 height 15
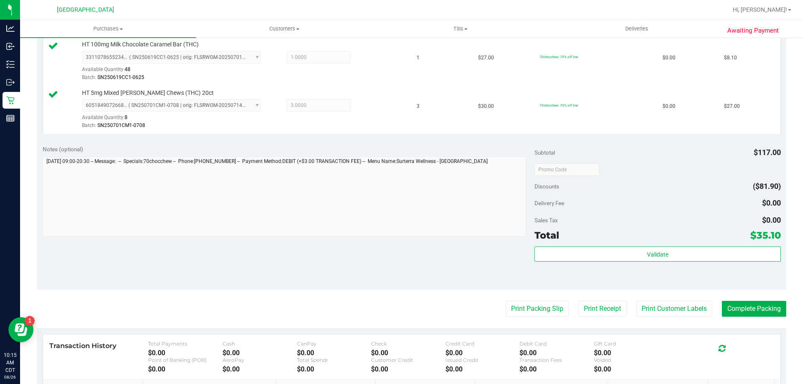
scroll to position [293, 0]
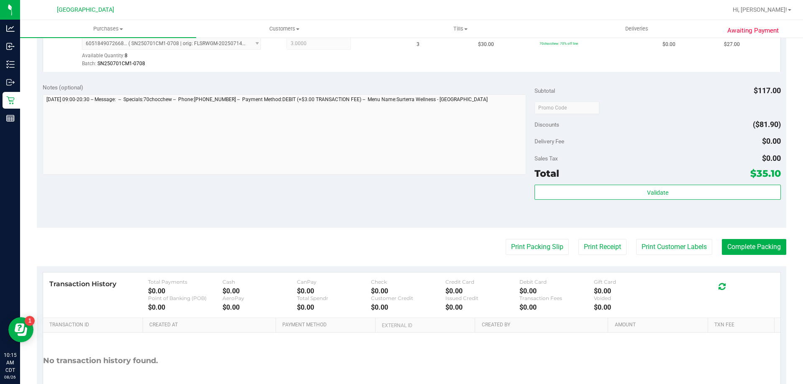
click at [542, 257] on purchase-details "Back Edit Purchase Cancel Purchase View Profile # 11848896 BioTrack ID: - Submi…" at bounding box center [411, 87] width 749 height 670
click at [542, 255] on button "Print Packing Slip" at bounding box center [537, 247] width 63 height 16
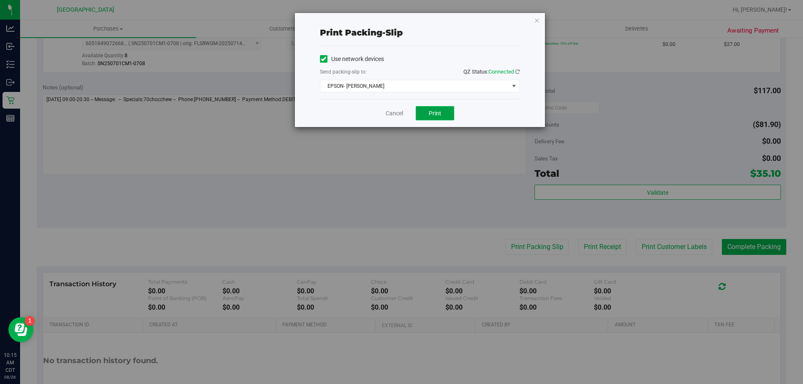
click at [442, 109] on button "Print" at bounding box center [435, 113] width 38 height 14
click at [394, 111] on link "Cancel" at bounding box center [395, 113] width 18 height 9
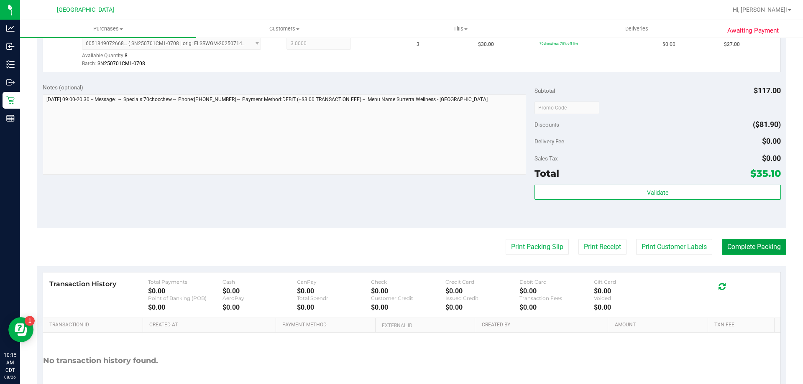
click at [734, 244] on button "Complete Packing" at bounding box center [754, 247] width 64 height 16
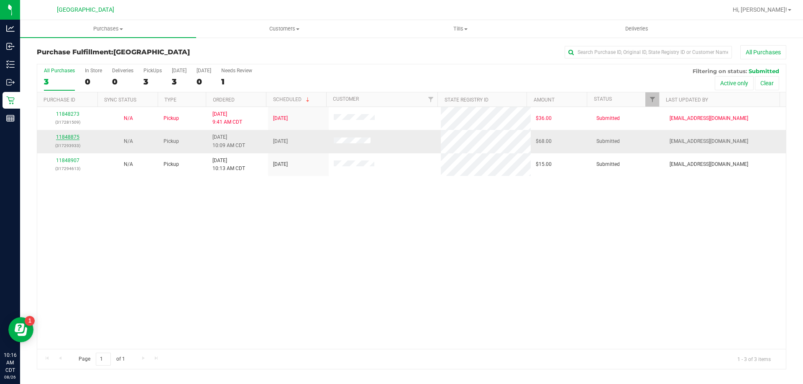
click at [68, 139] on link "11848875" at bounding box center [67, 137] width 23 height 6
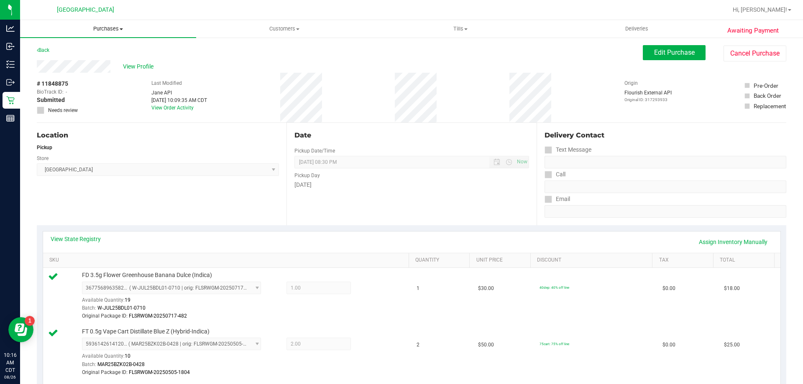
click at [98, 33] on uib-tab-heading "Purchases Summary of purchases Fulfillment All purchases" at bounding box center [108, 29] width 176 height 18
click at [105, 64] on li "Fulfillment" at bounding box center [108, 61] width 176 height 10
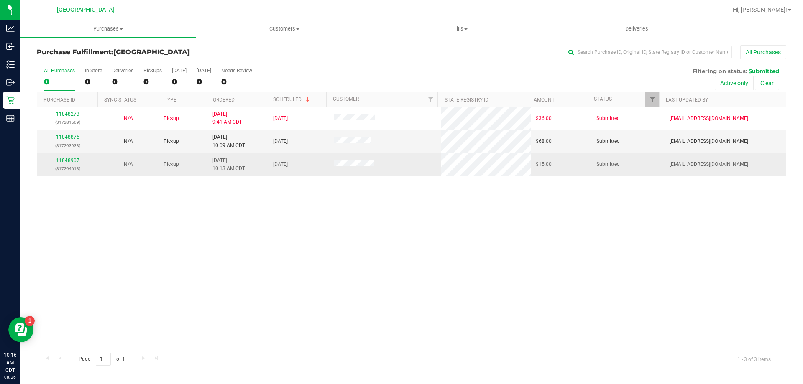
click at [67, 159] on link "11848907" at bounding box center [67, 161] width 23 height 6
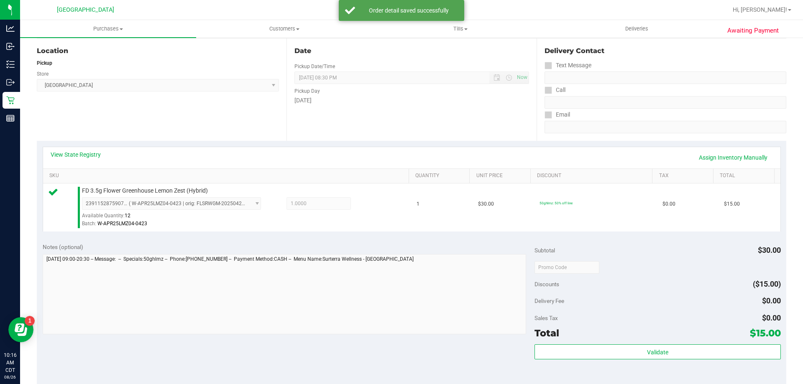
scroll to position [125, 0]
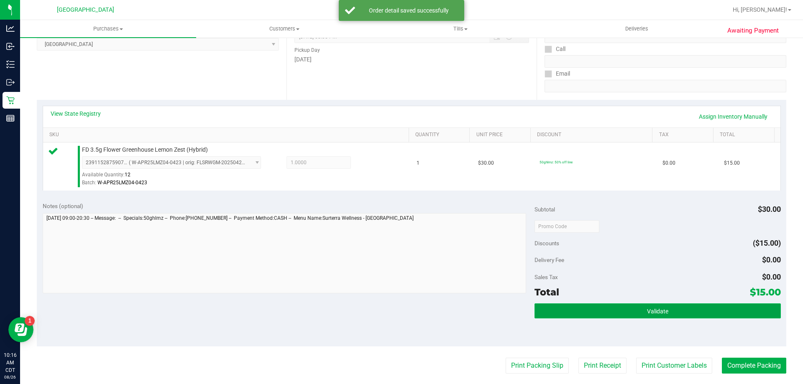
click at [594, 309] on button "Validate" at bounding box center [657, 311] width 246 height 15
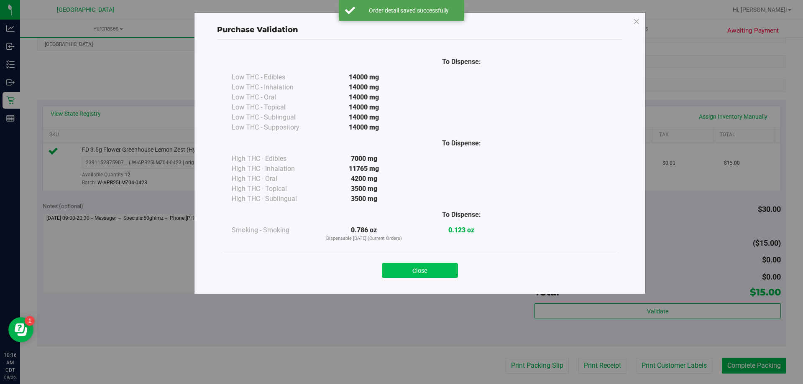
click at [411, 268] on button "Close" at bounding box center [420, 270] width 76 height 15
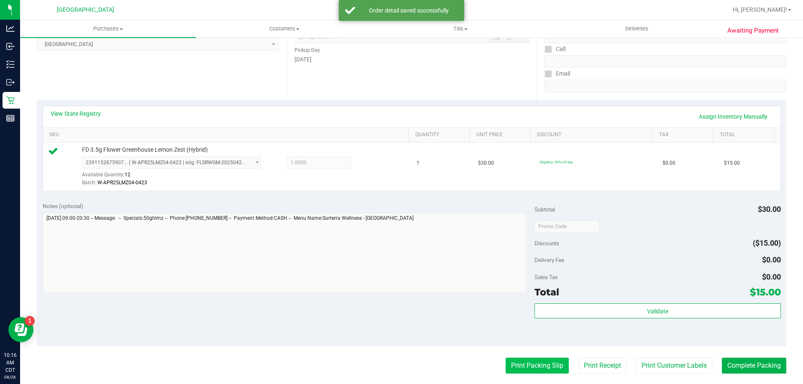
click at [555, 369] on button "Print Packing Slip" at bounding box center [537, 366] width 63 height 16
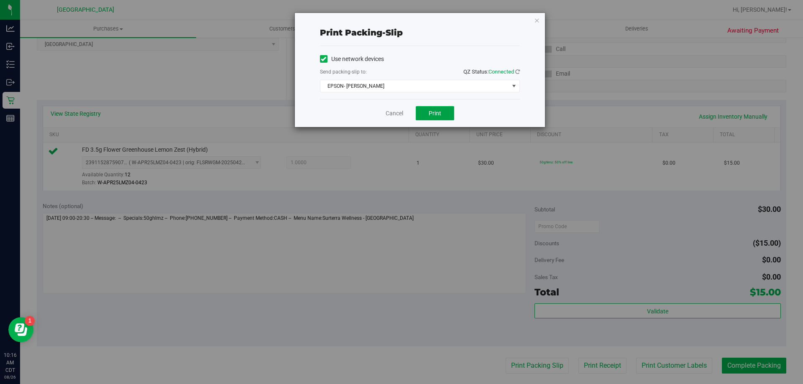
click at [431, 113] on span "Print" at bounding box center [435, 113] width 13 height 7
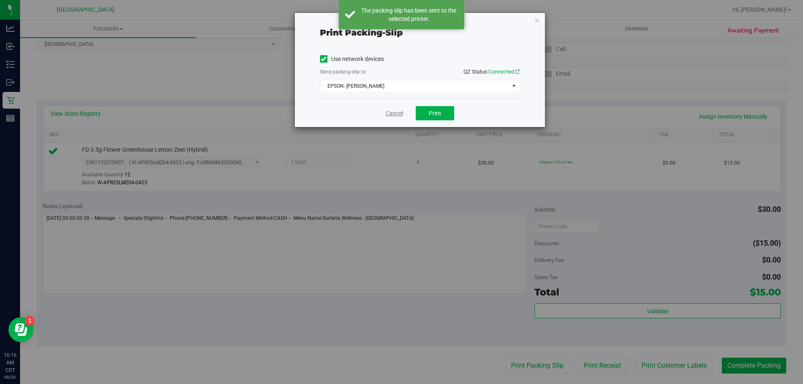
click at [392, 114] on link "Cancel" at bounding box center [395, 113] width 18 height 9
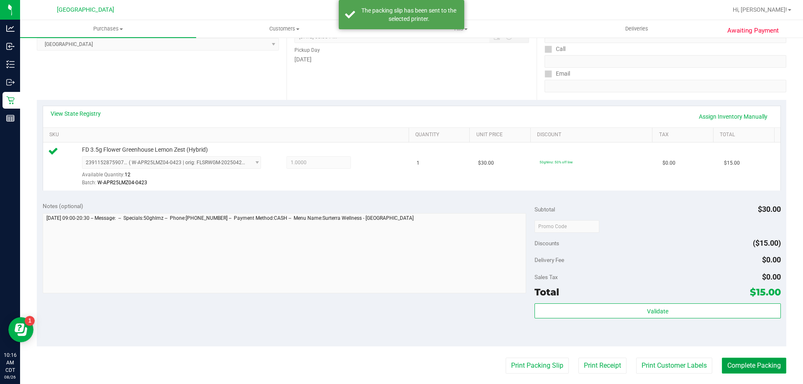
click at [734, 364] on button "Complete Packing" at bounding box center [754, 366] width 64 height 16
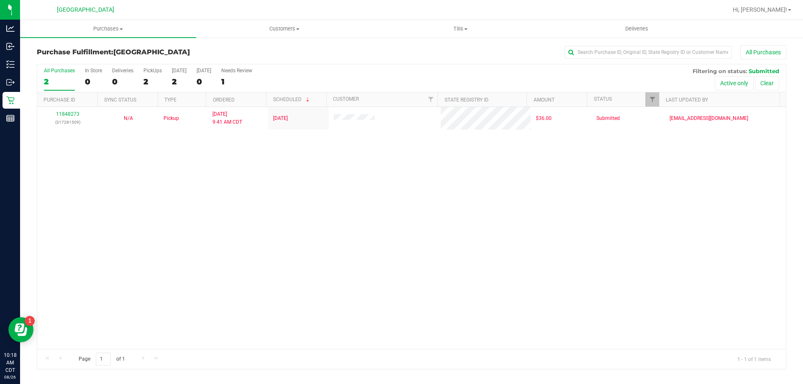
click at [226, 253] on div "11848273 (317281509) N/A Pickup 8/26/2025 9:41 AM CDT 8/26/2025 $36.00 Submitte…" at bounding box center [411, 228] width 749 height 242
click at [246, 135] on div "11848273 (317281509) N/A Pickup 8/26/2025 9:41 AM CDT 8/26/2025 $36.00 Submitte…" at bounding box center [411, 228] width 749 height 242
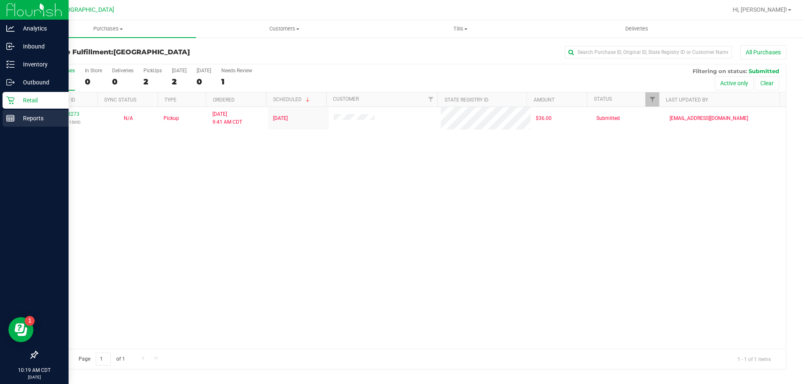
click at [28, 120] on p "Reports" at bounding box center [40, 118] width 50 height 10
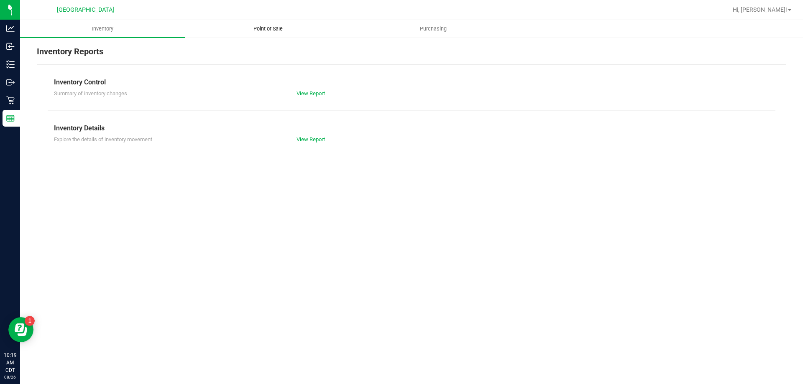
click at [271, 27] on span "Point of Sale" at bounding box center [268, 29] width 52 height 8
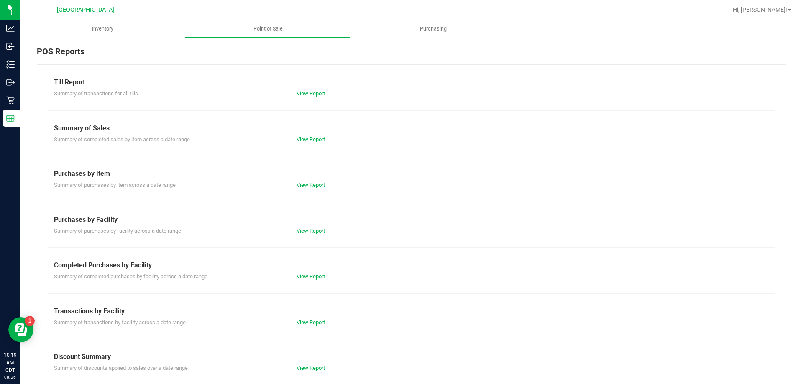
click at [316, 275] on link "View Report" at bounding box center [310, 276] width 28 height 6
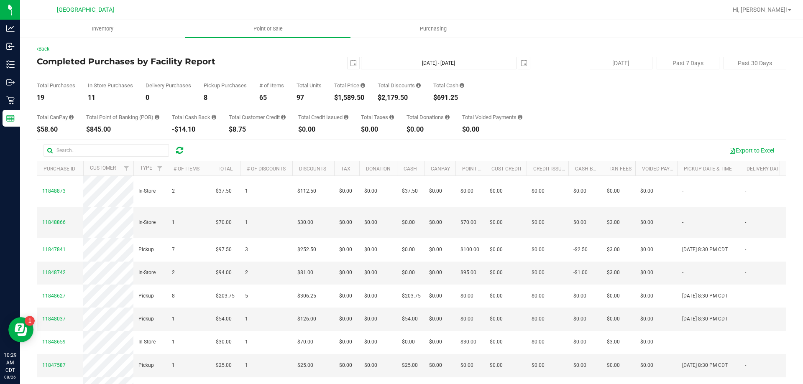
click at [534, 94] on div "Total Purchases 19 In Store Purchases 11 Delivery Purchases 0 Pickup Purchases …" at bounding box center [411, 85] width 749 height 32
click at [249, 32] on span "Point of Sale" at bounding box center [268, 29] width 52 height 8
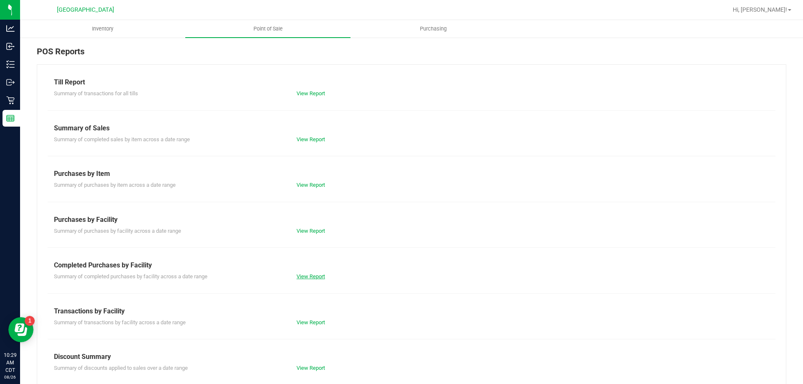
click at [307, 279] on link "View Report" at bounding box center [310, 276] width 28 height 6
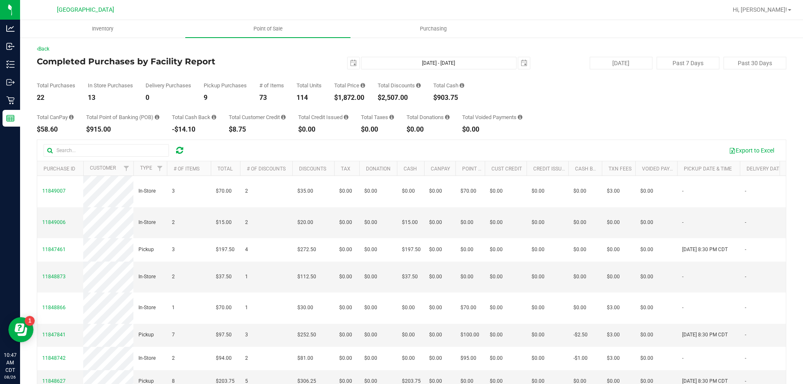
click at [21, 69] on div "Back Completed Purchases by Facility Report 2025-08-26 Aug 26, 2025 - Aug 26, 2…" at bounding box center [411, 242] width 783 height 410
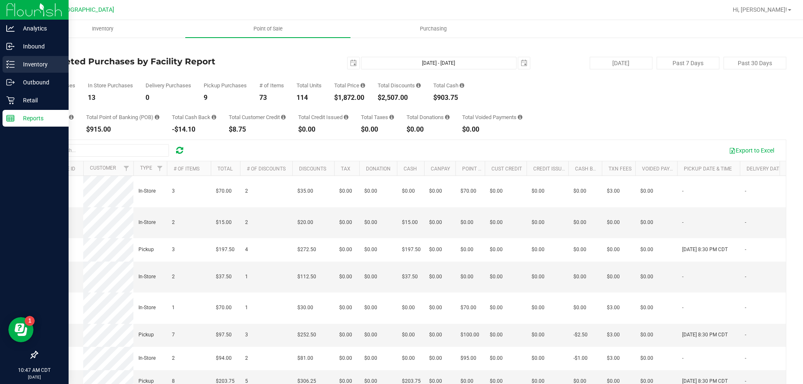
click at [13, 64] on line at bounding box center [12, 64] width 5 height 0
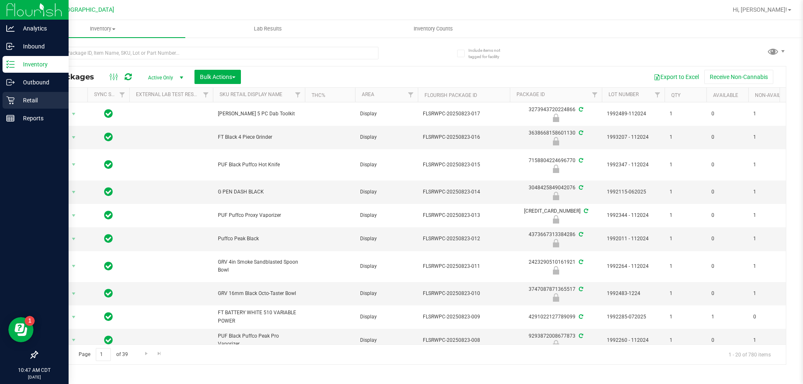
click at [19, 98] on p "Retail" at bounding box center [40, 100] width 50 height 10
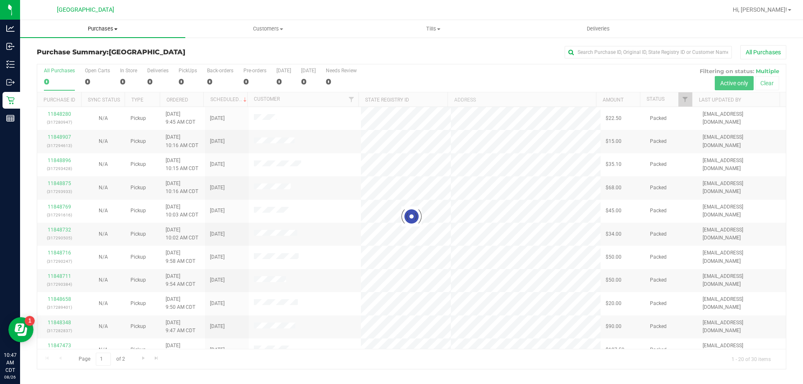
drag, startPoint x: 105, startPoint y: 25, endPoint x: 103, endPoint y: 43, distance: 17.6
click at [104, 25] on span "Purchases" at bounding box center [102, 29] width 165 height 8
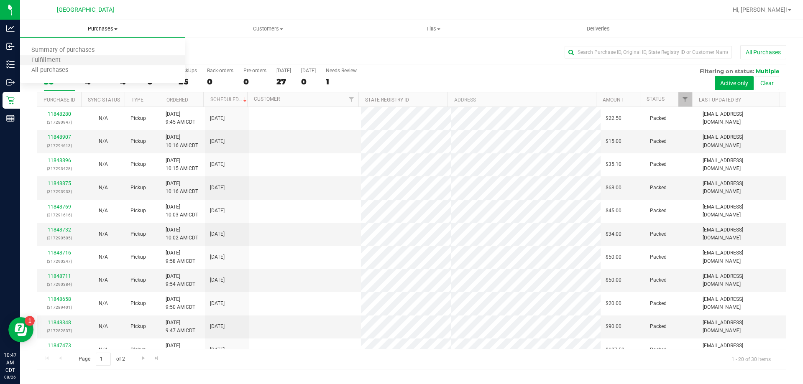
click at [97, 61] on li "Fulfillment" at bounding box center [102, 61] width 165 height 10
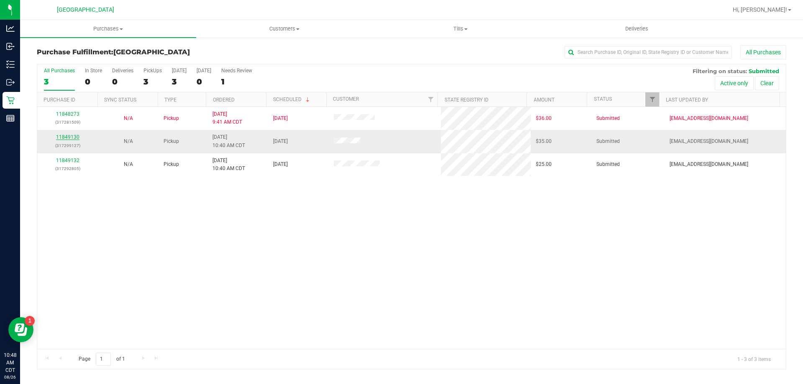
click at [70, 136] on link "11849130" at bounding box center [67, 137] width 23 height 6
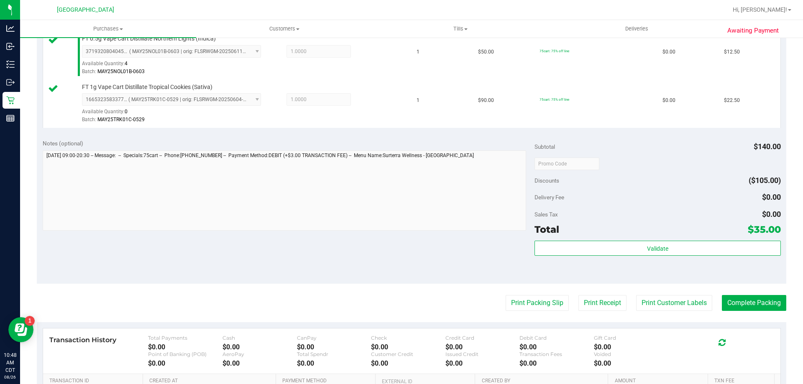
scroll to position [251, 0]
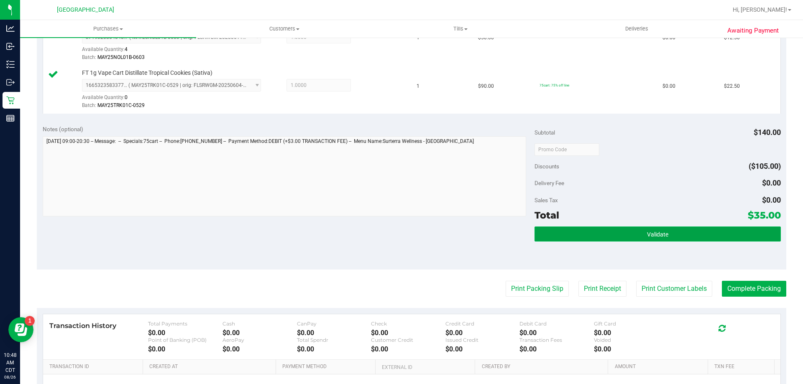
click at [669, 233] on button "Validate" at bounding box center [657, 234] width 246 height 15
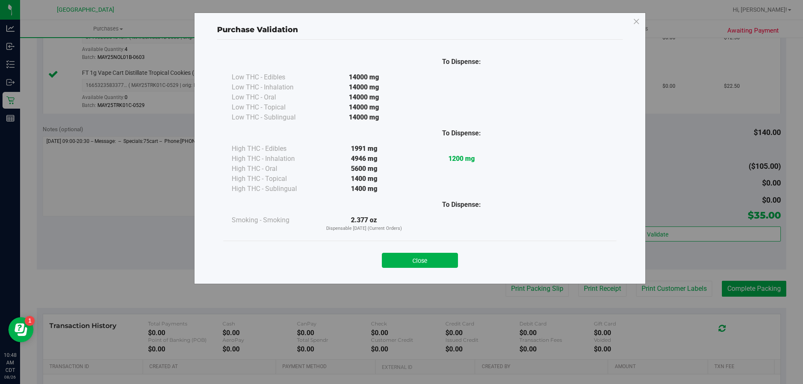
click at [433, 256] on button "Close" at bounding box center [420, 260] width 76 height 15
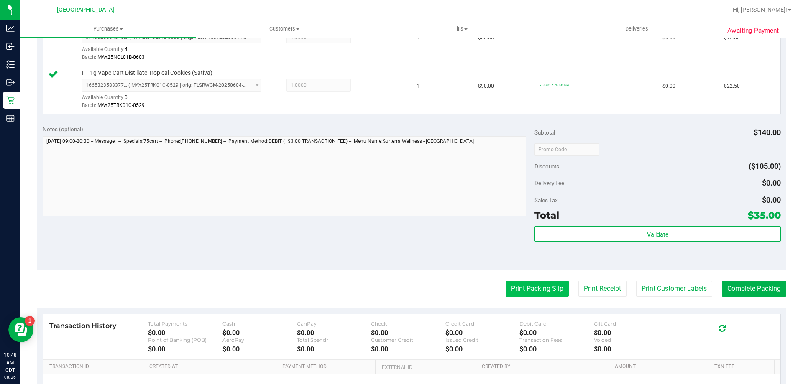
click at [511, 291] on button "Print Packing Slip" at bounding box center [537, 289] width 63 height 16
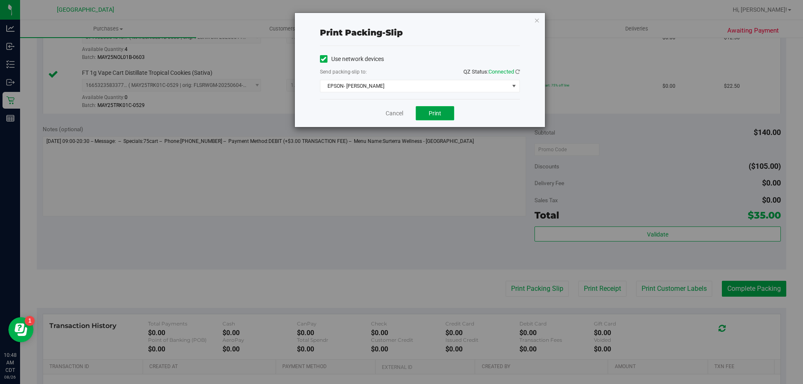
click at [435, 111] on span "Print" at bounding box center [435, 113] width 13 height 7
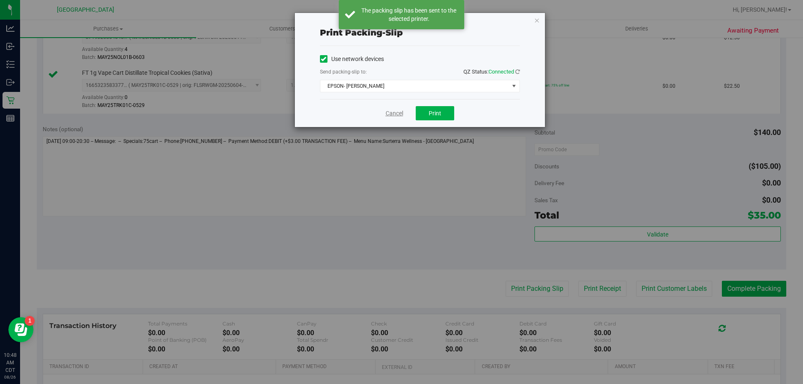
click at [391, 115] on link "Cancel" at bounding box center [395, 113] width 18 height 9
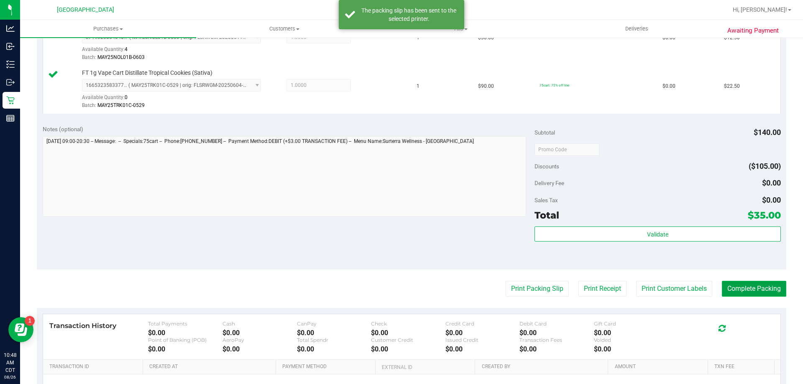
click at [766, 292] on button "Complete Packing" at bounding box center [754, 289] width 64 height 16
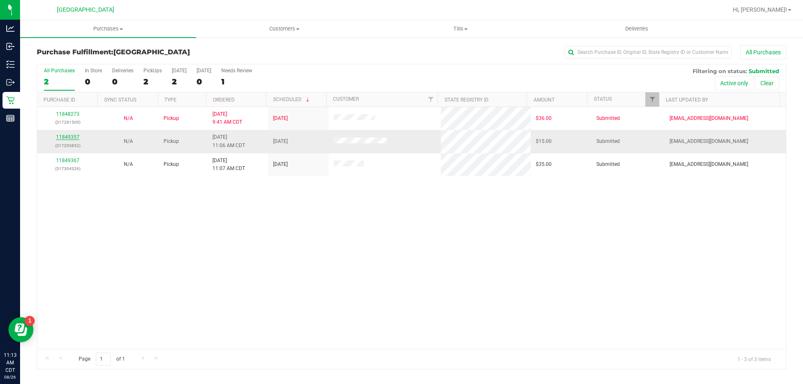
click at [70, 139] on link "11849357" at bounding box center [67, 137] width 23 height 6
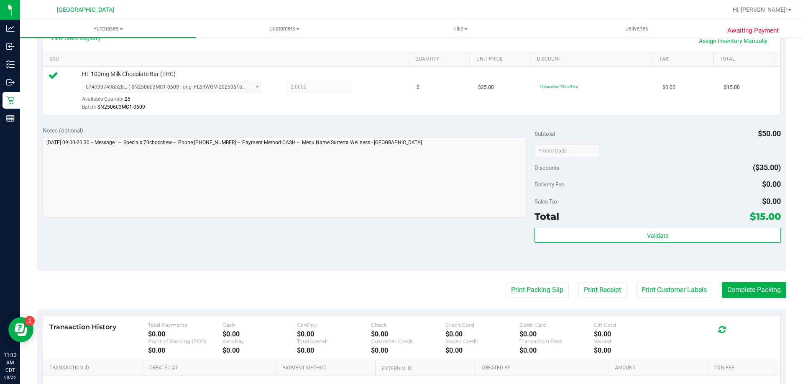
scroll to position [209, 0]
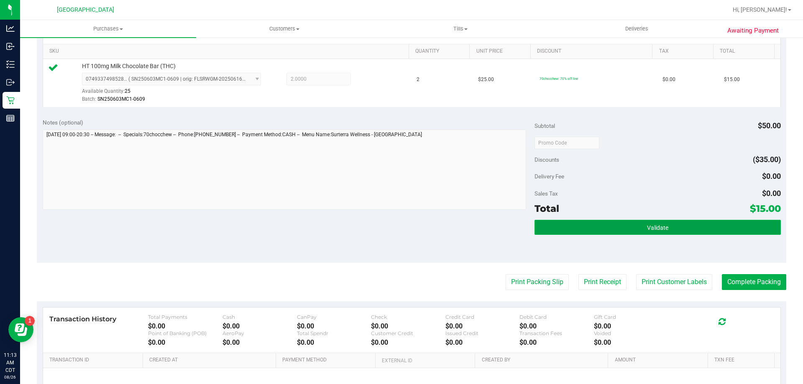
click at [612, 225] on button "Validate" at bounding box center [657, 227] width 246 height 15
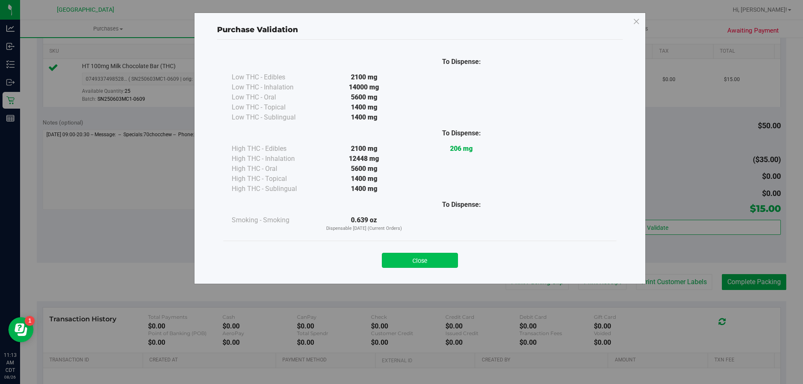
click at [430, 262] on button "Close" at bounding box center [420, 260] width 76 height 15
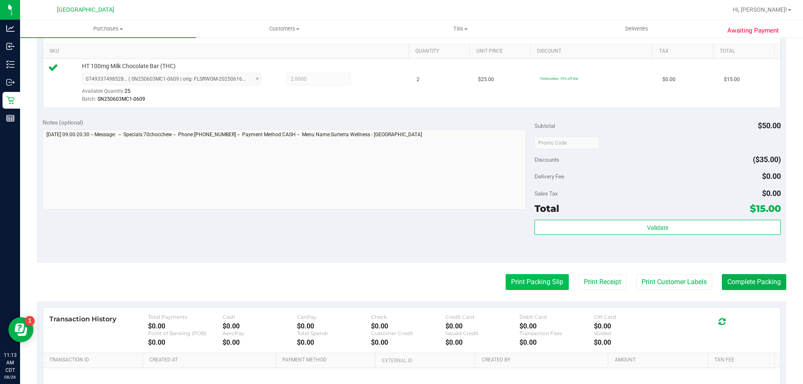
click at [542, 280] on button "Print Packing Slip" at bounding box center [537, 282] width 63 height 16
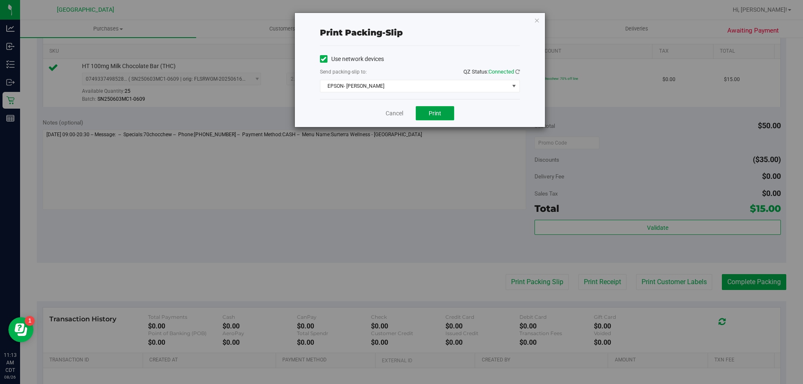
click at [434, 107] on button "Print" at bounding box center [435, 113] width 38 height 14
click at [401, 116] on link "Cancel" at bounding box center [395, 113] width 18 height 9
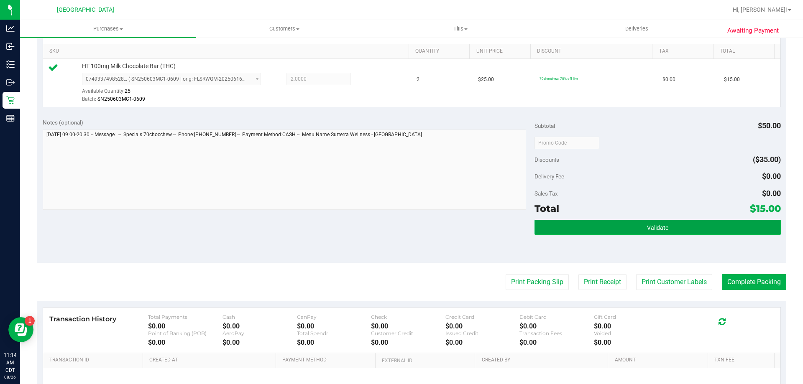
click at [715, 223] on button "Validate" at bounding box center [657, 227] width 246 height 15
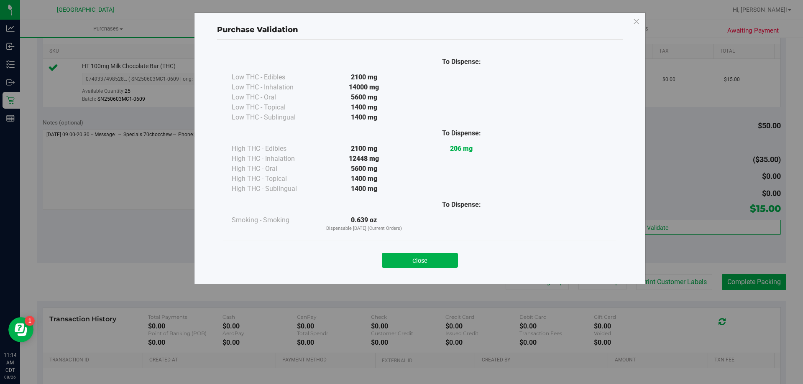
click at [441, 266] on button "Close" at bounding box center [420, 260] width 76 height 15
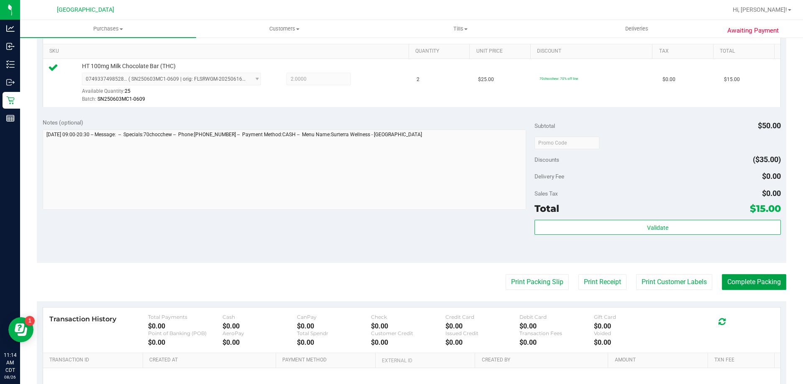
click at [764, 286] on button "Complete Packing" at bounding box center [754, 282] width 64 height 16
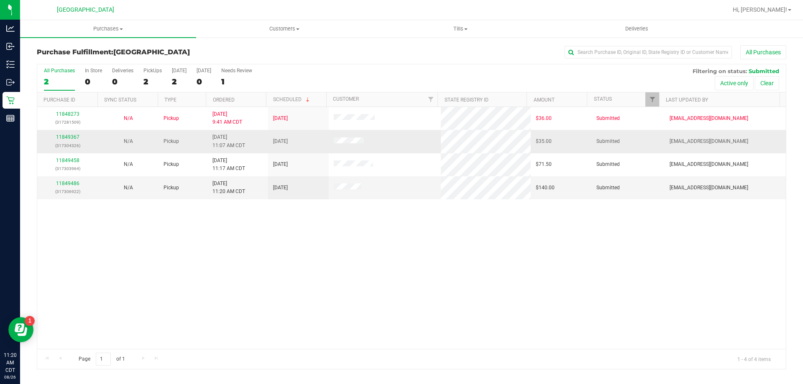
click at [74, 134] on div "11849367 (317304326)" at bounding box center [67, 141] width 51 height 16
click at [70, 137] on link "11849367" at bounding box center [67, 137] width 23 height 6
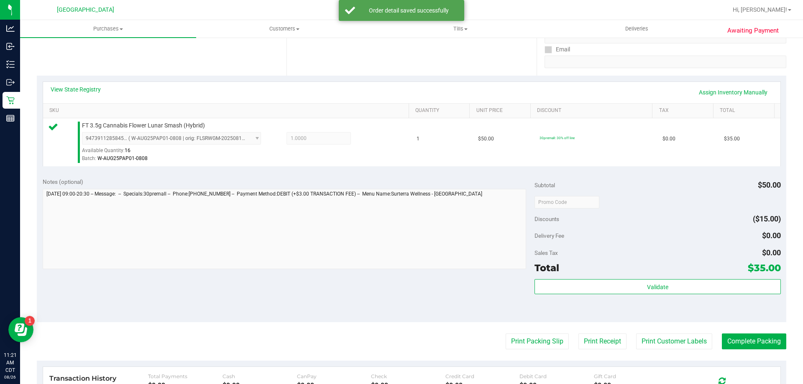
scroll to position [167, 0]
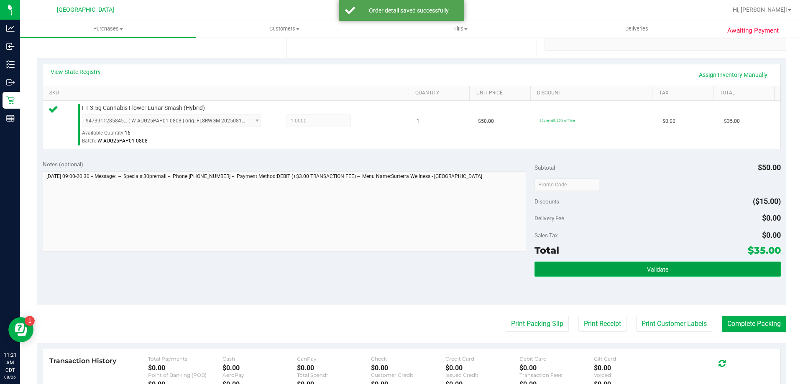
click at [613, 272] on button "Validate" at bounding box center [657, 269] width 246 height 15
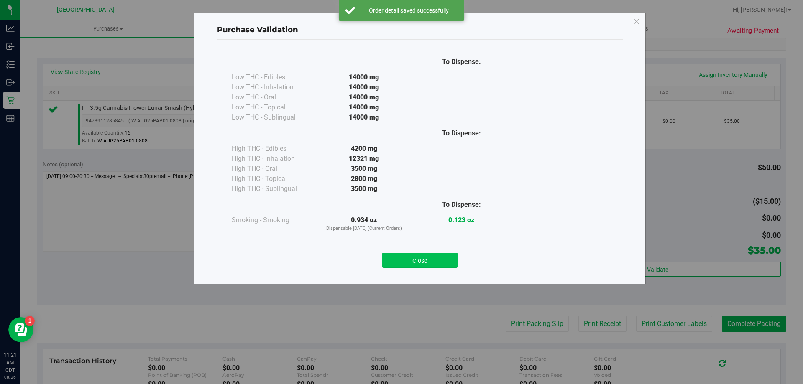
click at [431, 265] on button "Close" at bounding box center [420, 260] width 76 height 15
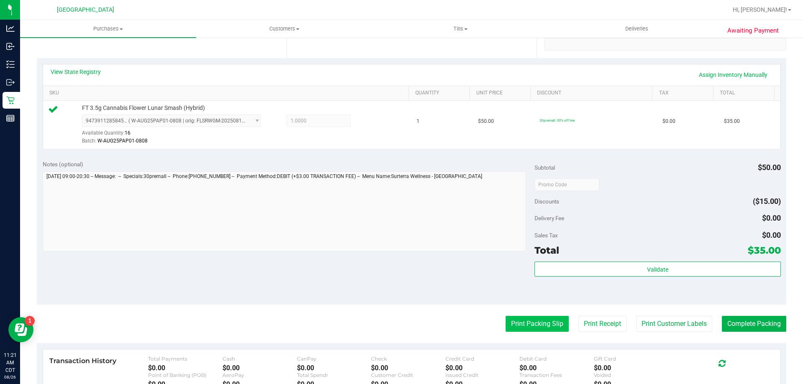
click at [511, 318] on button "Print Packing Slip" at bounding box center [537, 324] width 63 height 16
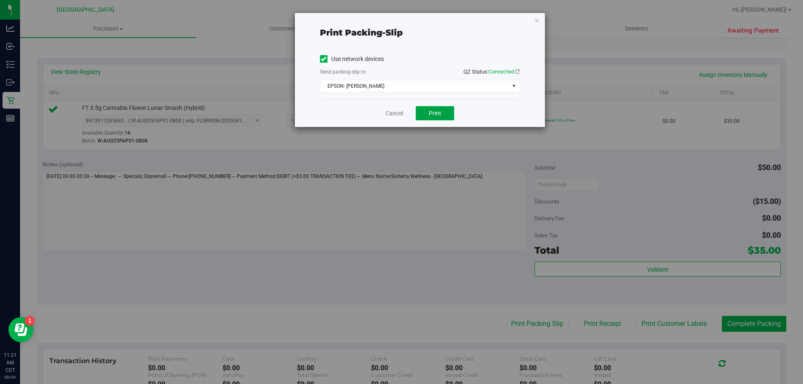
click at [439, 117] on button "Print" at bounding box center [435, 113] width 38 height 14
click at [391, 112] on link "Cancel" at bounding box center [395, 113] width 18 height 9
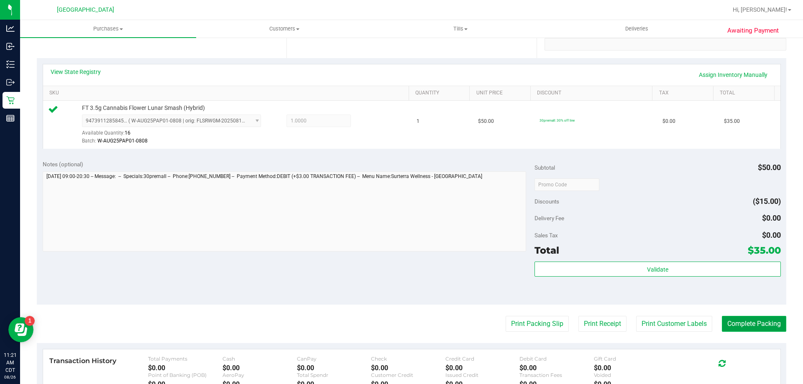
click at [724, 322] on button "Complete Packing" at bounding box center [754, 324] width 64 height 16
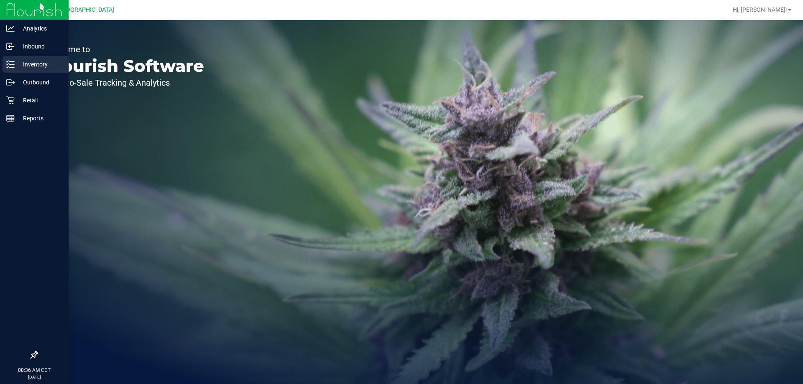
click at [26, 66] on p "Inventory" at bounding box center [40, 64] width 50 height 10
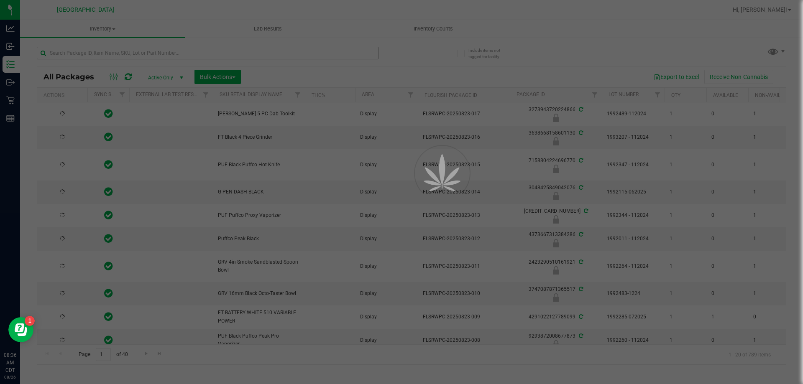
click at [136, 51] on div at bounding box center [401, 192] width 803 height 384
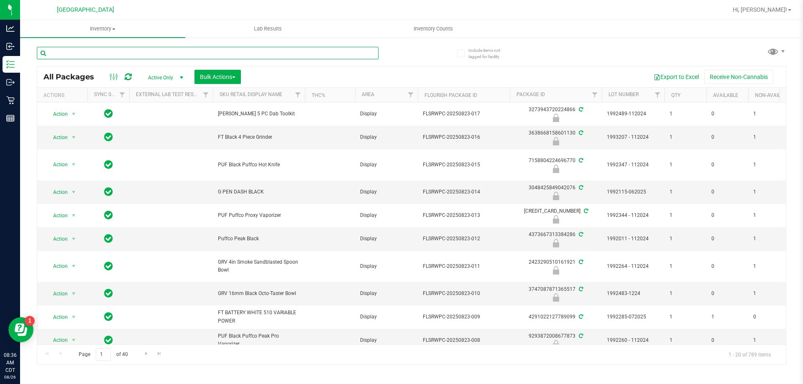
click at [136, 51] on input "text" at bounding box center [208, 53] width 342 height 13
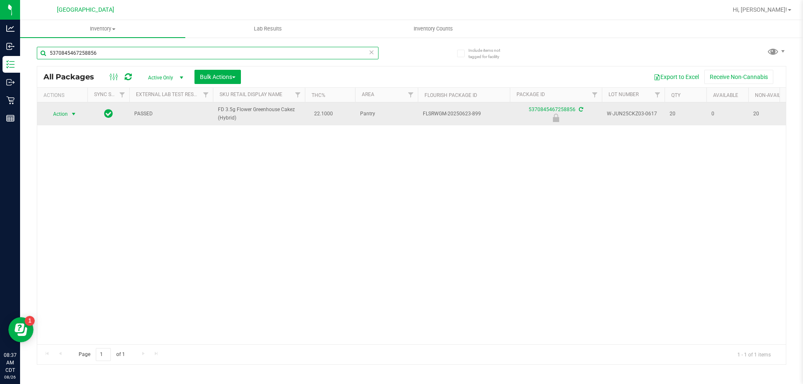
type input "5370845467258856"
click at [61, 110] on span "Action" at bounding box center [57, 114] width 23 height 12
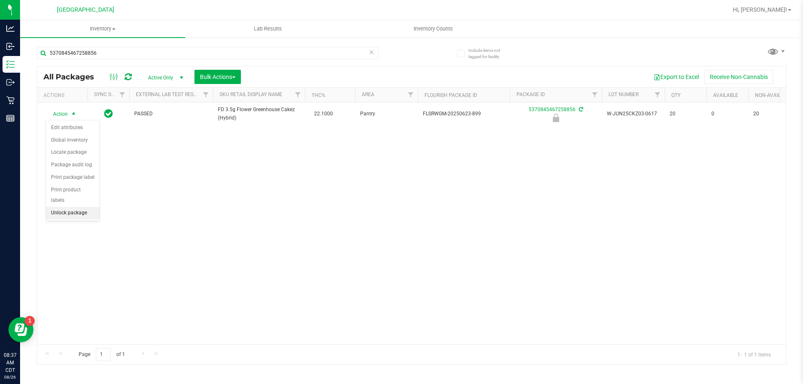
click at [70, 207] on li "Unlock package" at bounding box center [73, 213] width 54 height 13
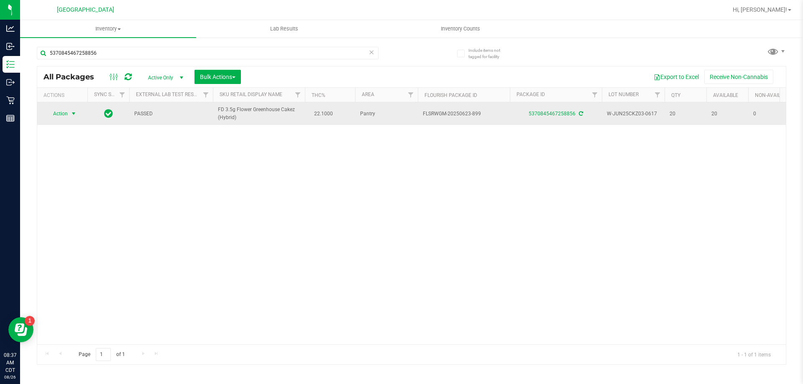
click at [56, 114] on span "Action" at bounding box center [57, 114] width 23 height 12
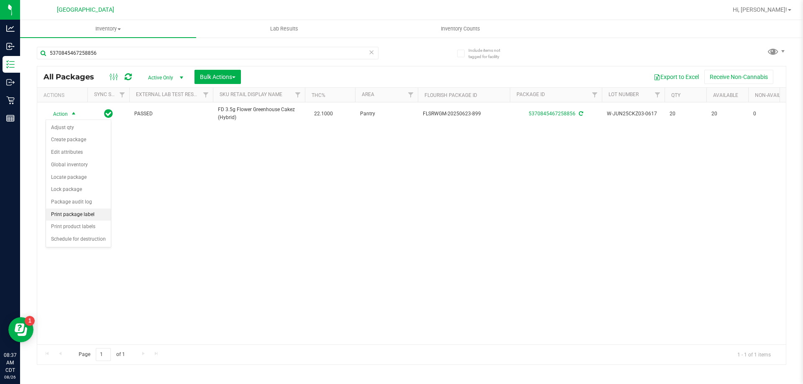
click at [76, 217] on li "Print package label" at bounding box center [78, 215] width 65 height 13
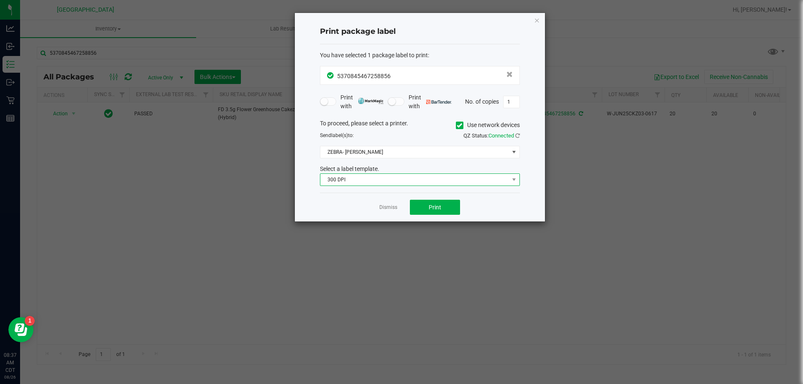
click at [423, 183] on span "300 DPI" at bounding box center [414, 180] width 189 height 12
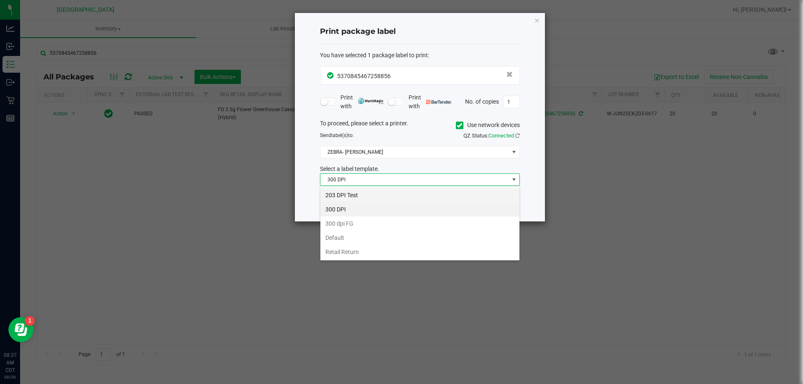
scroll to position [13, 200]
click at [414, 198] on li "203 DPI Test" at bounding box center [419, 195] width 199 height 14
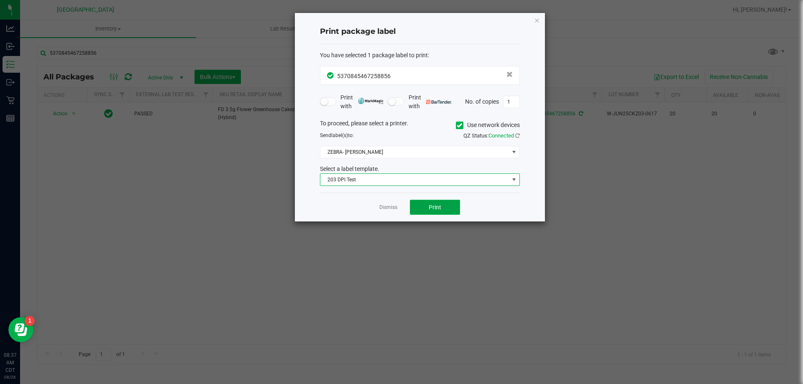
click at [429, 207] on span "Print" at bounding box center [435, 207] width 13 height 7
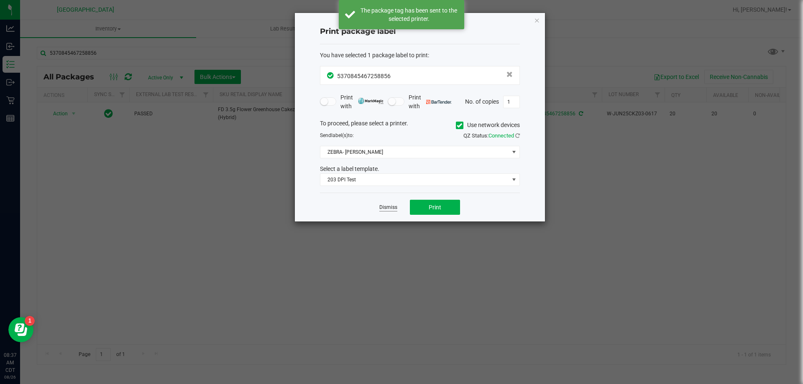
click at [384, 204] on link "Dismiss" at bounding box center [388, 207] width 18 height 7
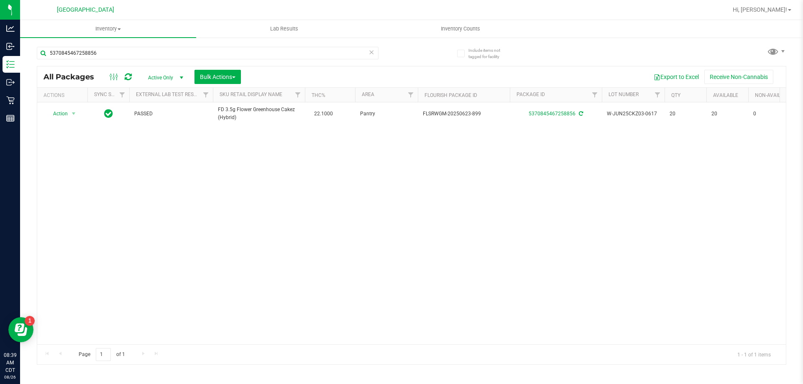
click at [373, 54] on icon at bounding box center [371, 52] width 6 height 10
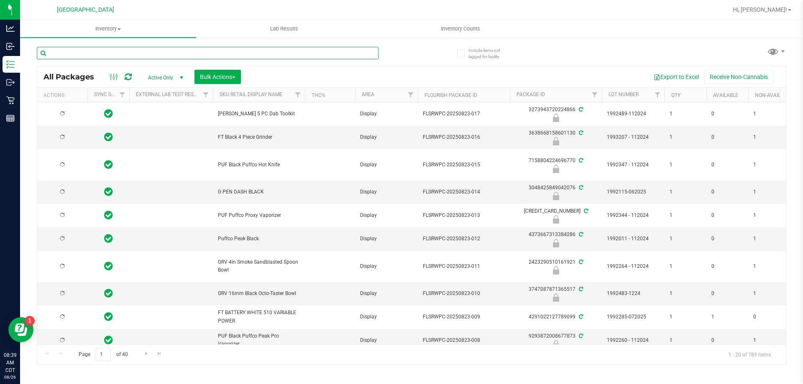
click at [351, 57] on input "text" at bounding box center [208, 53] width 342 height 13
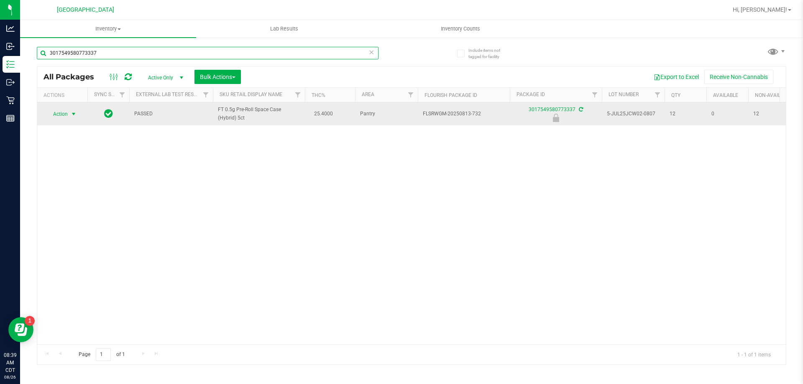
type input "3017549580773337"
click at [61, 118] on span "Action" at bounding box center [57, 114] width 23 height 12
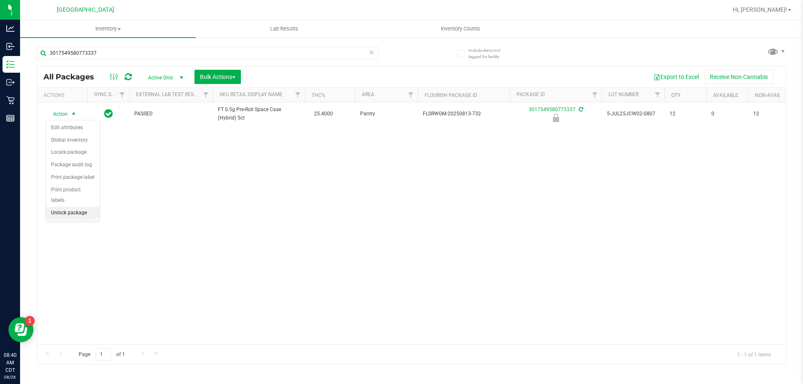
click at [70, 207] on li "Unlock package" at bounding box center [73, 213] width 54 height 13
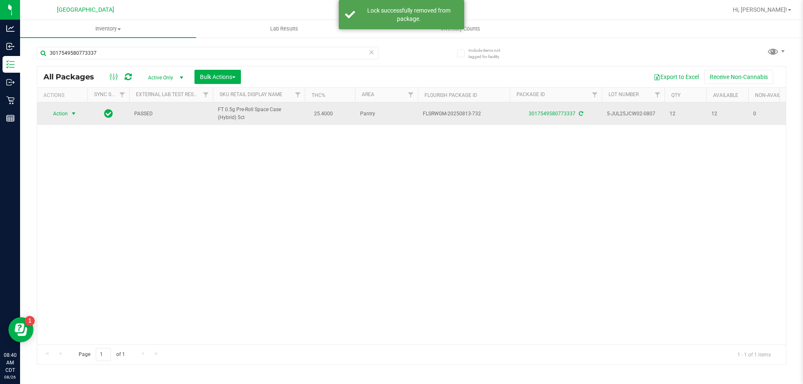
click at [56, 115] on span "Action" at bounding box center [57, 114] width 23 height 12
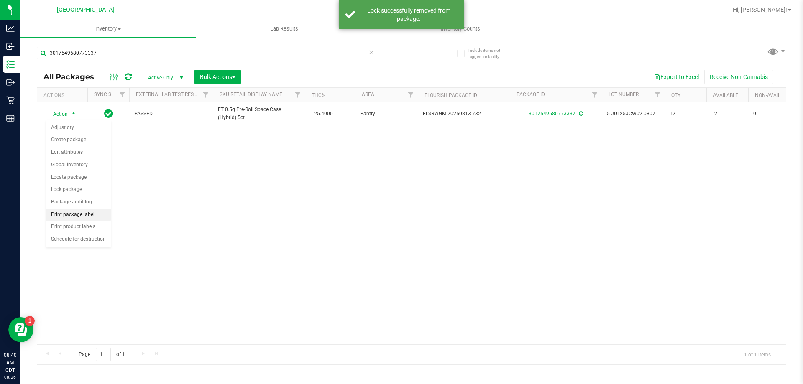
click at [74, 212] on li "Print package label" at bounding box center [78, 215] width 65 height 13
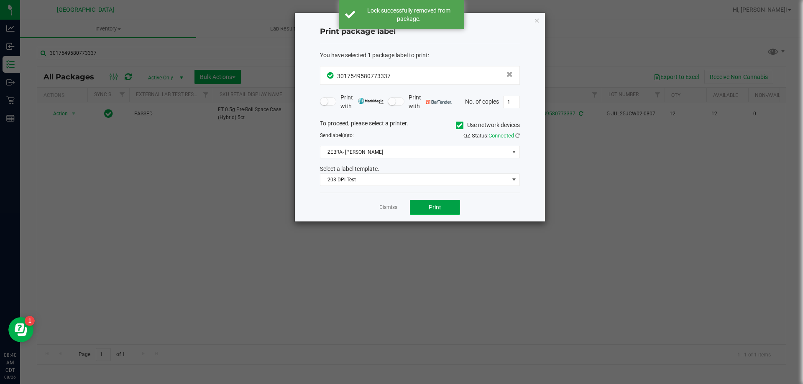
click at [437, 212] on button "Print" at bounding box center [435, 207] width 50 height 15
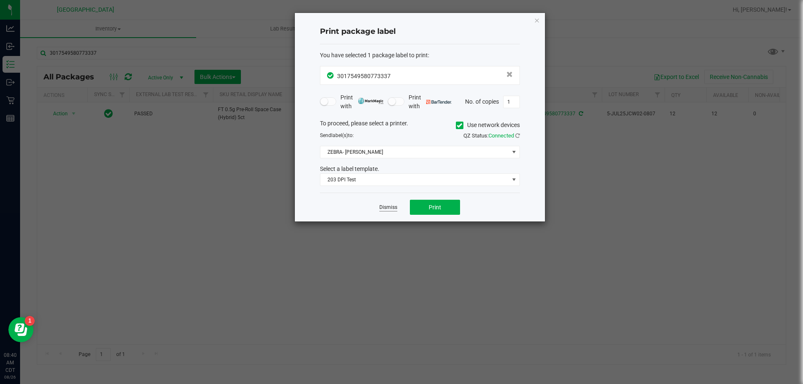
click at [381, 208] on link "Dismiss" at bounding box center [388, 207] width 18 height 7
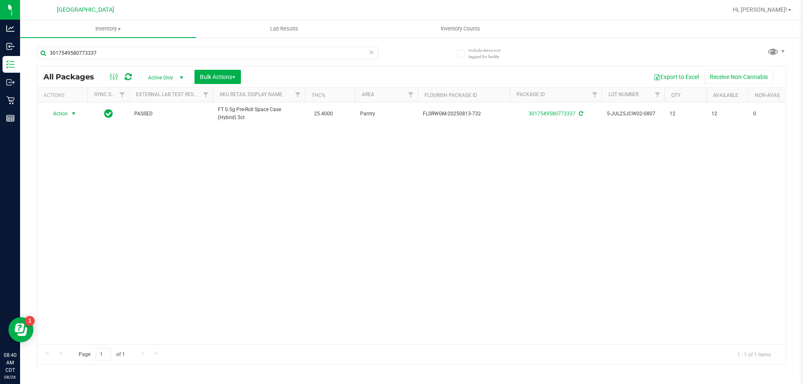
click at [370, 53] on icon at bounding box center [371, 52] width 6 height 10
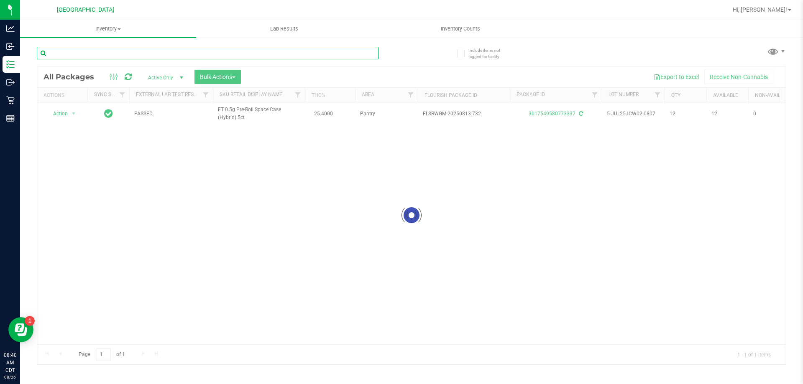
click at [355, 55] on input "text" at bounding box center [208, 53] width 342 height 13
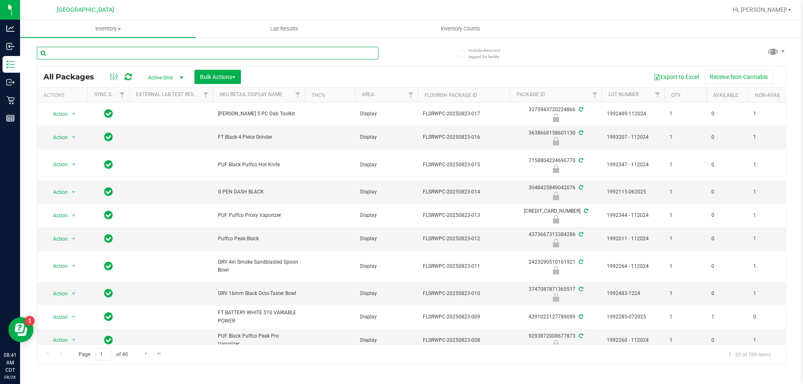
click at [71, 58] on input "text" at bounding box center [208, 53] width 342 height 13
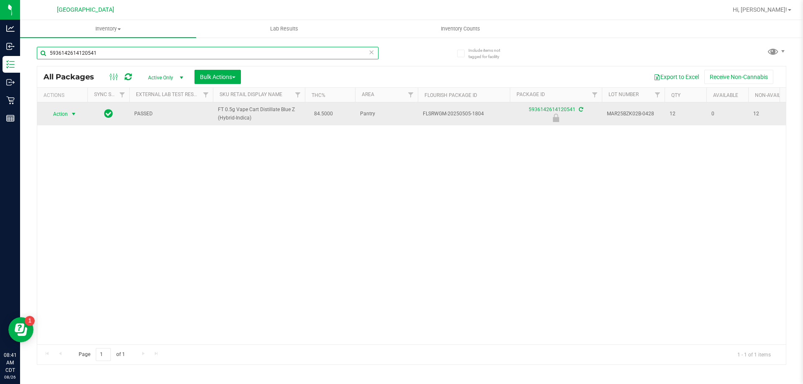
type input "5936142614120541"
click at [58, 112] on span "Action" at bounding box center [57, 114] width 23 height 12
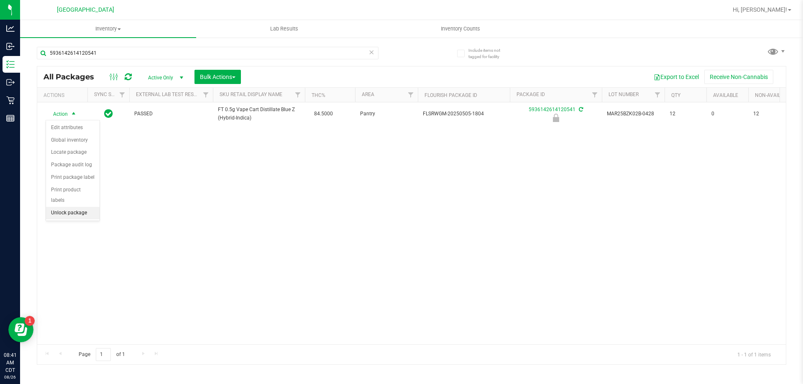
click at [87, 207] on li "Unlock package" at bounding box center [73, 213] width 54 height 13
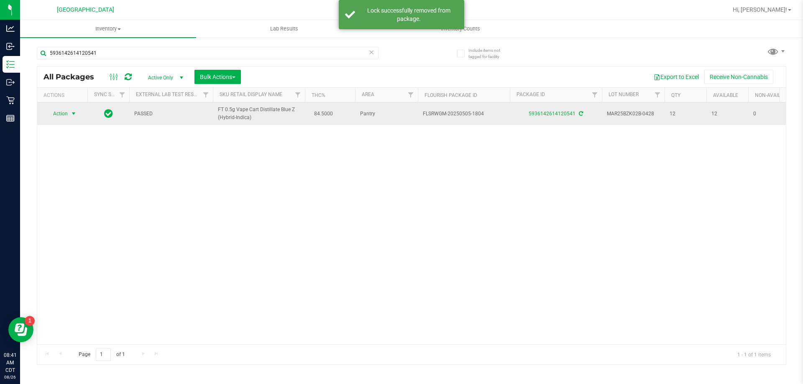
click at [65, 113] on span "Action" at bounding box center [57, 114] width 23 height 12
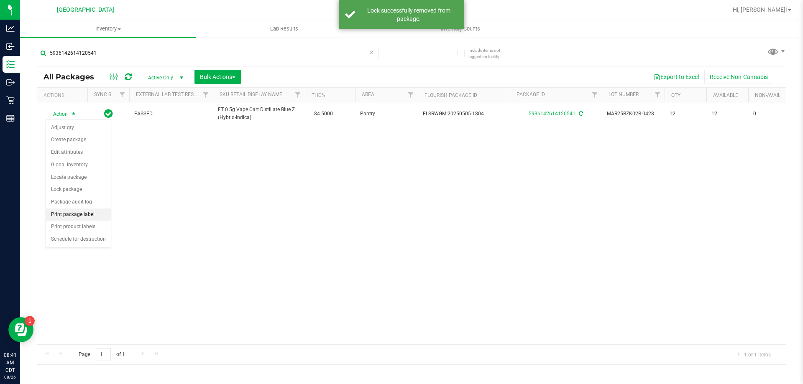
click at [87, 212] on li "Print package label" at bounding box center [78, 215] width 65 height 13
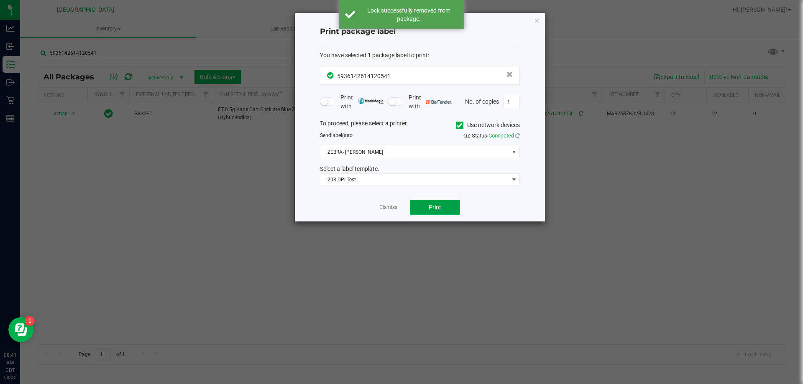
click at [445, 207] on button "Print" at bounding box center [435, 207] width 50 height 15
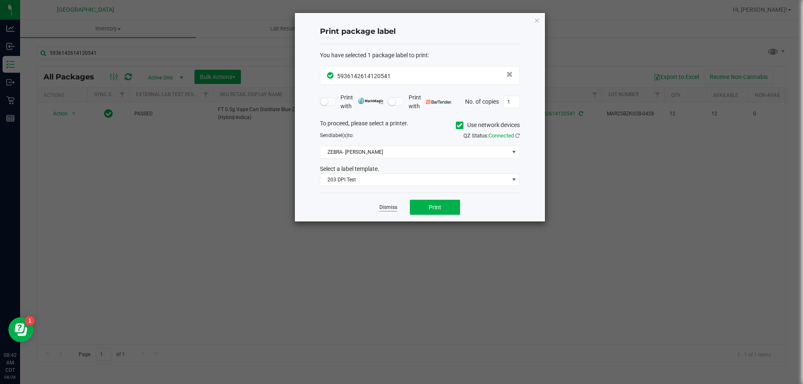
click at [386, 207] on link "Dismiss" at bounding box center [388, 207] width 18 height 7
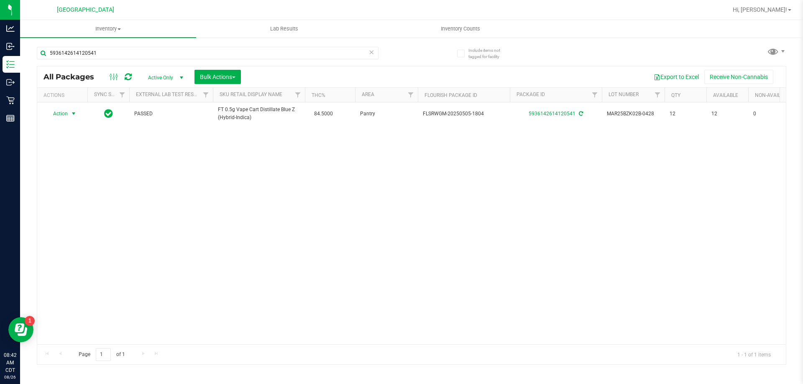
click at [370, 51] on icon at bounding box center [371, 52] width 6 height 10
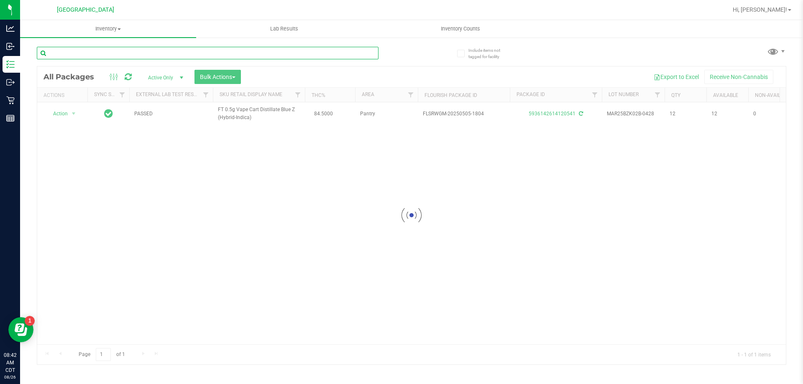
click at [350, 49] on input "text" at bounding box center [208, 53] width 342 height 13
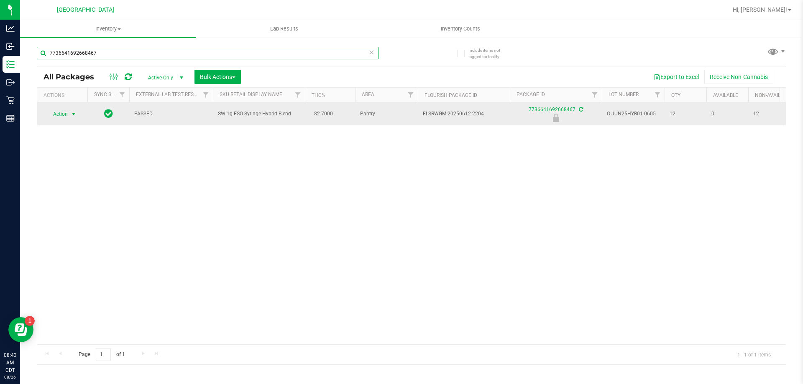
type input "7736641692668467"
click at [64, 112] on span "Action" at bounding box center [57, 114] width 23 height 12
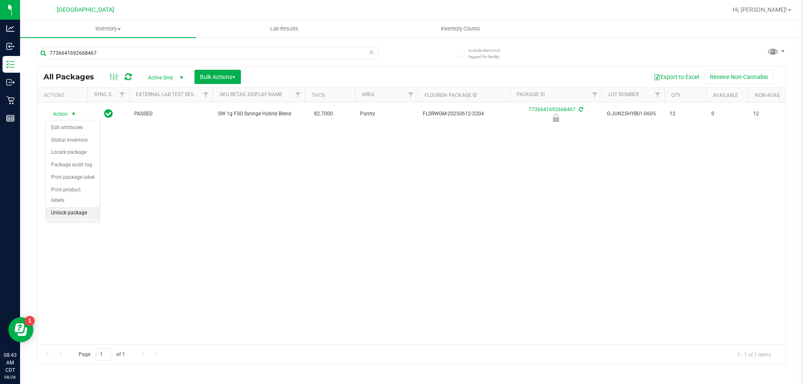
click at [69, 207] on li "Unlock package" at bounding box center [73, 213] width 54 height 13
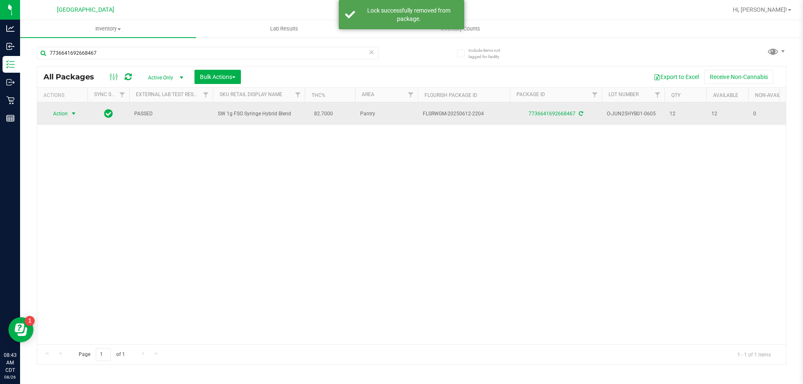
click at [60, 116] on span "Action" at bounding box center [57, 114] width 23 height 12
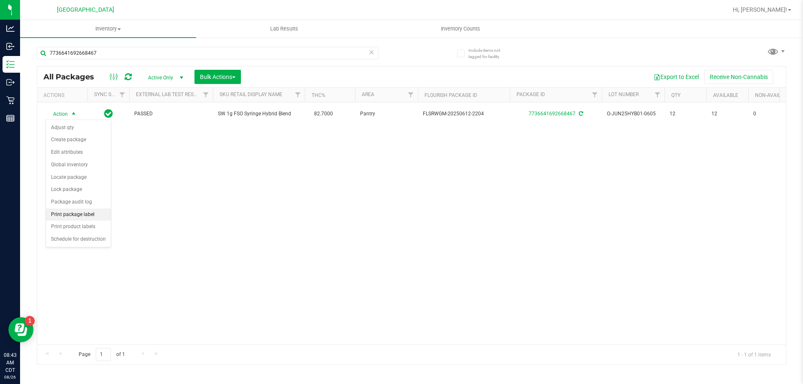
click at [74, 220] on li "Print package label" at bounding box center [78, 215] width 65 height 13
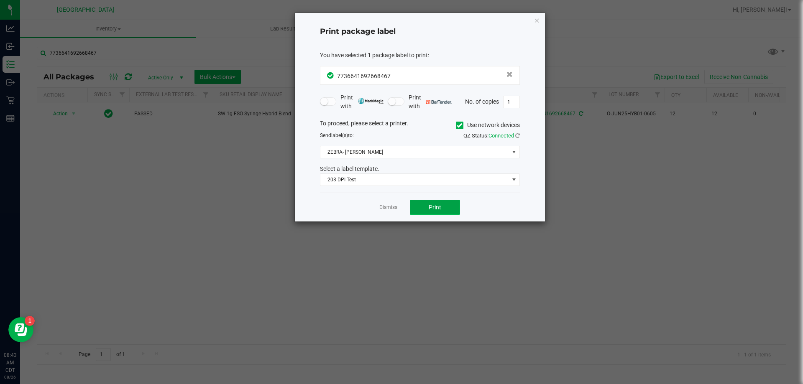
click at [454, 208] on button "Print" at bounding box center [435, 207] width 50 height 15
click at [393, 205] on link "Dismiss" at bounding box center [388, 207] width 18 height 7
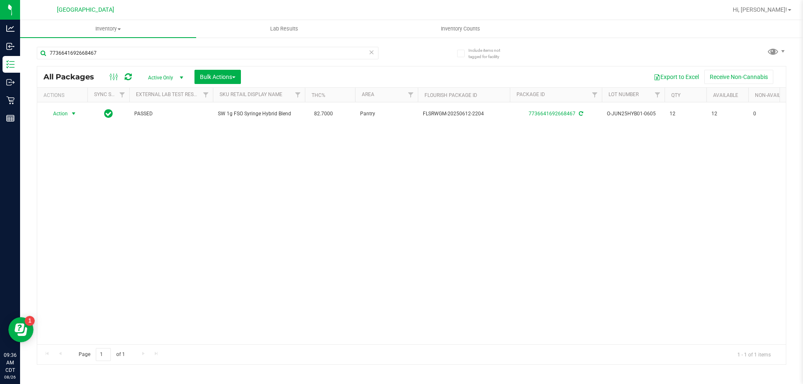
click at [368, 52] on icon at bounding box center [371, 52] width 6 height 10
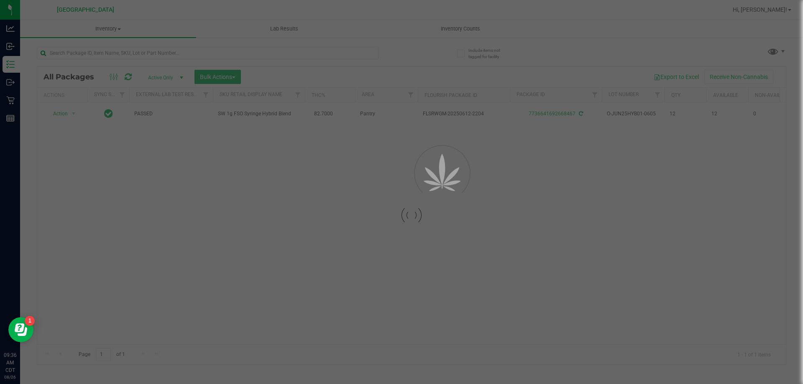
click at [357, 50] on div at bounding box center [401, 192] width 803 height 384
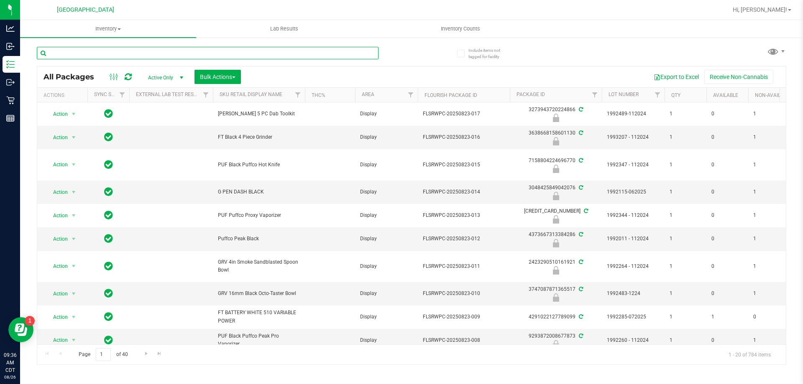
click at [347, 53] on input "text" at bounding box center [208, 53] width 342 height 13
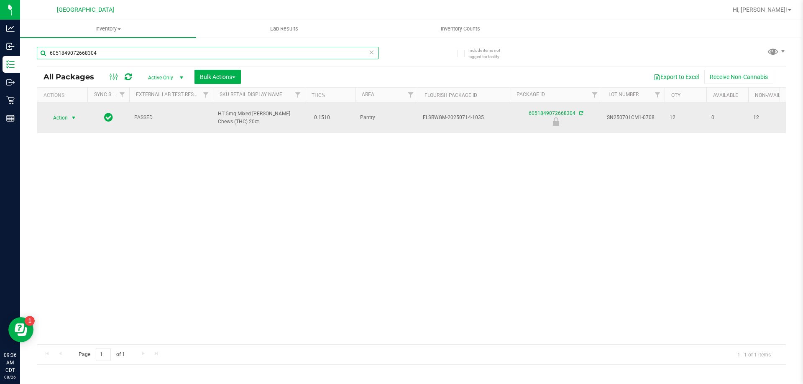
type input "6051849072668304"
click at [56, 113] on span "Action" at bounding box center [57, 118] width 23 height 12
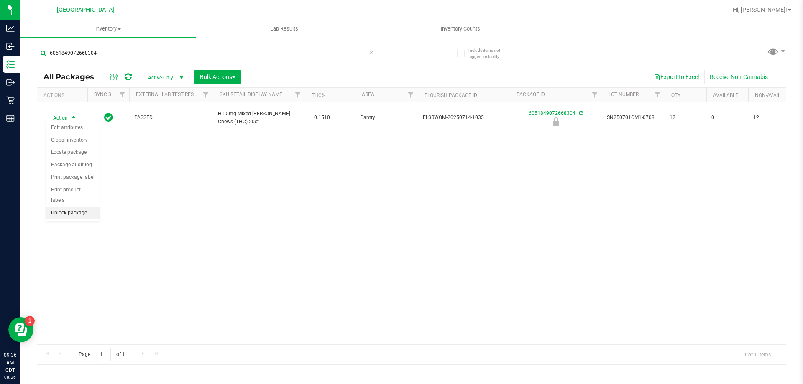
click at [82, 207] on li "Unlock package" at bounding box center [73, 213] width 54 height 13
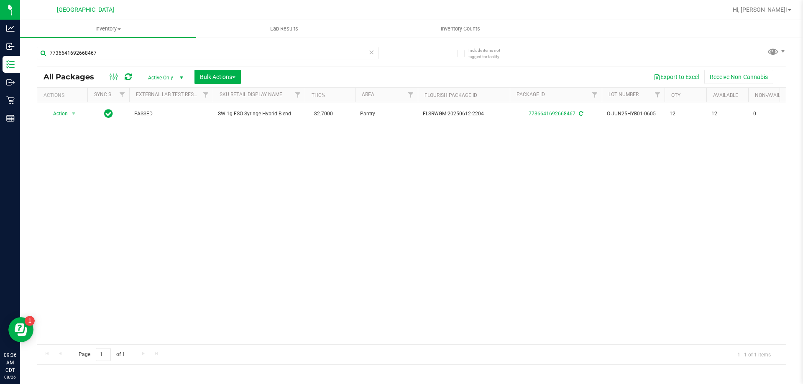
click at [368, 56] on icon at bounding box center [371, 52] width 6 height 10
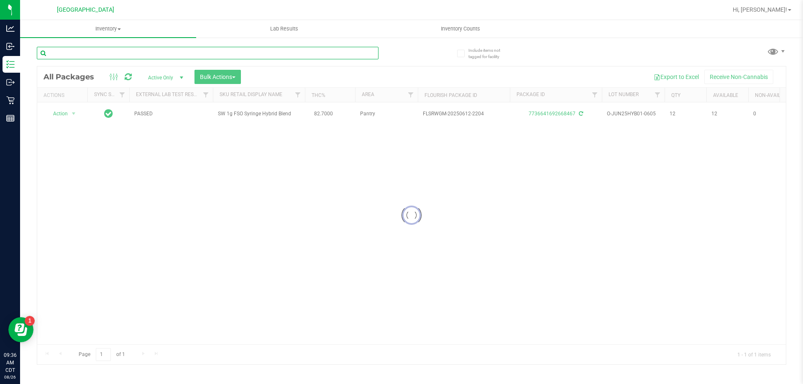
click at [342, 53] on input "text" at bounding box center [208, 53] width 342 height 13
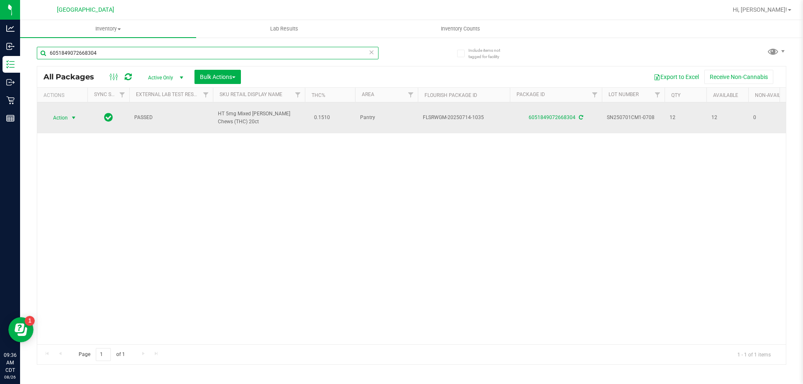
type input "6051849072668304"
click at [61, 115] on span "Action" at bounding box center [57, 118] width 23 height 12
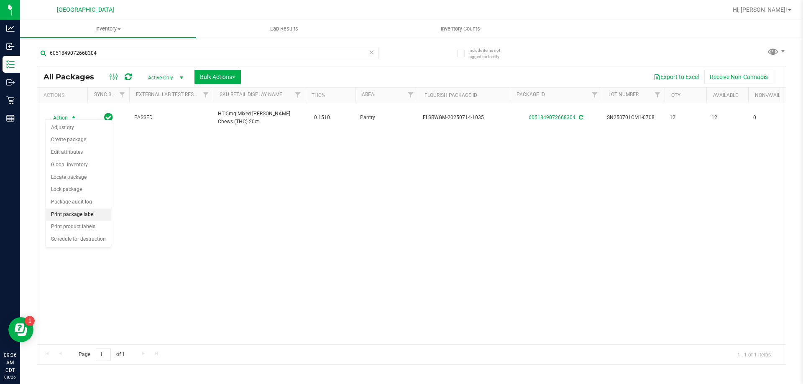
click at [66, 215] on li "Print package label" at bounding box center [78, 215] width 65 height 13
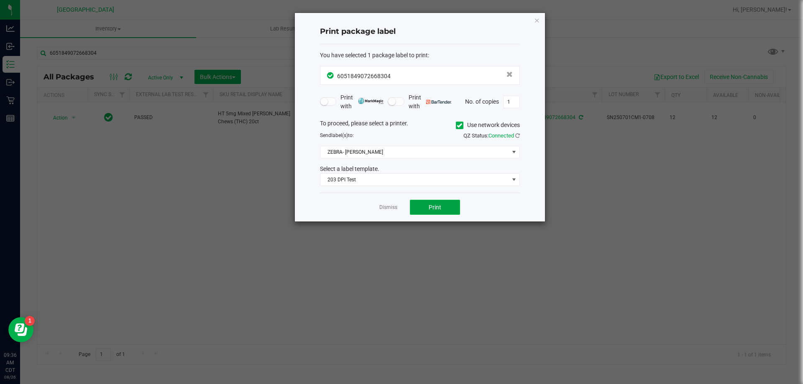
click at [438, 215] on button "Print" at bounding box center [435, 207] width 50 height 15
click at [391, 209] on link "Dismiss" at bounding box center [388, 207] width 18 height 7
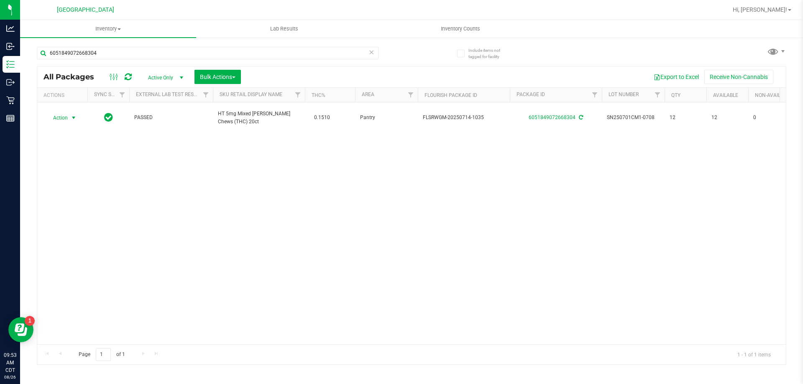
click at [368, 52] on icon at bounding box center [371, 52] width 6 height 10
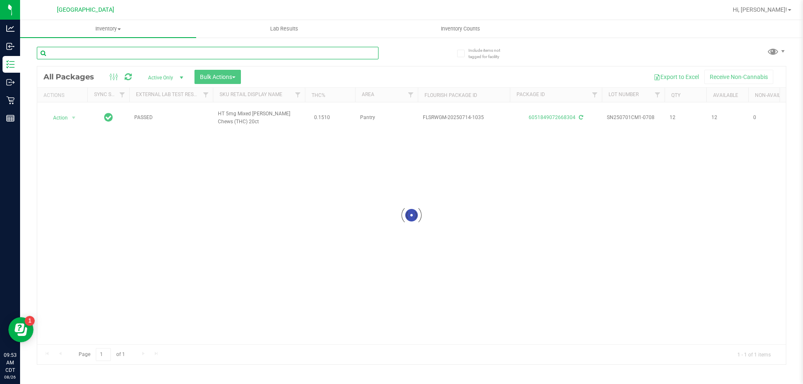
click at [350, 52] on input "text" at bounding box center [208, 53] width 342 height 13
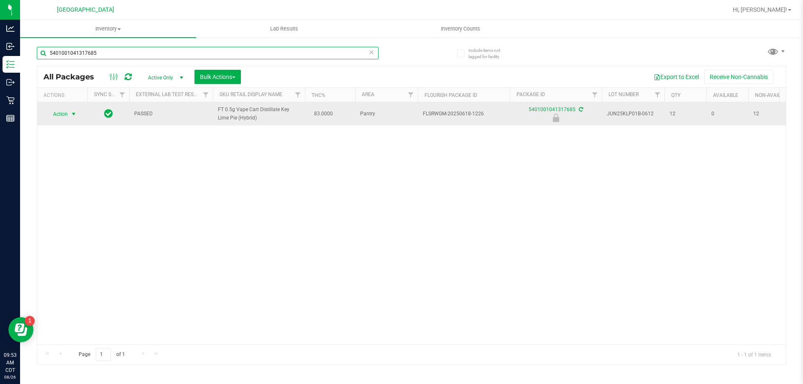
type input "5401001041317685"
click at [62, 119] on span "Action" at bounding box center [57, 114] width 23 height 12
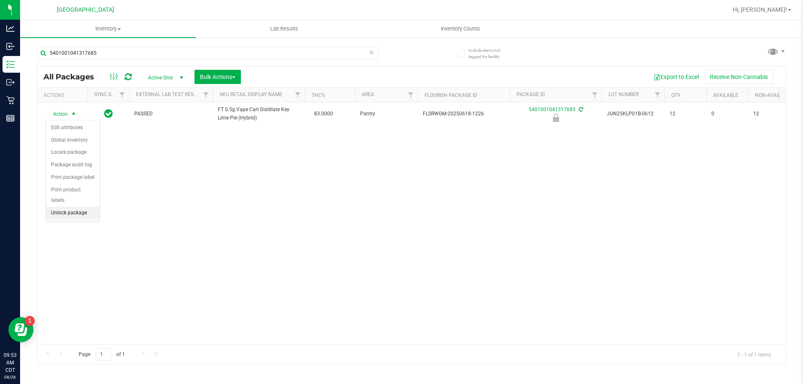
click at [68, 207] on li "Unlock package" at bounding box center [73, 213] width 54 height 13
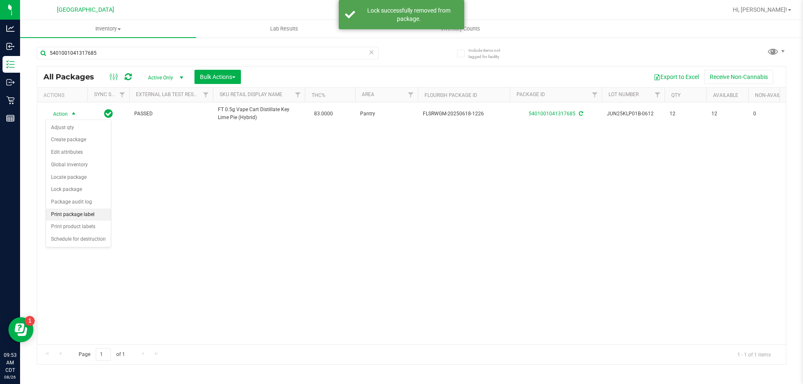
click at [83, 215] on li "Print package label" at bounding box center [78, 215] width 65 height 13
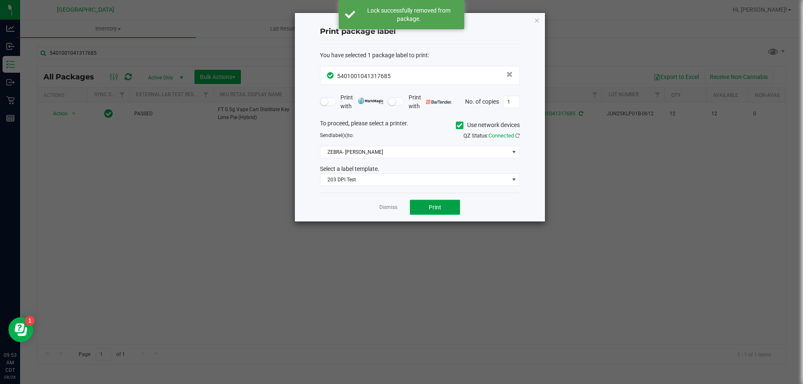
click at [433, 202] on button "Print" at bounding box center [435, 207] width 50 height 15
click at [391, 208] on link "Dismiss" at bounding box center [388, 207] width 18 height 7
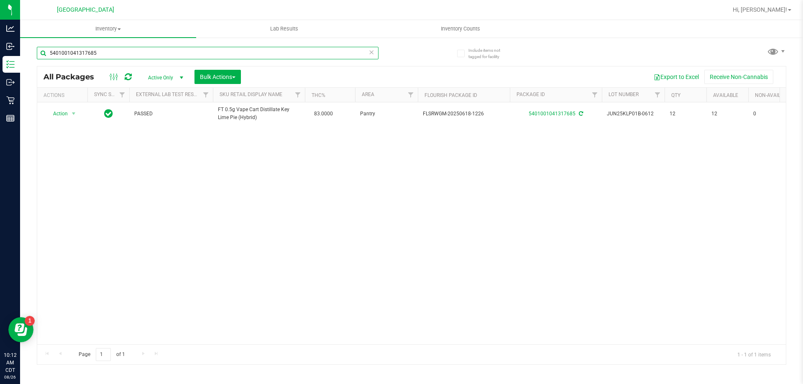
click at [374, 54] on input "5401001041317685" at bounding box center [208, 53] width 342 height 13
click at [370, 54] on icon at bounding box center [371, 52] width 6 height 10
click at [353, 57] on input "text" at bounding box center [208, 53] width 342 height 13
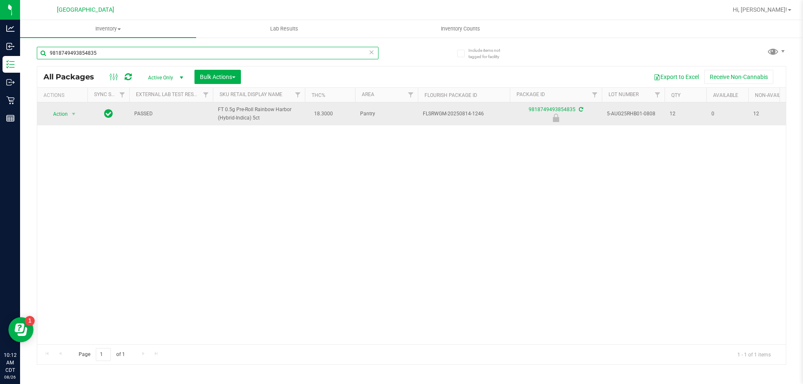
type input "9818749493854835"
click at [60, 115] on span "Action" at bounding box center [57, 114] width 23 height 12
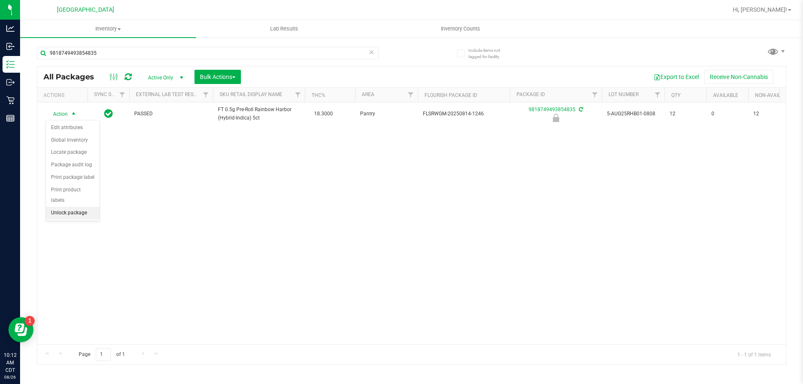
click at [67, 207] on li "Unlock package" at bounding box center [73, 213] width 54 height 13
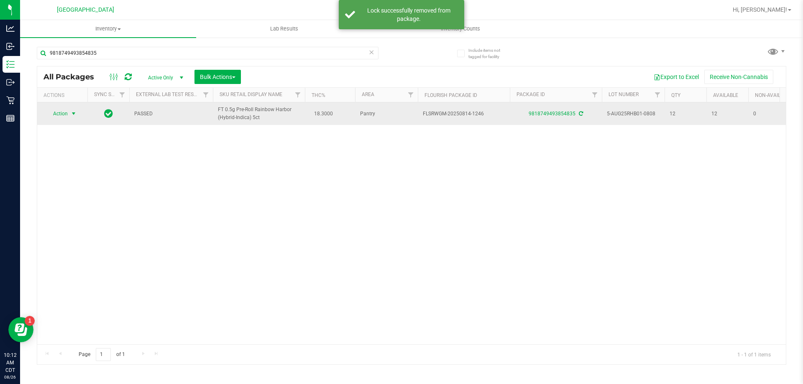
click at [64, 112] on span "Action" at bounding box center [57, 114] width 23 height 12
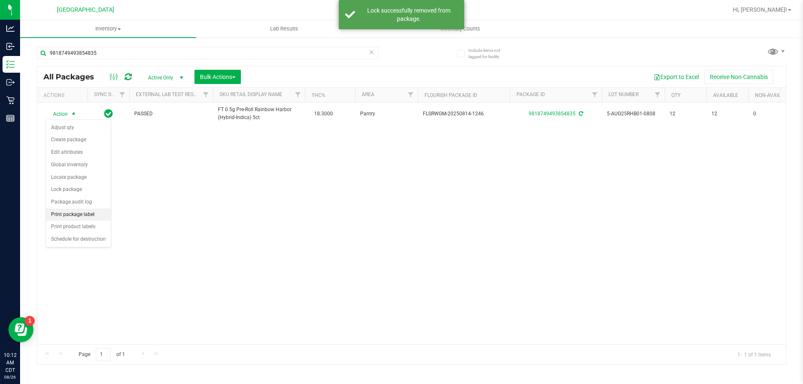
drag, startPoint x: 82, startPoint y: 213, endPoint x: 100, endPoint y: 211, distance: 18.5
click at [81, 213] on li "Print package label" at bounding box center [78, 215] width 65 height 13
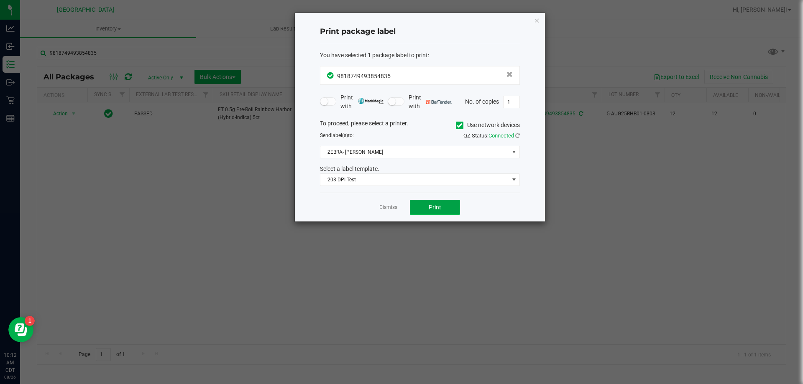
click at [435, 212] on button "Print" at bounding box center [435, 207] width 50 height 15
click at [393, 204] on link "Dismiss" at bounding box center [388, 207] width 18 height 7
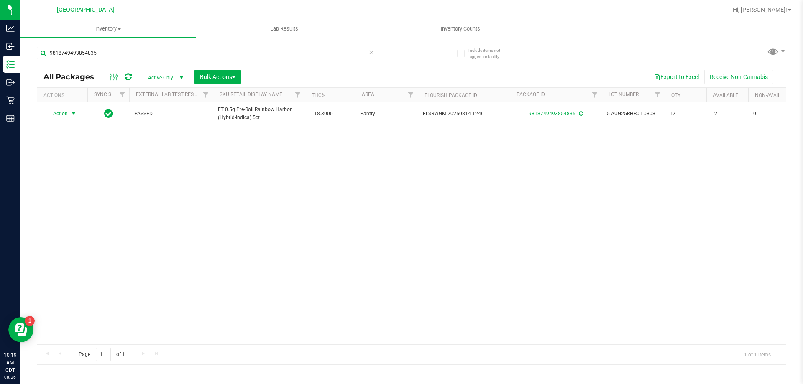
click at [257, 159] on div "Action Action Adjust qty Create package Edit attributes Global inventory Locate…" at bounding box center [411, 223] width 749 height 242
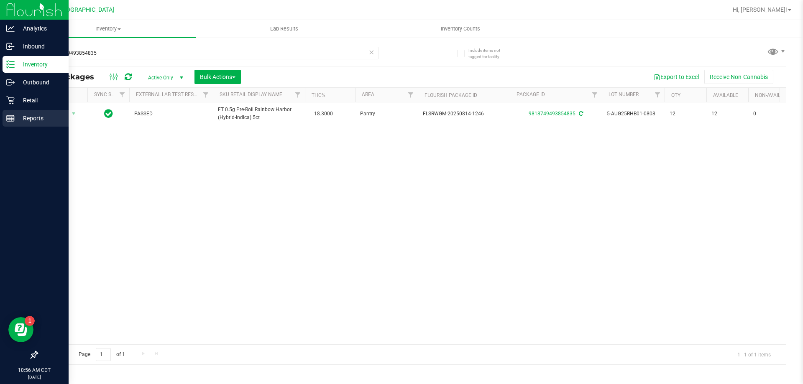
click at [14, 114] on icon at bounding box center [10, 118] width 8 height 8
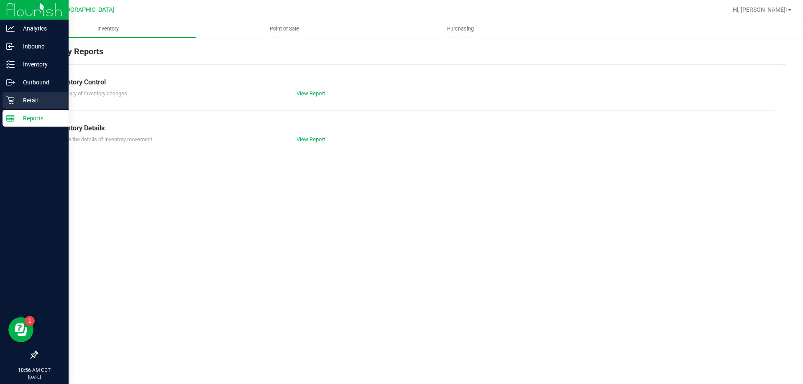
click at [28, 100] on p "Retail" at bounding box center [40, 100] width 50 height 10
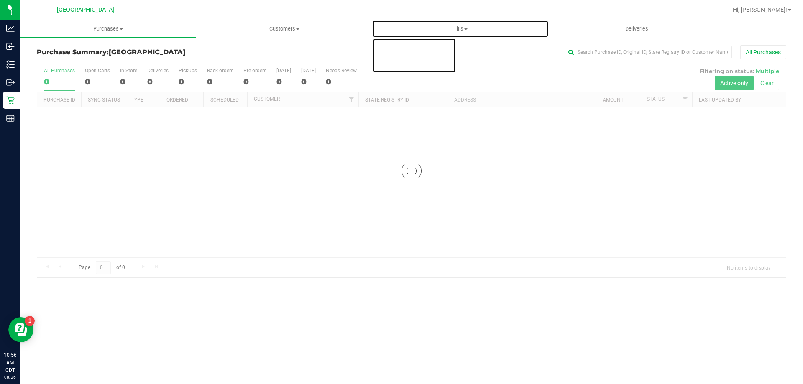
click at [456, 28] on span "Tills" at bounding box center [460, 29] width 175 height 8
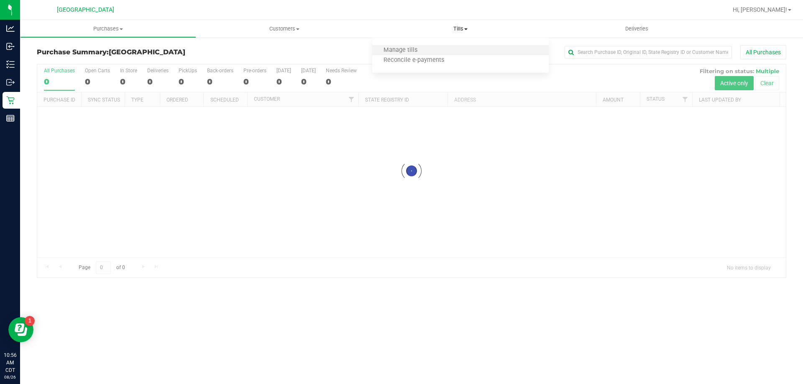
click at [456, 48] on li "Manage tills" at bounding box center [460, 51] width 176 height 10
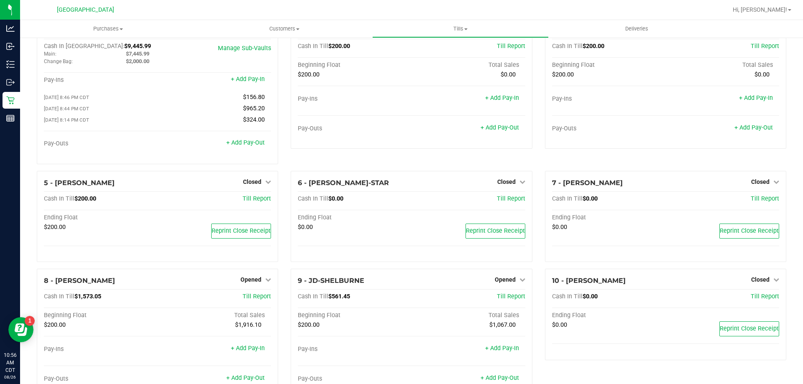
scroll to position [84, 0]
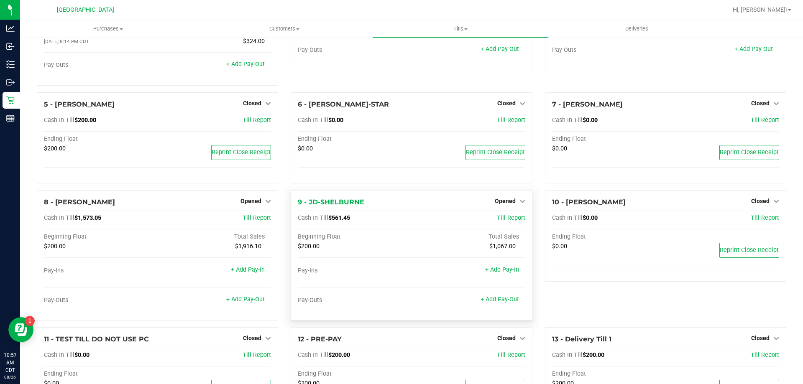
scroll to position [125, 0]
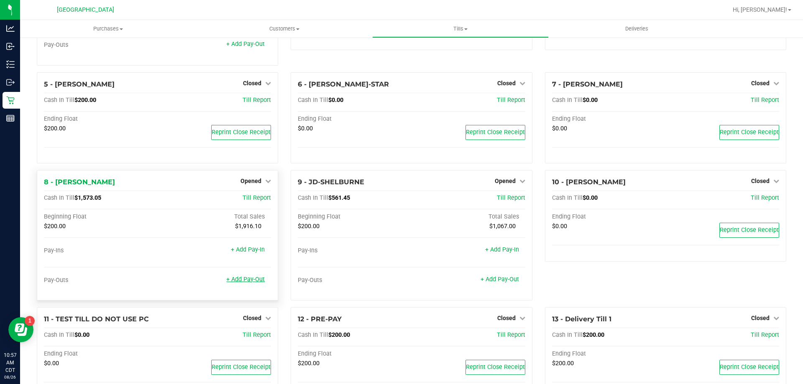
click at [233, 283] on link "+ Add Pay-Out" at bounding box center [245, 279] width 38 height 7
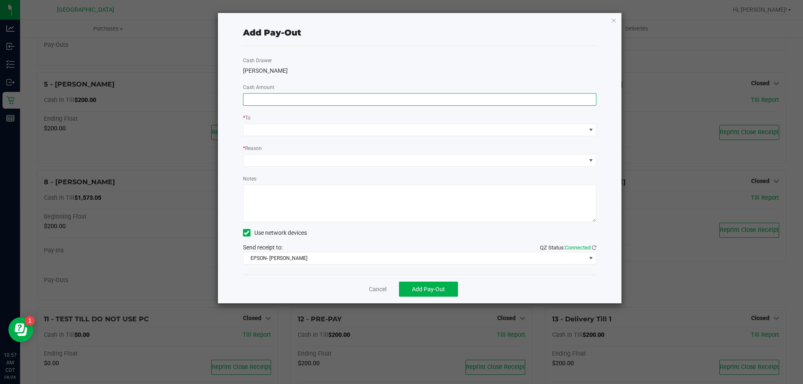
click at [331, 94] on input at bounding box center [419, 100] width 353 height 12
type input "$1,000.00"
click at [342, 137] on div "Cash Drawer [PERSON_NAME] Cash Amount $1,000.00 * To * Reason Notes Use network…" at bounding box center [420, 160] width 354 height 229
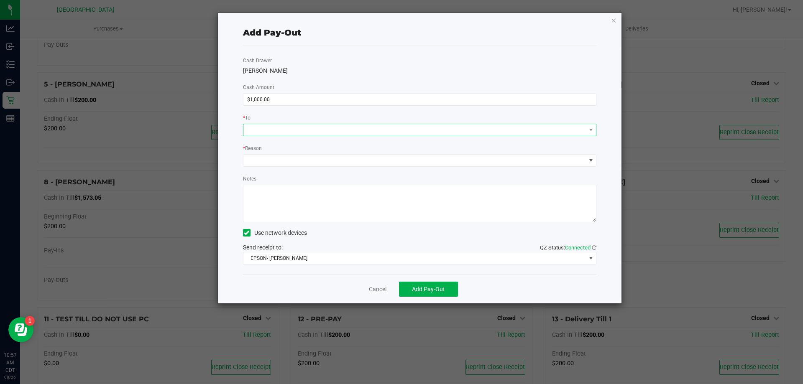
click at [342, 132] on span at bounding box center [414, 130] width 342 height 12
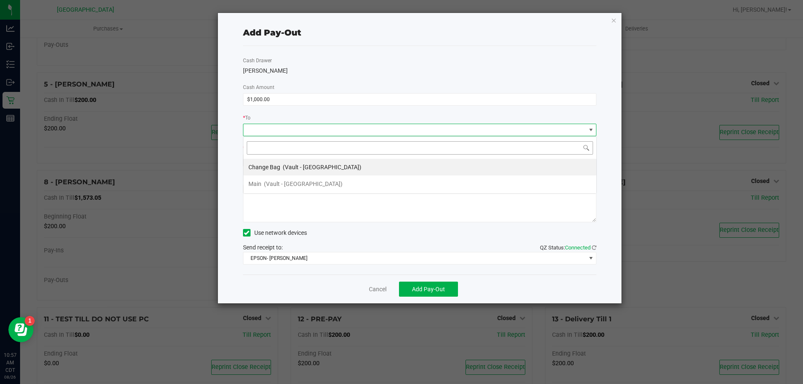
scroll to position [13, 353]
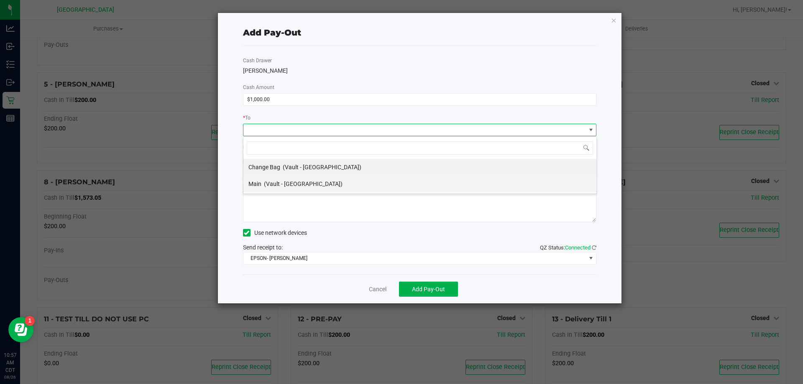
click at [320, 186] on li "Main (Vault - [GEOGRAPHIC_DATA])" at bounding box center [419, 184] width 353 height 17
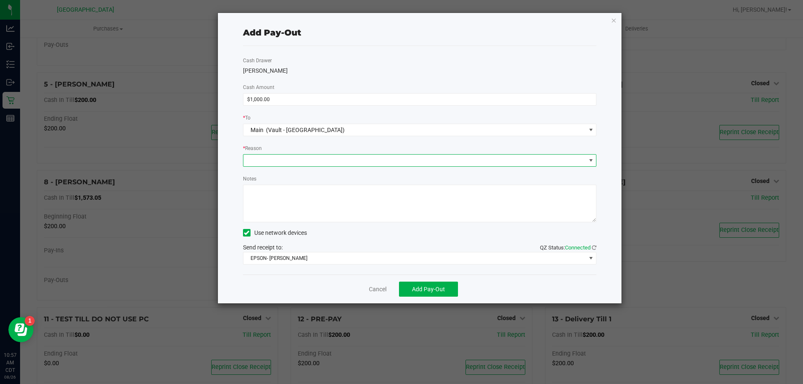
click at [313, 164] on span at bounding box center [414, 161] width 342 height 12
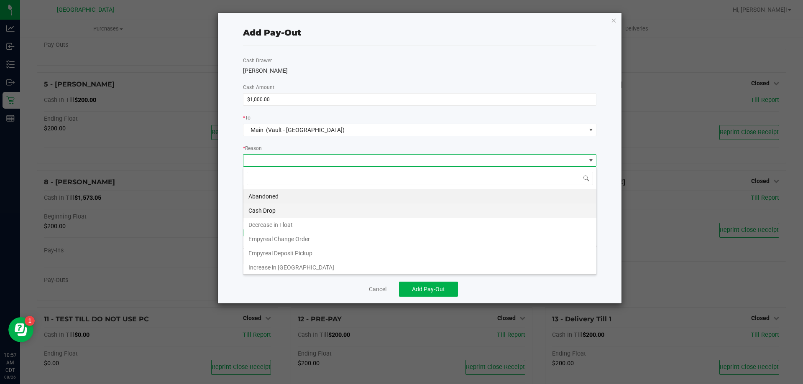
click at [317, 211] on li "Cash Drop" at bounding box center [419, 211] width 353 height 14
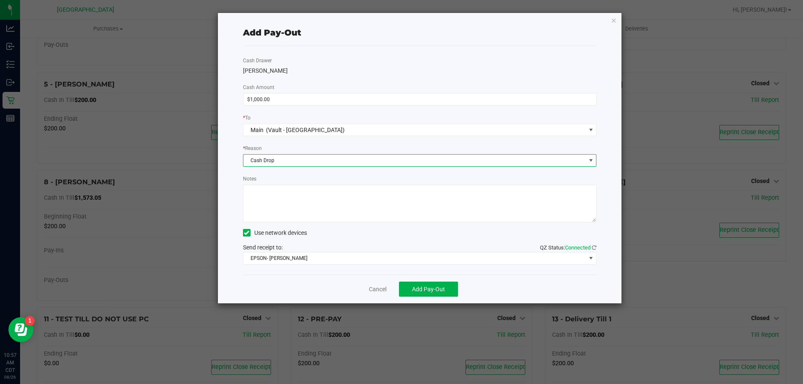
click at [307, 195] on textarea "Notes" at bounding box center [420, 204] width 354 height 38
type textarea "1000.00 -KA"
drag, startPoint x: 434, startPoint y: 292, endPoint x: 442, endPoint y: 291, distance: 7.6
click at [435, 291] on span "Add Pay-Out" at bounding box center [428, 289] width 33 height 7
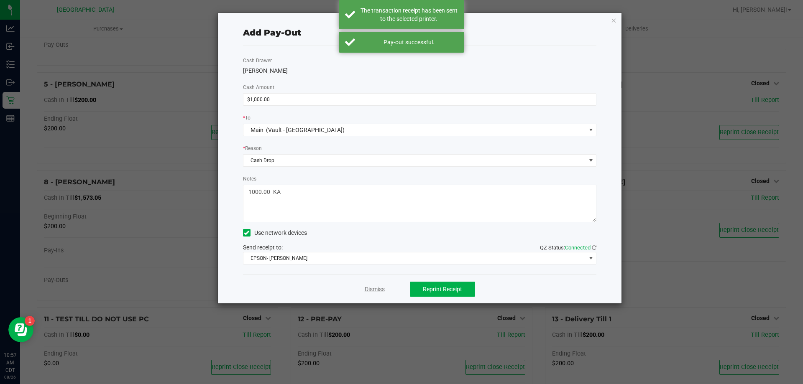
click at [378, 286] on link "Dismiss" at bounding box center [375, 289] width 20 height 9
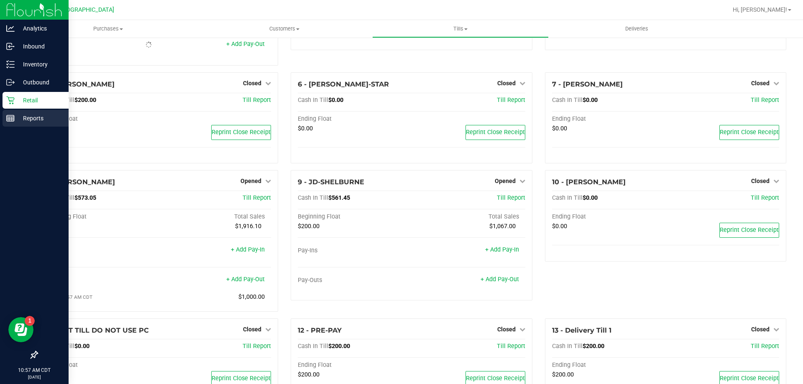
click at [14, 118] on rect at bounding box center [11, 118] width 8 height 6
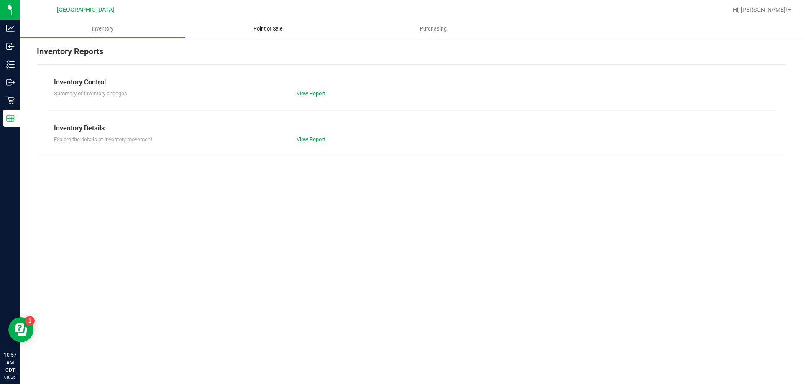
click at [276, 33] on uib-tab-heading "Point of Sale" at bounding box center [268, 28] width 164 height 17
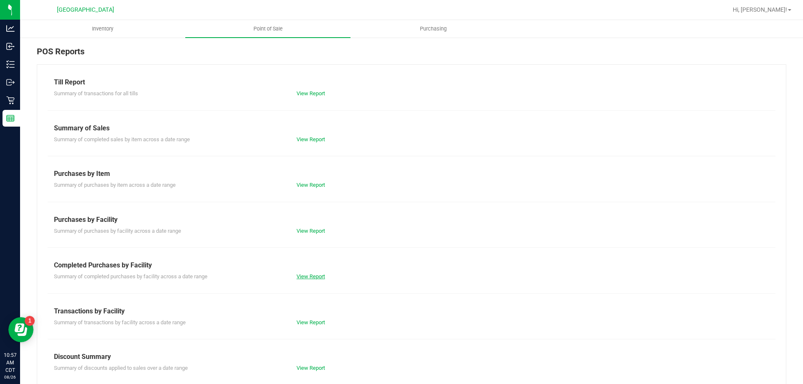
click at [313, 274] on link "View Report" at bounding box center [310, 276] width 28 height 6
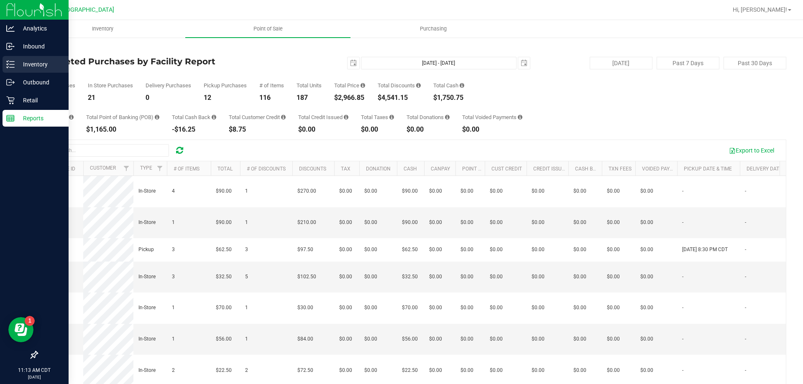
click at [10, 64] on icon at bounding box center [10, 64] width 8 height 8
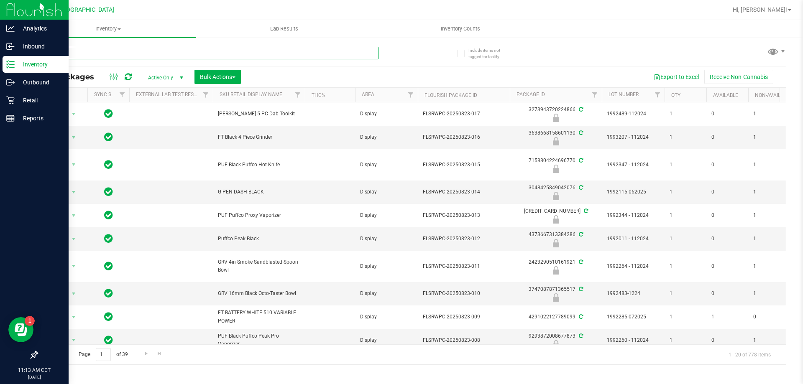
click at [140, 51] on input "text" at bounding box center [208, 53] width 342 height 13
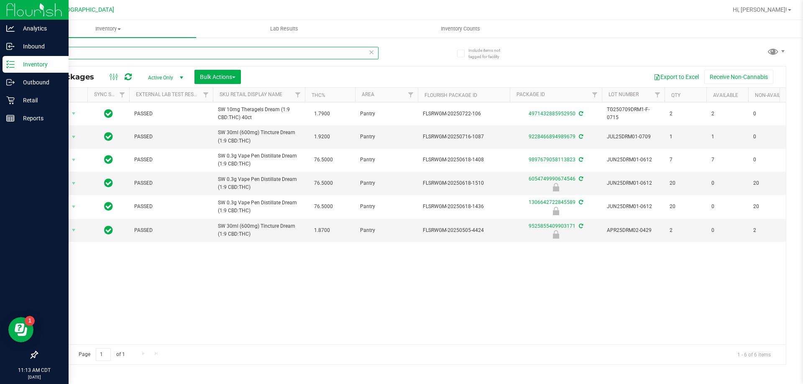
type input "DRM"
click at [371, 50] on icon at bounding box center [371, 52] width 6 height 10
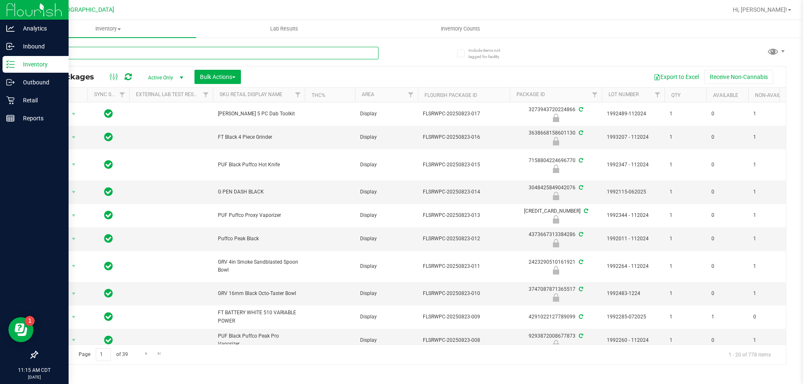
drag, startPoint x: 135, startPoint y: 49, endPoint x: 181, endPoint y: 37, distance: 47.6
click at [135, 49] on input "text" at bounding box center [208, 53] width 342 height 13
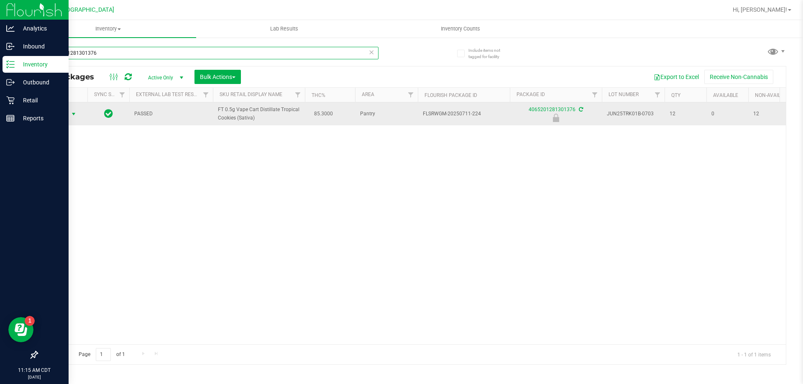
type input "4065201281301376"
click at [61, 117] on span "Action" at bounding box center [57, 114] width 23 height 12
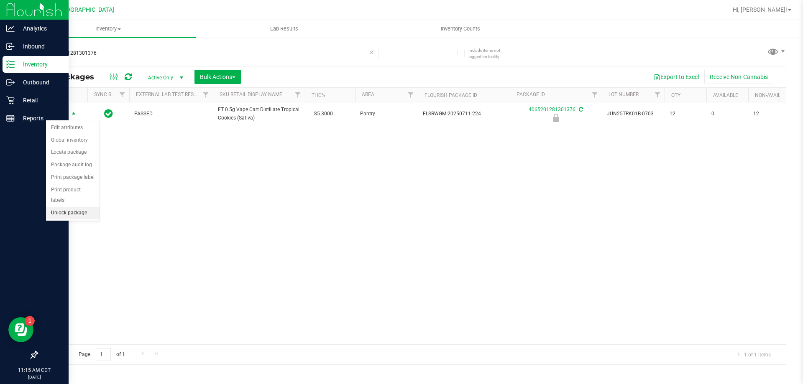
click at [75, 207] on li "Unlock package" at bounding box center [73, 213] width 54 height 13
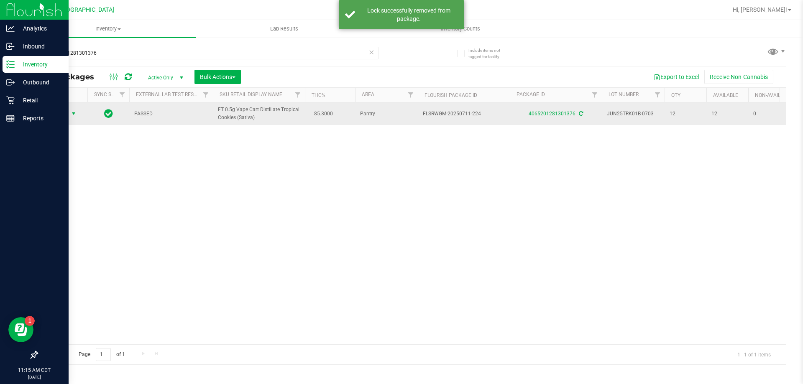
click at [65, 114] on span "Action" at bounding box center [57, 114] width 23 height 12
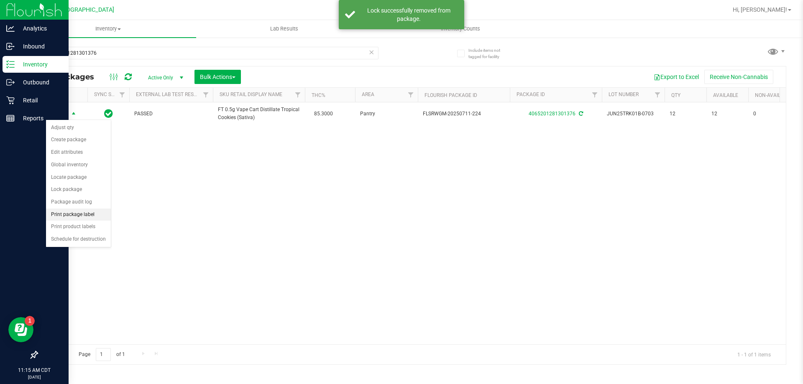
click at [78, 217] on li "Print package label" at bounding box center [78, 215] width 65 height 13
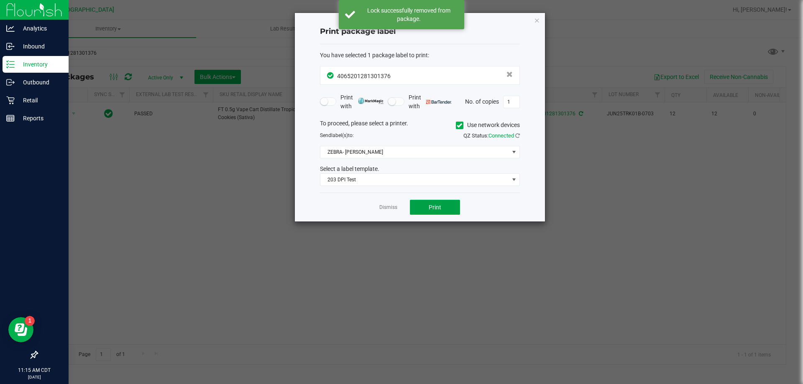
click at [421, 202] on button "Print" at bounding box center [435, 207] width 50 height 15
click at [392, 207] on link "Dismiss" at bounding box center [388, 207] width 18 height 7
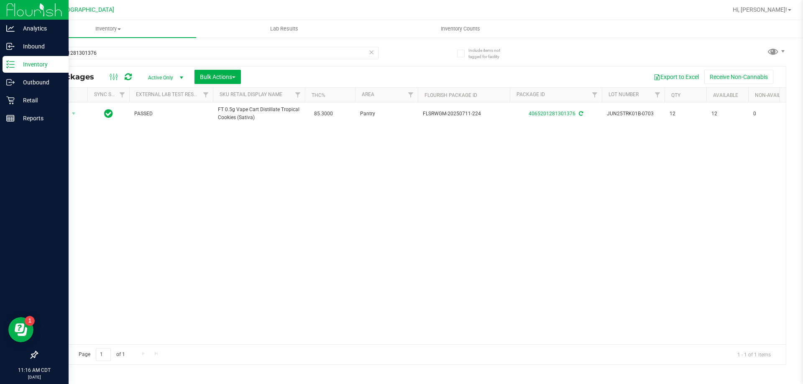
click at [225, 161] on div "Action Action Adjust qty Create package Edit attributes Global inventory Locate…" at bounding box center [411, 223] width 749 height 242
click at [372, 51] on icon at bounding box center [371, 52] width 6 height 10
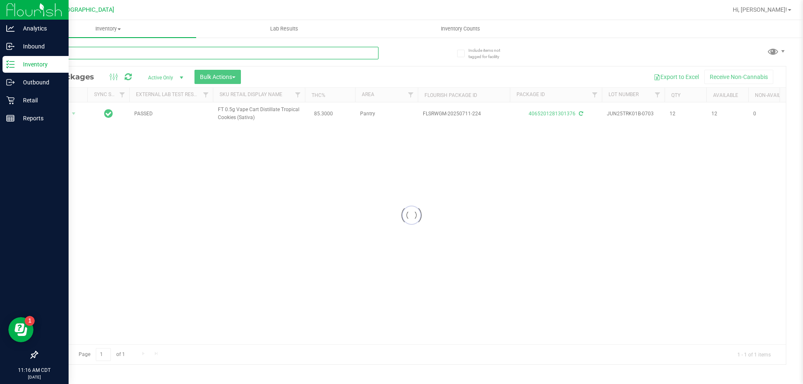
click at [346, 55] on input "text" at bounding box center [208, 53] width 342 height 13
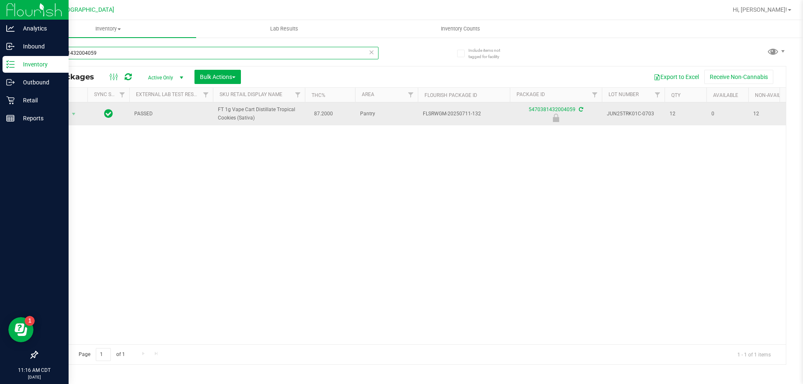
type input "5470381432004059"
click at [59, 115] on span "Action" at bounding box center [57, 114] width 23 height 12
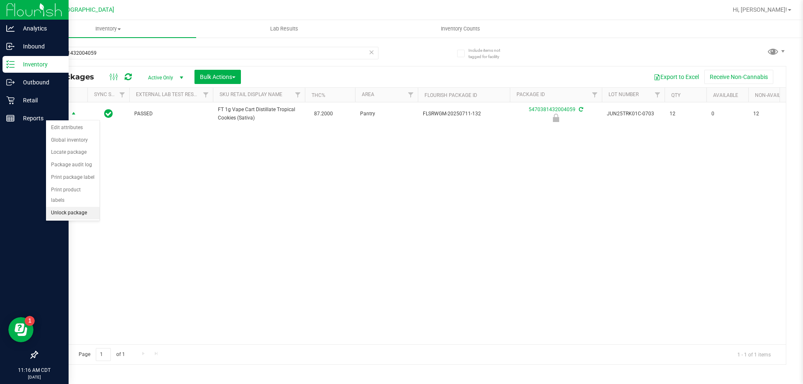
click at [80, 207] on li "Unlock package" at bounding box center [73, 213] width 54 height 13
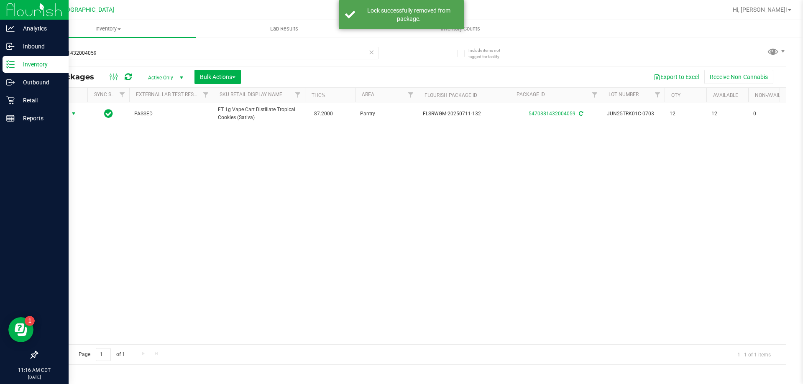
click at [61, 113] on span "Action" at bounding box center [57, 114] width 23 height 12
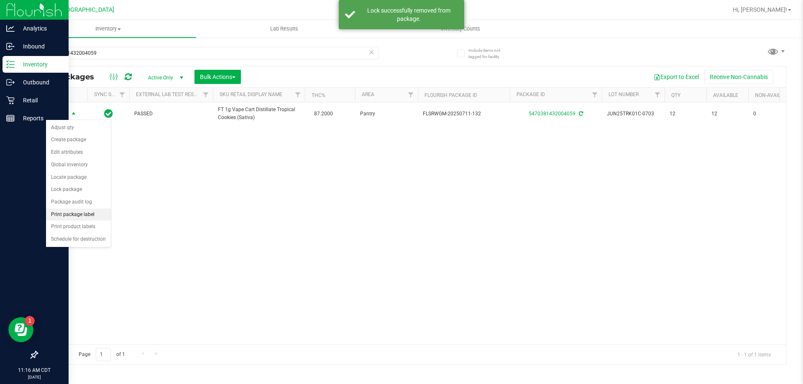
click at [74, 215] on li "Print package label" at bounding box center [78, 215] width 65 height 13
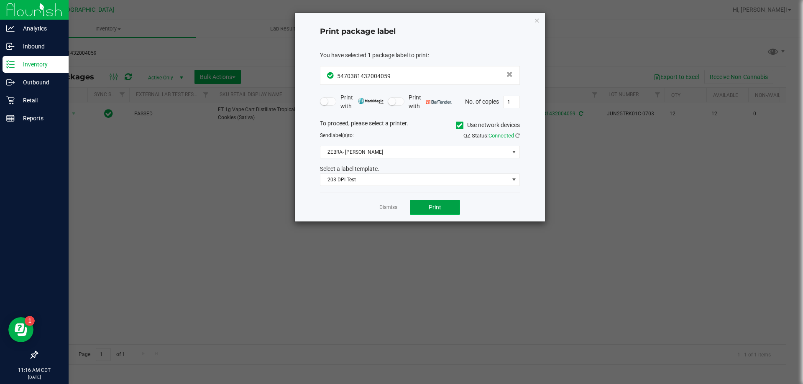
click at [429, 204] on span "Print" at bounding box center [435, 207] width 13 height 7
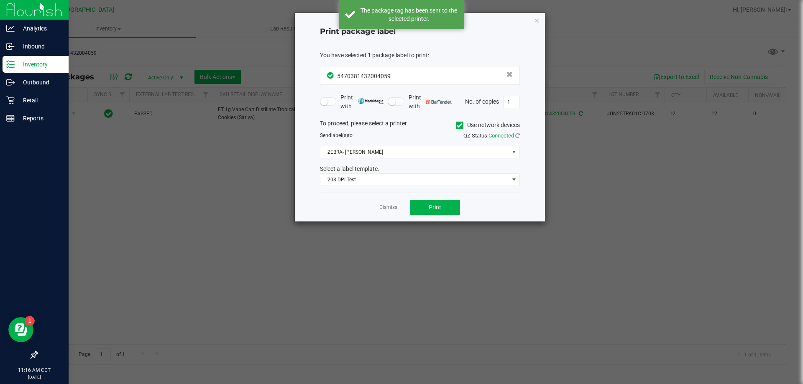
click at [394, 209] on link "Dismiss" at bounding box center [388, 207] width 18 height 7
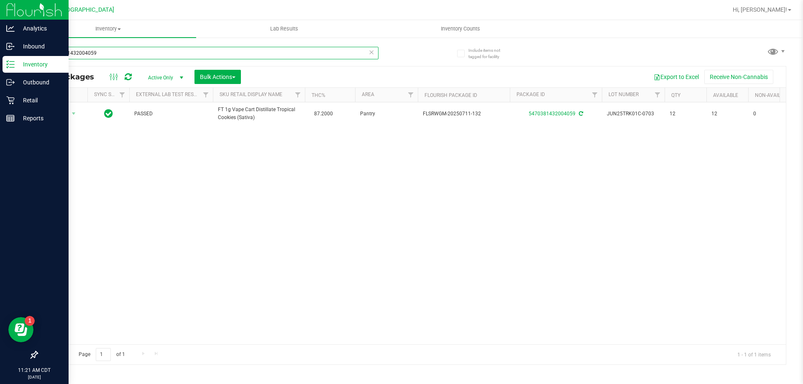
drag, startPoint x: 108, startPoint y: 51, endPoint x: 37, endPoint y: 56, distance: 71.3
click at [37, 56] on input "5470381432004059" at bounding box center [208, 53] width 342 height 13
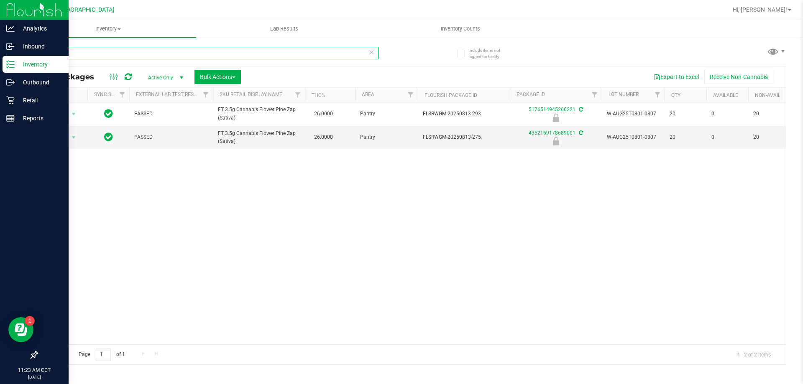
type input "T08"
click at [371, 53] on icon at bounding box center [371, 52] width 6 height 10
click at [338, 54] on input "text" at bounding box center [208, 53] width 342 height 13
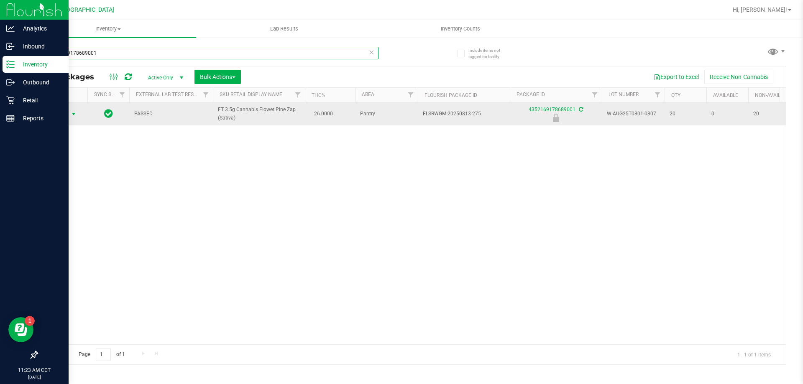
type input "4352169178689001"
click at [50, 112] on span "Action" at bounding box center [57, 114] width 23 height 12
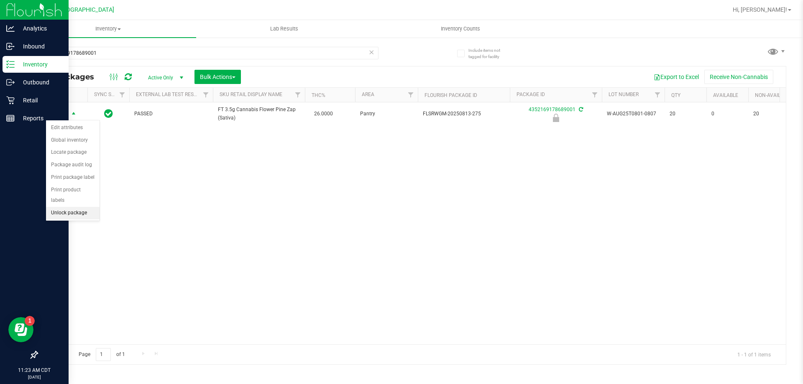
click at [65, 207] on li "Unlock package" at bounding box center [73, 213] width 54 height 13
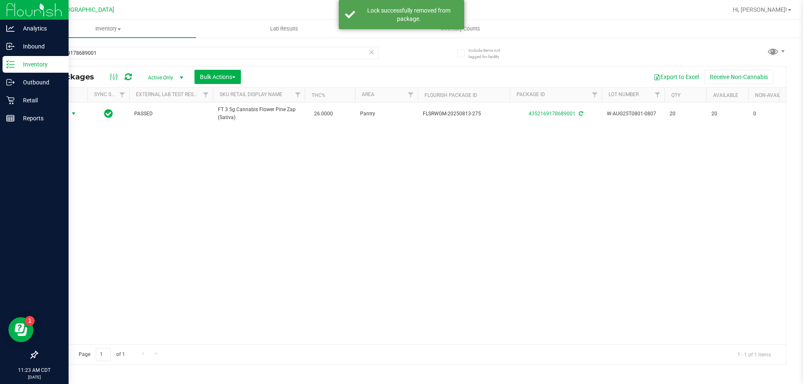
click at [59, 113] on span "Action" at bounding box center [57, 114] width 23 height 12
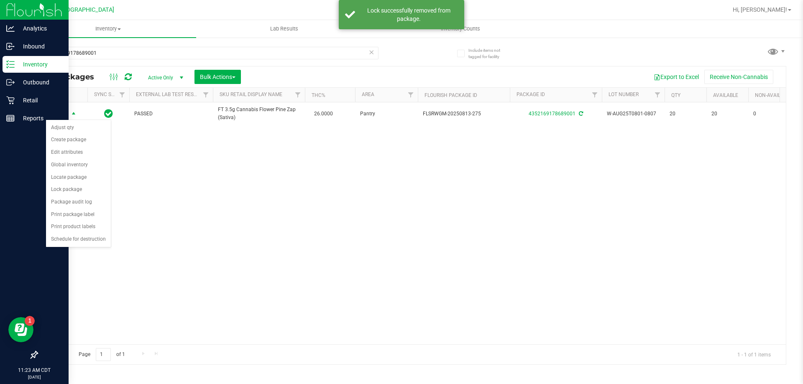
click at [59, 113] on span "Action" at bounding box center [57, 114] width 23 height 12
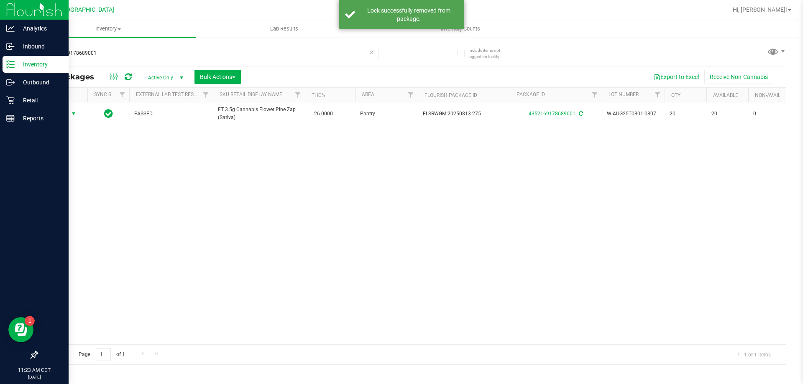
click at [59, 113] on span "Action" at bounding box center [57, 114] width 23 height 12
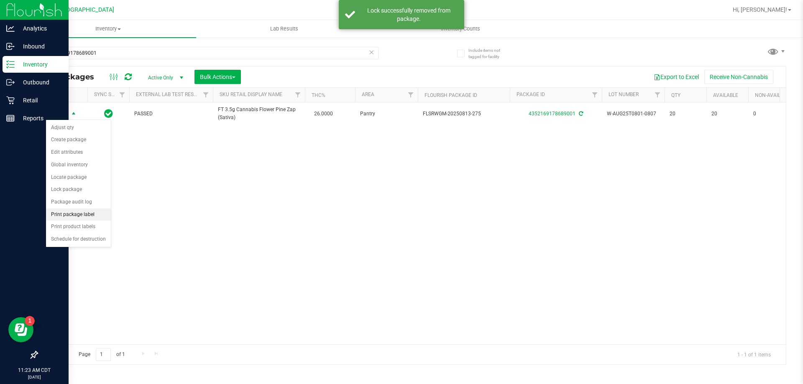
click at [83, 215] on li "Print package label" at bounding box center [78, 215] width 65 height 13
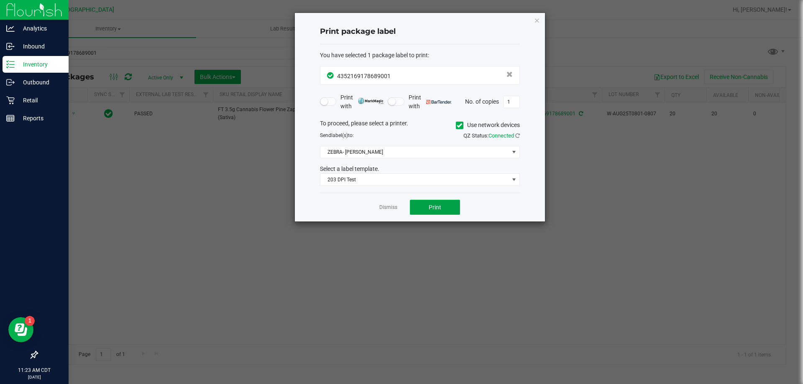
click at [442, 209] on button "Print" at bounding box center [435, 207] width 50 height 15
click at [395, 206] on link "Dismiss" at bounding box center [388, 207] width 18 height 7
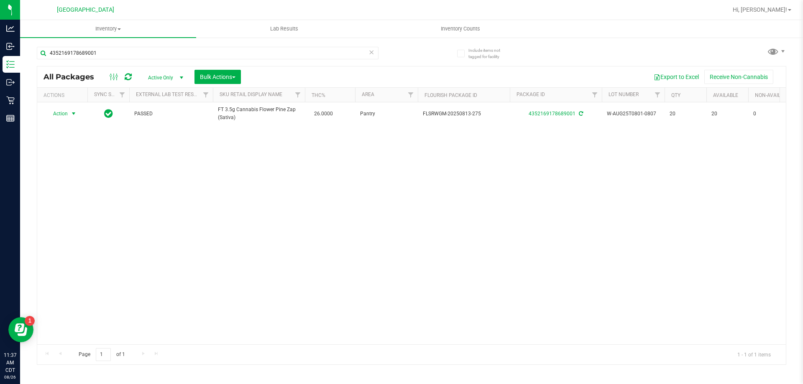
click at [370, 50] on icon at bounding box center [371, 52] width 6 height 10
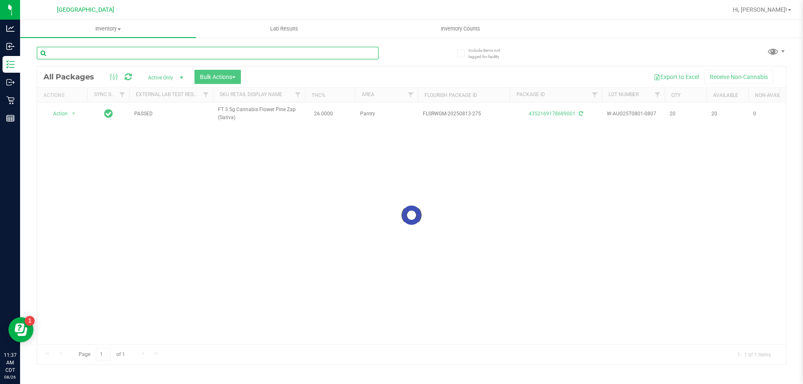
click at [348, 51] on input "text" at bounding box center [208, 53] width 342 height 13
click at [316, 50] on input "FRS" at bounding box center [208, 53] width 342 height 13
type input "F"
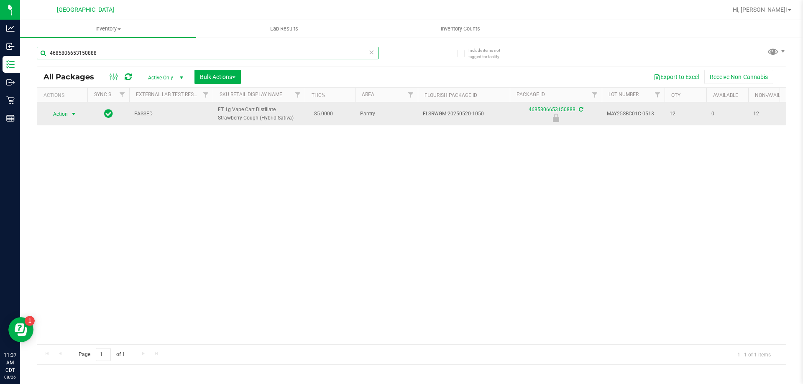
type input "4685806653150888"
click at [65, 112] on span "Action" at bounding box center [57, 114] width 23 height 12
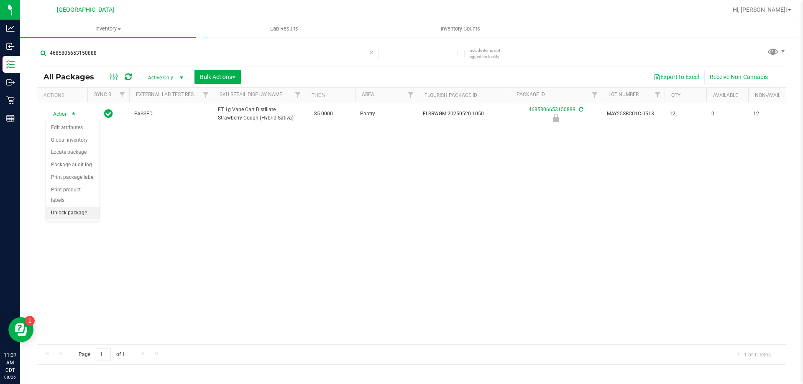
click at [80, 207] on li "Unlock package" at bounding box center [73, 213] width 54 height 13
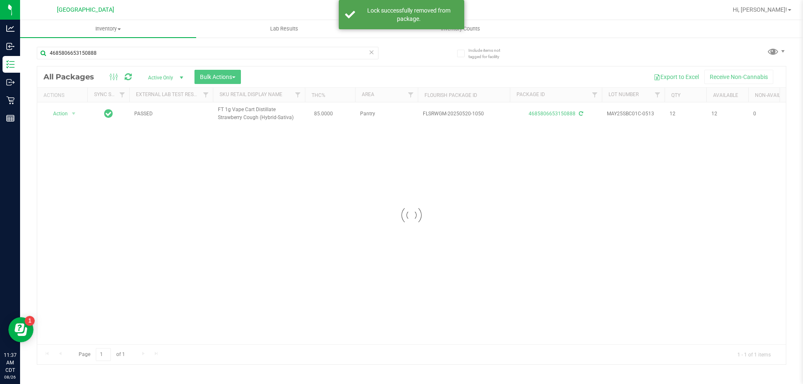
click at [66, 115] on div at bounding box center [411, 215] width 749 height 298
click at [66, 115] on span "Action" at bounding box center [57, 114] width 23 height 12
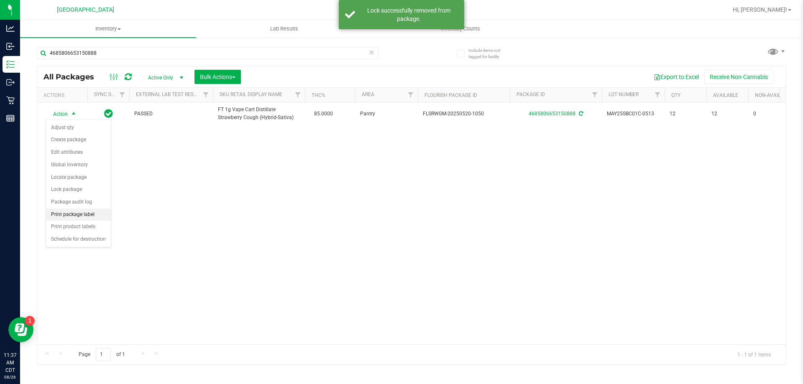
click at [84, 212] on li "Print package label" at bounding box center [78, 215] width 65 height 13
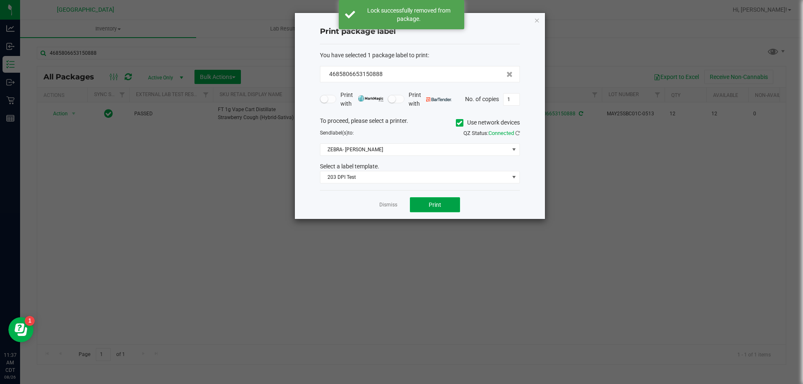
click at [432, 203] on button "Print" at bounding box center [435, 204] width 50 height 15
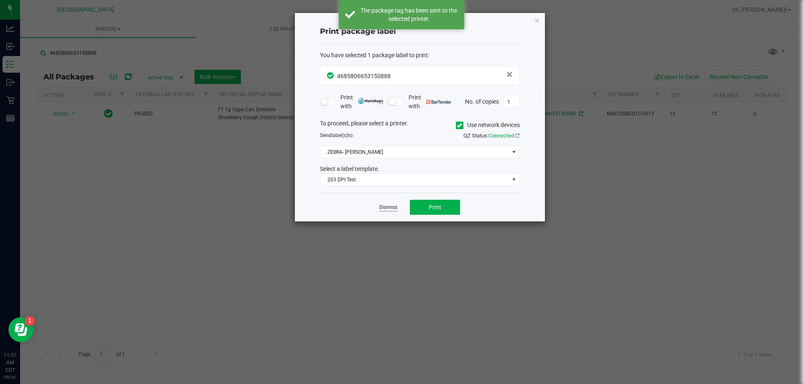
click at [389, 211] on link "Dismiss" at bounding box center [388, 207] width 18 height 7
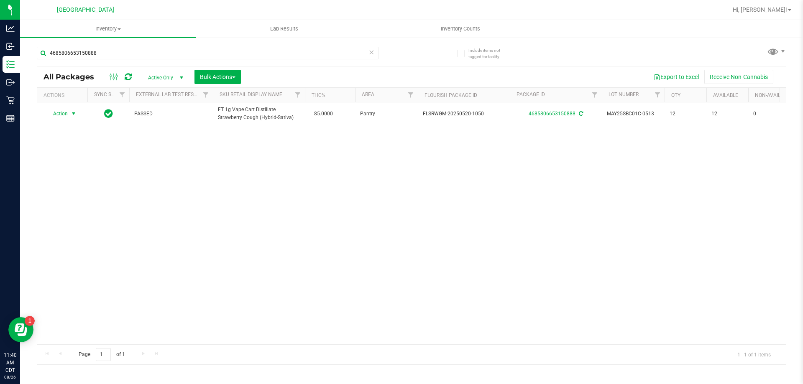
click at [372, 51] on icon at bounding box center [371, 52] width 6 height 10
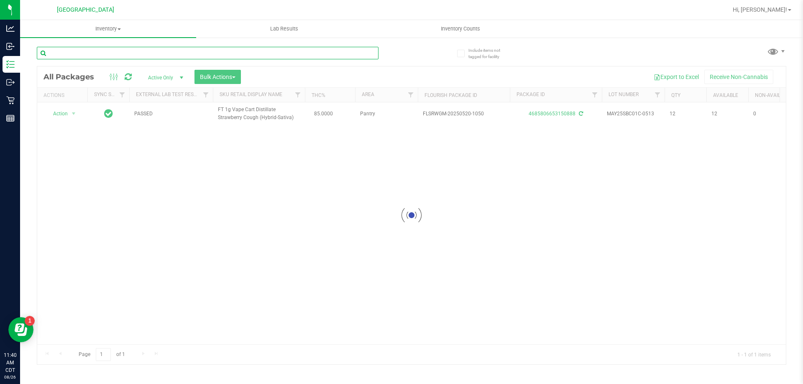
click at [351, 54] on input "text" at bounding box center [208, 53] width 342 height 13
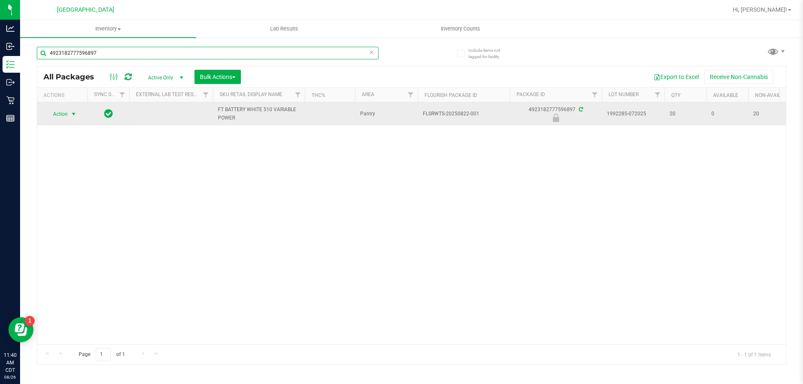
type input "4923182777596897"
click at [69, 118] on span "select" at bounding box center [74, 114] width 10 height 12
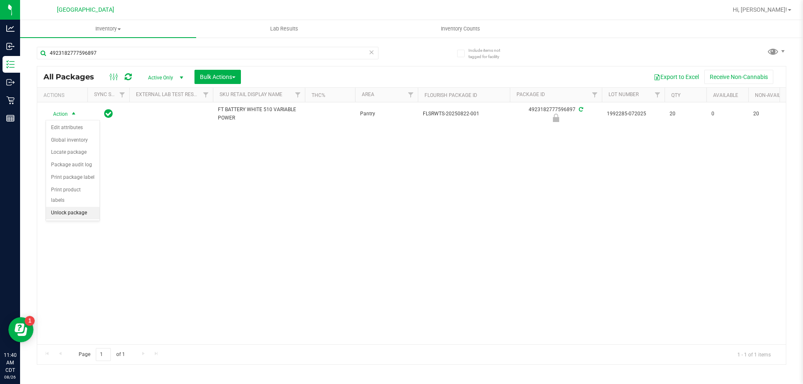
click at [78, 207] on li "Unlock package" at bounding box center [73, 213] width 54 height 13
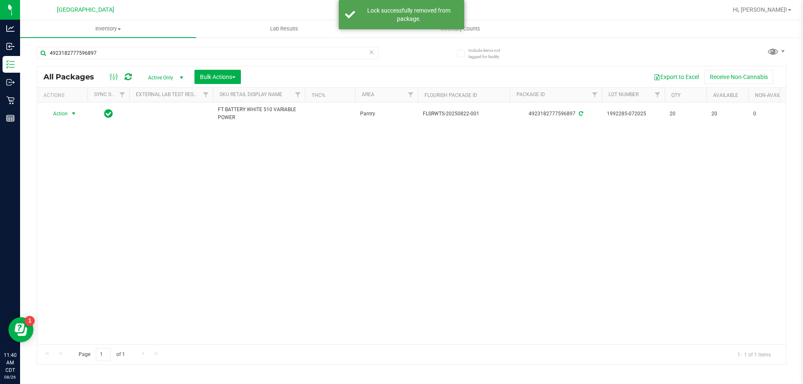
click at [61, 114] on span "Action" at bounding box center [57, 114] width 23 height 12
click at [86, 216] on li "Print package label" at bounding box center [78, 215] width 65 height 13
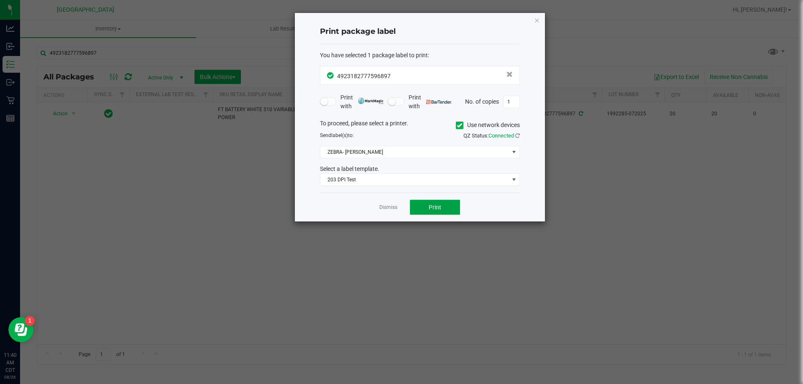
click at [434, 215] on button "Print" at bounding box center [435, 207] width 50 height 15
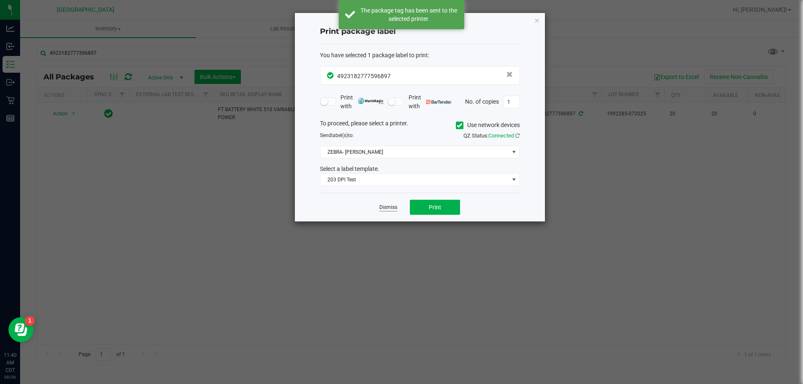
click at [394, 206] on link "Dismiss" at bounding box center [388, 207] width 18 height 7
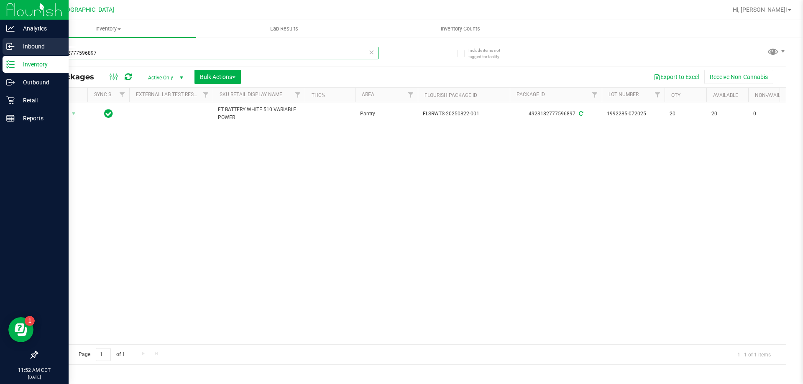
drag, startPoint x: 104, startPoint y: 54, endPoint x: 0, endPoint y: 54, distance: 104.1
click at [0, 54] on div "Analytics Inbound Inventory Outbound Retail Reports 11:52 AM CDT 08/26/2025 08/…" at bounding box center [401, 192] width 803 height 384
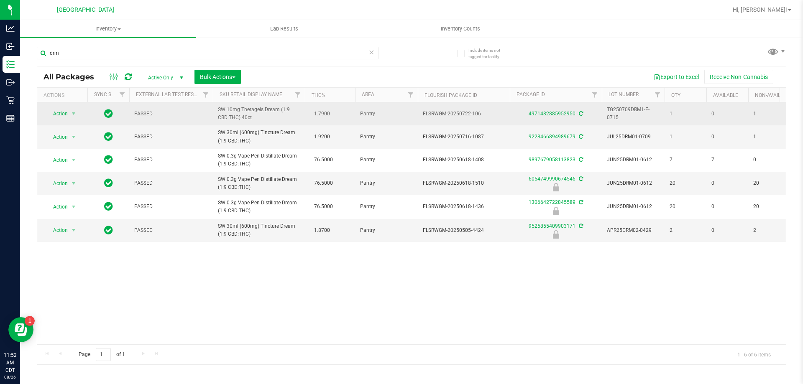
drag, startPoint x: 255, startPoint y: 118, endPoint x: 217, endPoint y: 111, distance: 37.8
click at [217, 111] on td "SW 10mg Theragels Dream (1:9 CBD:THC) 40ct" at bounding box center [259, 113] width 92 height 23
copy span "SW 10mg Theragels Dream (1:9 CBD:THC) 40ct"
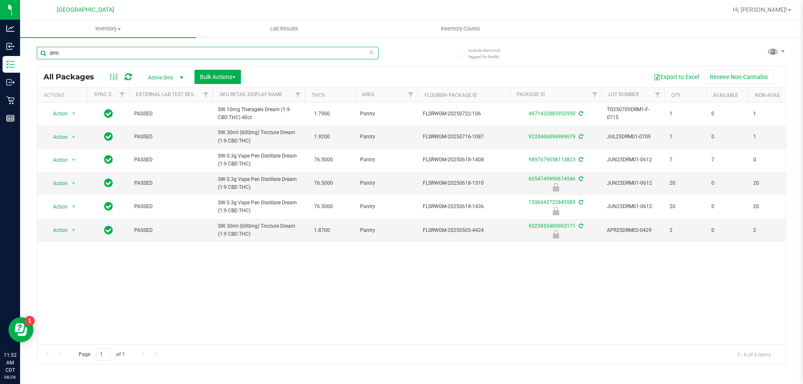
drag, startPoint x: 77, startPoint y: 51, endPoint x: 39, endPoint y: 53, distance: 37.7
click at [39, 53] on input "drm" at bounding box center [208, 53] width 342 height 13
paste input "SW 10mg Theragels Dream (1:9 CBD:THC) 40ct"
type input "SW 10mg Theragels Dream (1:9 CBD:THC) 40ct"
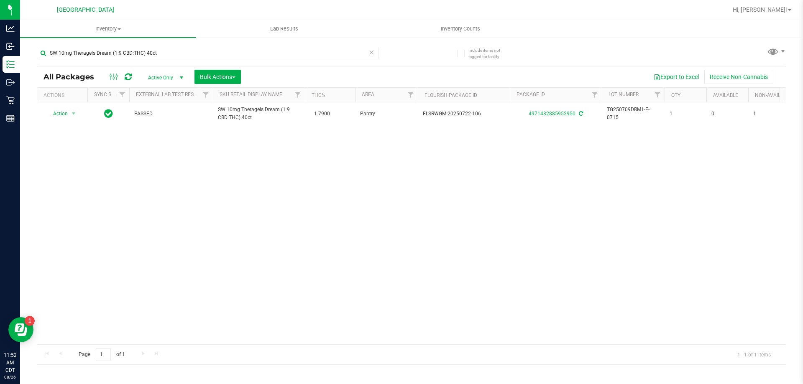
click at [372, 51] on icon at bounding box center [371, 52] width 6 height 10
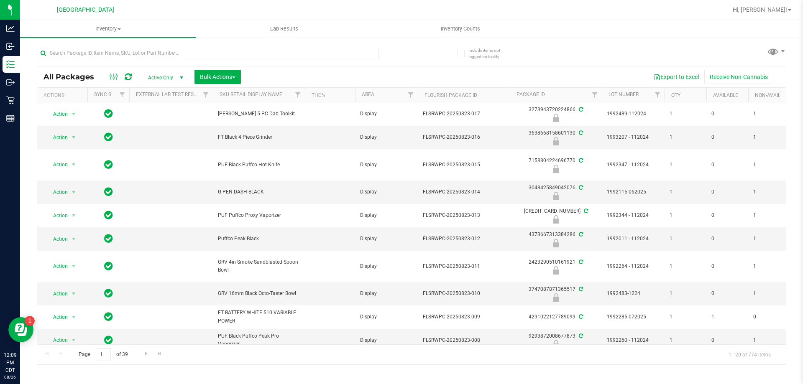
click at [174, 46] on div at bounding box center [224, 52] width 375 height 27
click at [176, 48] on input "text" at bounding box center [208, 53] width 342 height 13
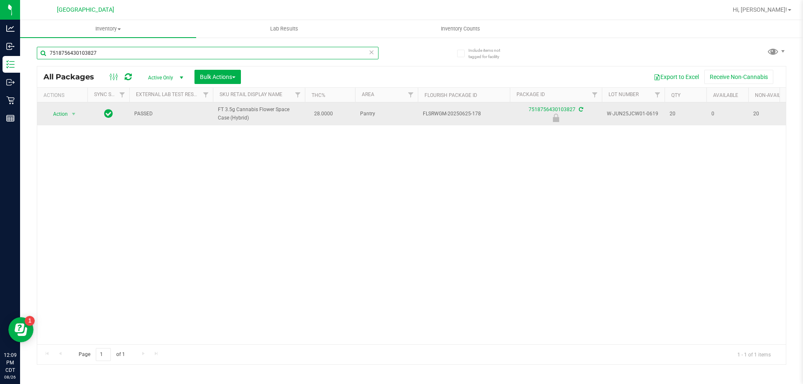
type input "7518756430103827"
click at [66, 116] on span "Action" at bounding box center [57, 114] width 23 height 12
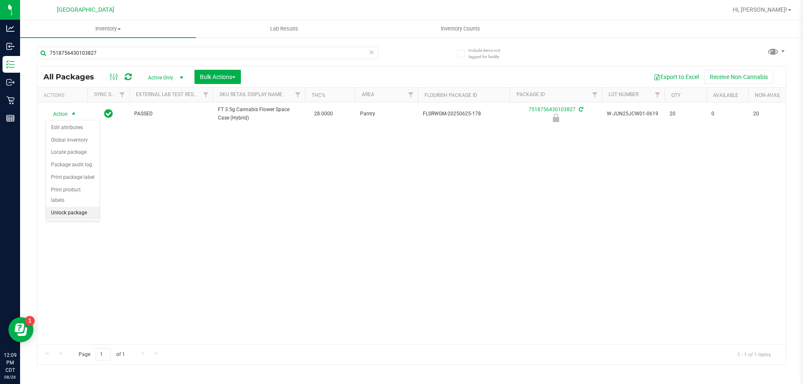
click at [76, 207] on li "Unlock package" at bounding box center [73, 213] width 54 height 13
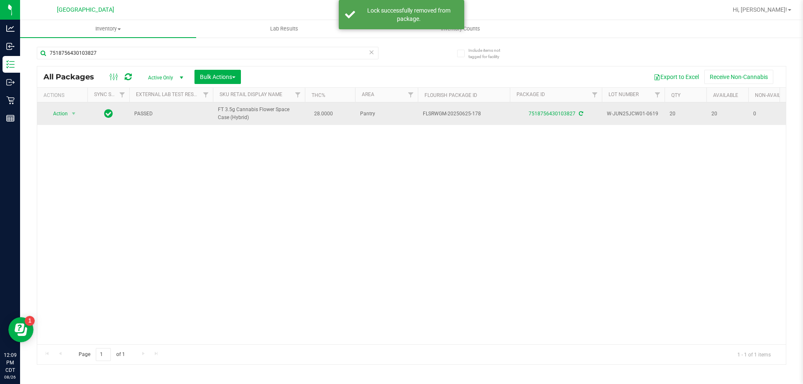
drag, startPoint x: 45, startPoint y: 109, endPoint x: 50, endPoint y: 109, distance: 5.4
click at [46, 109] on div "Action Action Adjust qty Create package Edit attributes Global inventory Locate…" at bounding box center [62, 114] width 40 height 12
click at [59, 118] on span "Action" at bounding box center [57, 114] width 23 height 12
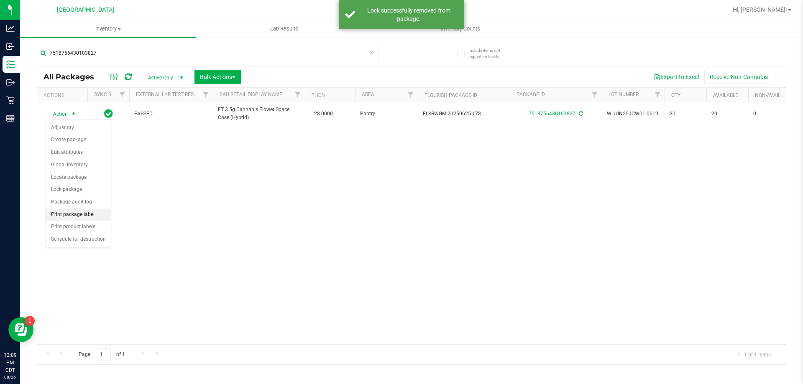
click at [74, 219] on li "Print package label" at bounding box center [78, 215] width 65 height 13
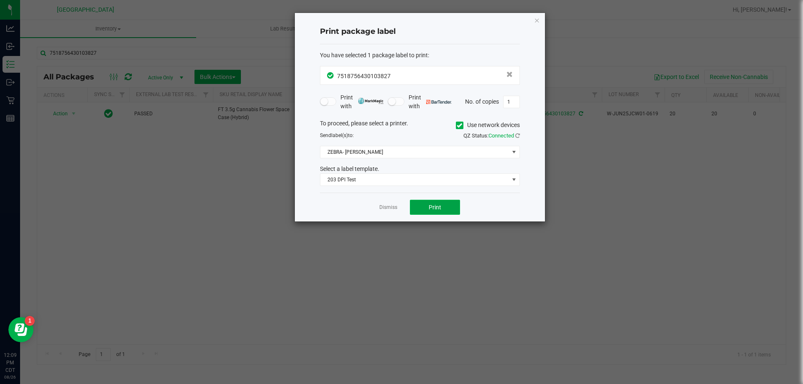
click at [442, 208] on button "Print" at bounding box center [435, 207] width 50 height 15
click at [395, 201] on div "Dismiss Print" at bounding box center [420, 207] width 200 height 29
click at [396, 209] on link "Dismiss" at bounding box center [388, 207] width 18 height 7
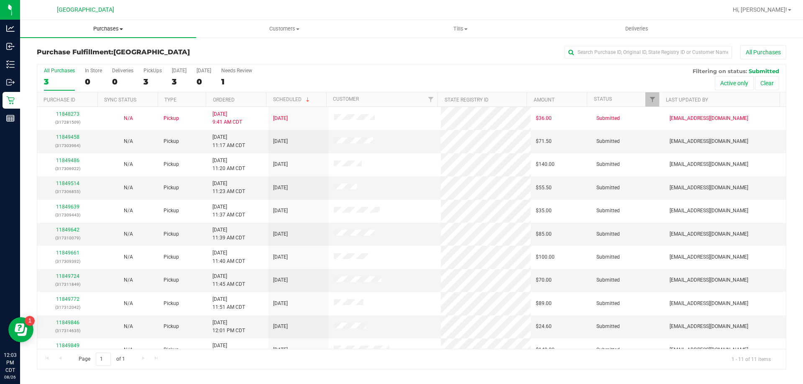
click at [103, 24] on uib-tab-heading "Purchases Summary of purchases Fulfillment All purchases" at bounding box center [108, 29] width 176 height 18
click at [92, 59] on li "Fulfillment" at bounding box center [108, 61] width 176 height 10
click at [102, 28] on span "Purchases" at bounding box center [108, 29] width 176 height 8
click at [101, 62] on li "Fulfillment" at bounding box center [108, 61] width 176 height 10
click at [105, 28] on span "Purchases" at bounding box center [108, 29] width 176 height 8
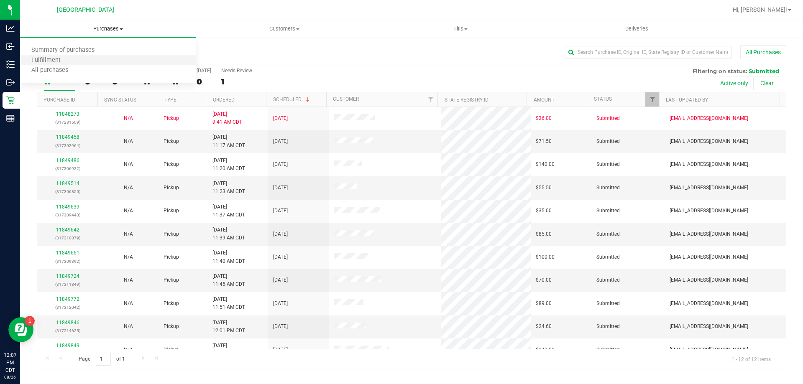
click at [105, 61] on li "Fulfillment" at bounding box center [108, 61] width 176 height 10
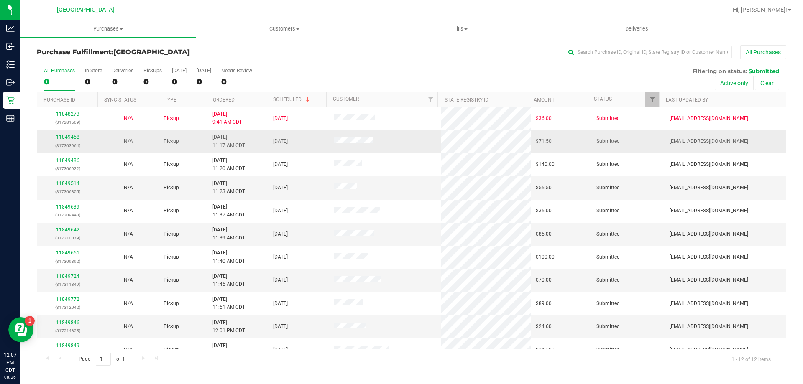
click at [73, 136] on link "11849458" at bounding box center [67, 137] width 23 height 6
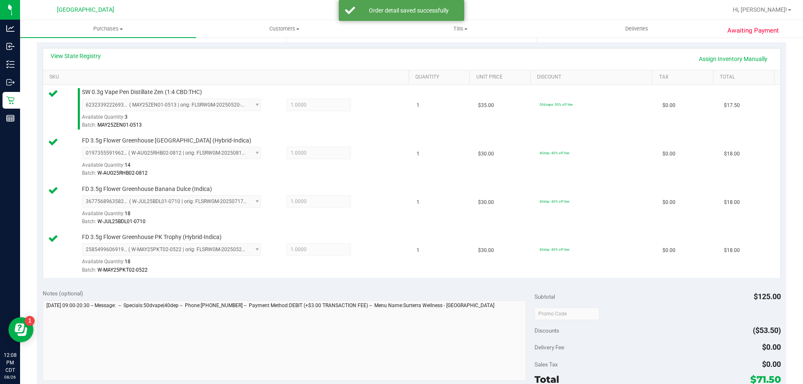
scroll to position [251, 0]
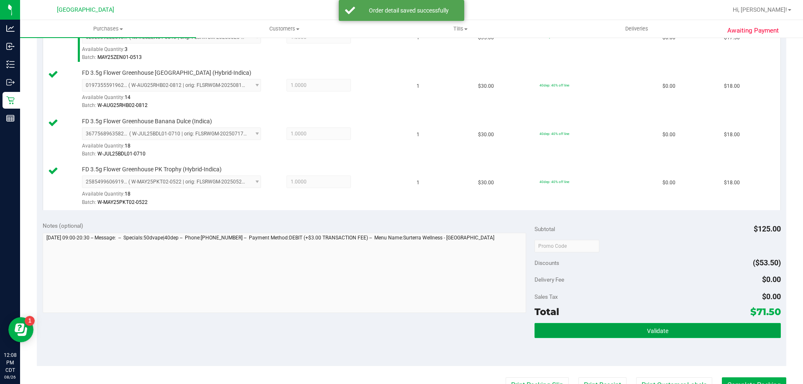
click at [640, 329] on button "Validate" at bounding box center [657, 330] width 246 height 15
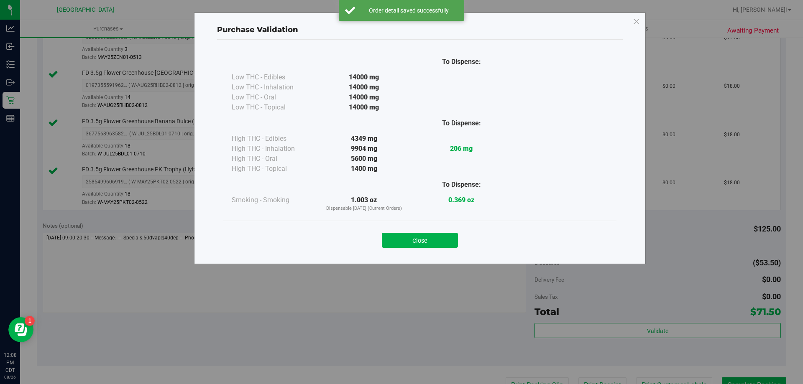
click at [397, 241] on button "Close" at bounding box center [420, 240] width 76 height 15
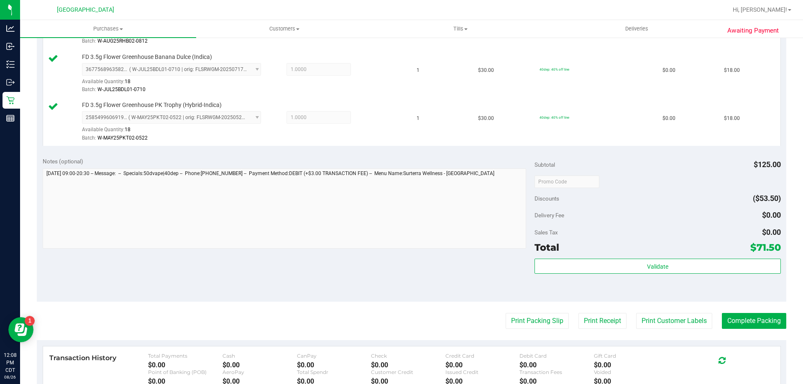
scroll to position [376, 0]
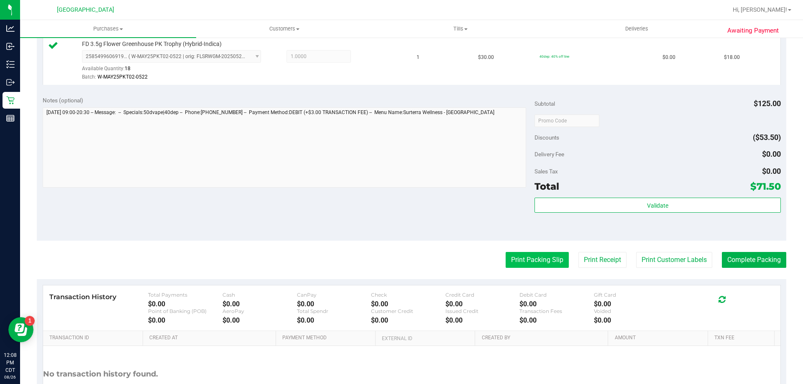
click at [517, 263] on button "Print Packing Slip" at bounding box center [537, 260] width 63 height 16
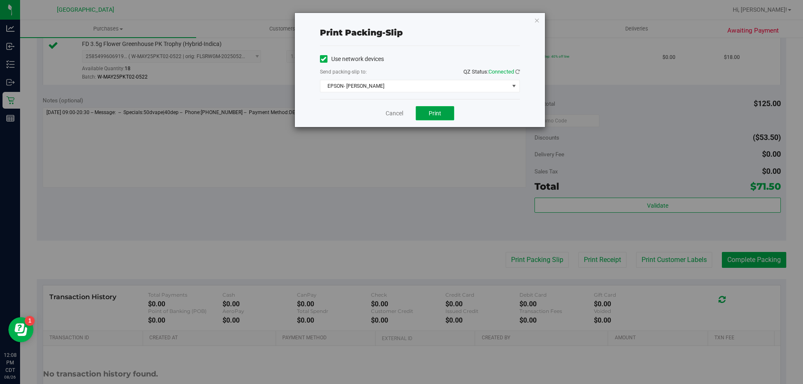
click at [441, 108] on button "Print" at bounding box center [435, 113] width 38 height 14
click at [396, 115] on link "Cancel" at bounding box center [395, 113] width 18 height 9
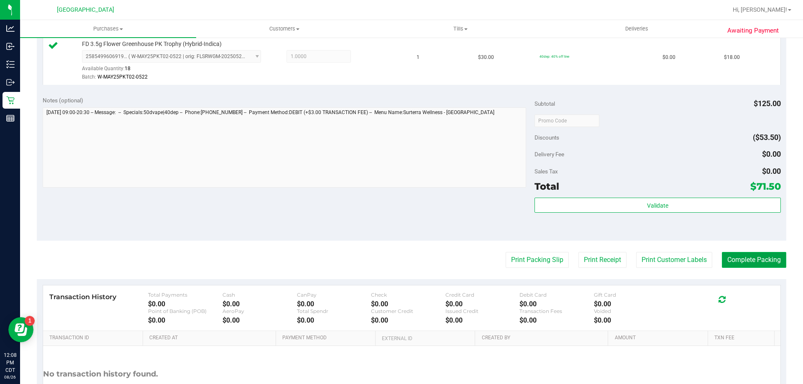
click at [747, 258] on button "Complete Packing" at bounding box center [754, 260] width 64 height 16
